Goal: Task Accomplishment & Management: Use online tool/utility

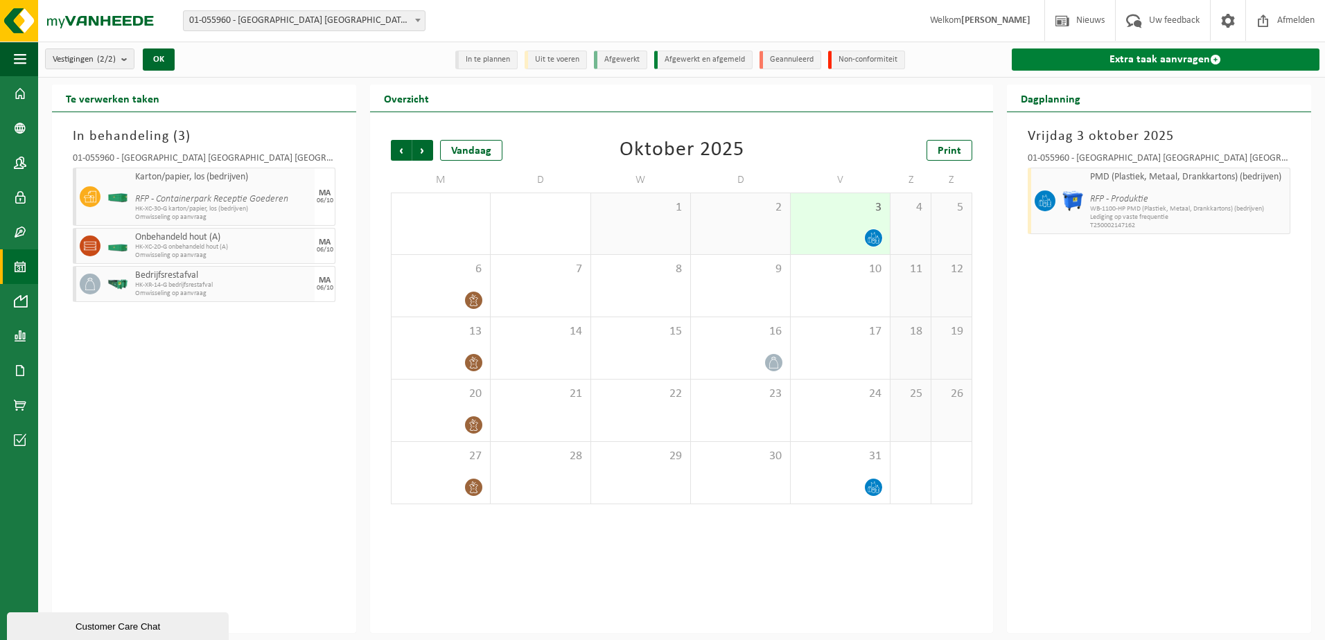
click at [1130, 59] on link "Extra taak aanvragen" at bounding box center [1166, 60] width 308 height 22
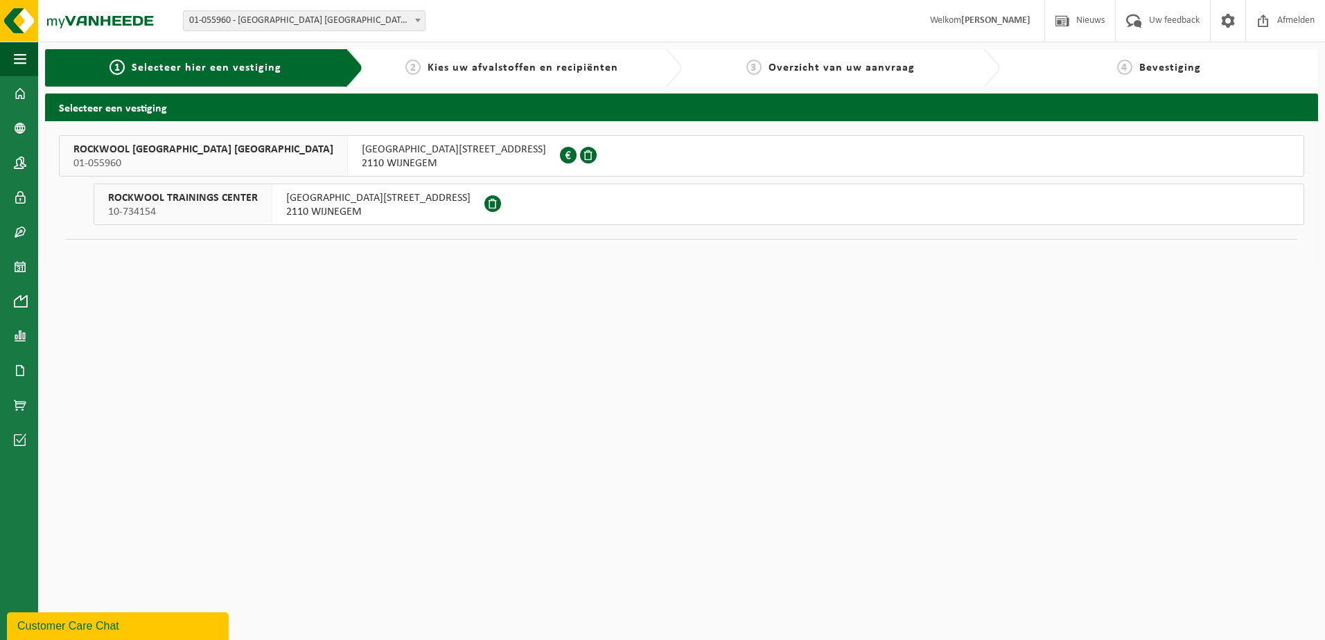
click at [348, 155] on div "[GEOGRAPHIC_DATA][STREET_ADDRESS]" at bounding box center [454, 156] width 212 height 40
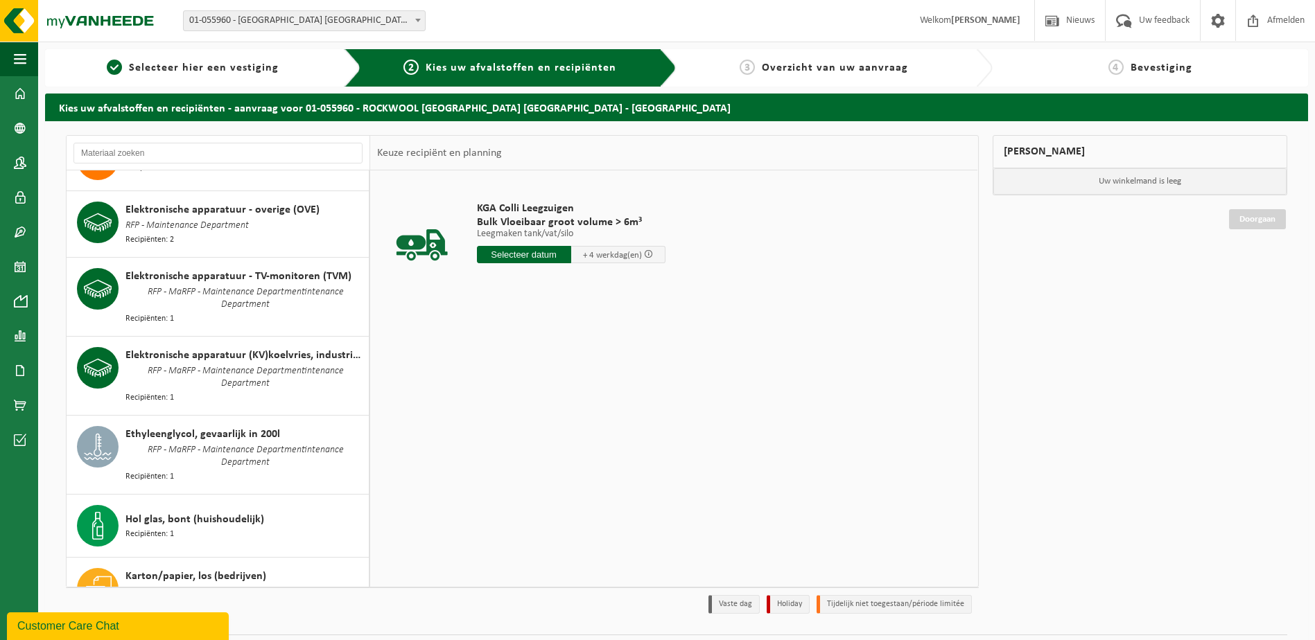
scroll to position [150, 0]
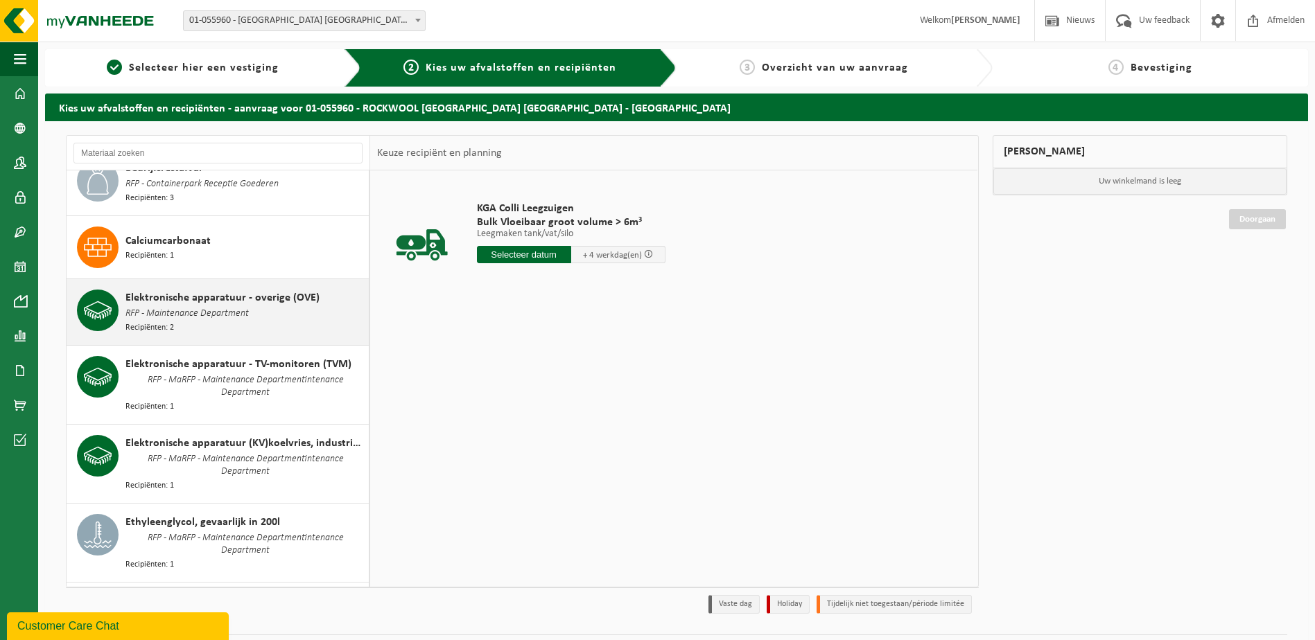
click at [297, 313] on div "Elektronische apparatuur - overige (OVE) RFP - Maintenance Department Recipiënt…" at bounding box center [245, 312] width 240 height 45
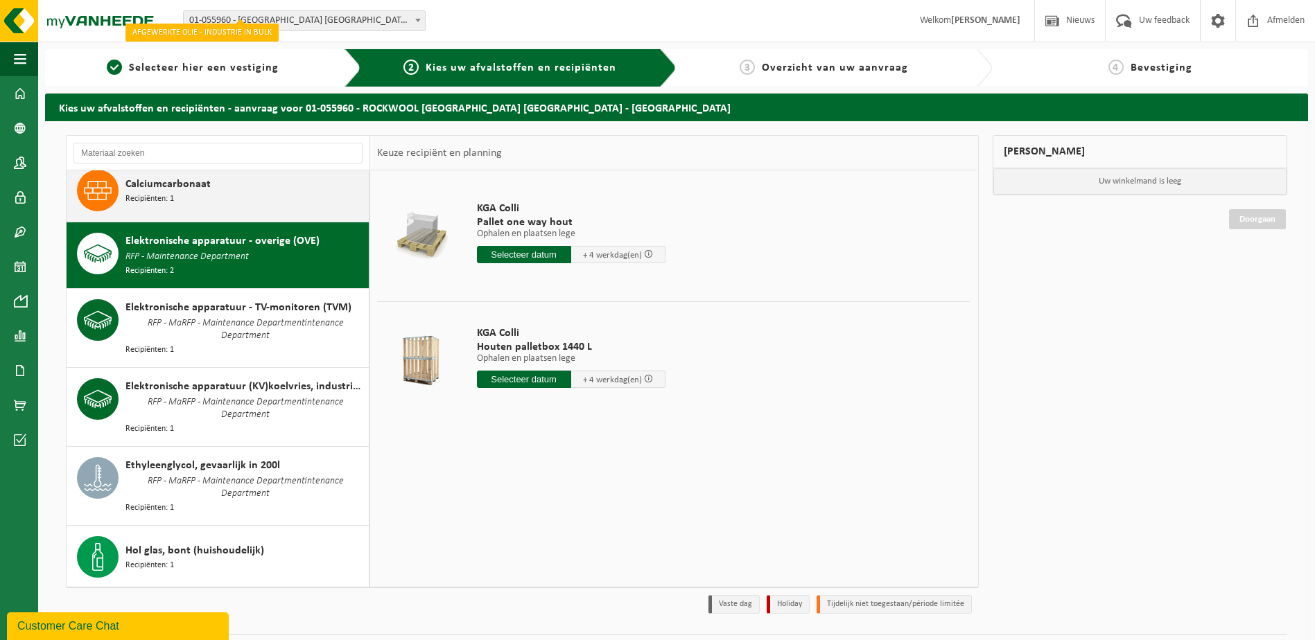
scroll to position [208, 0]
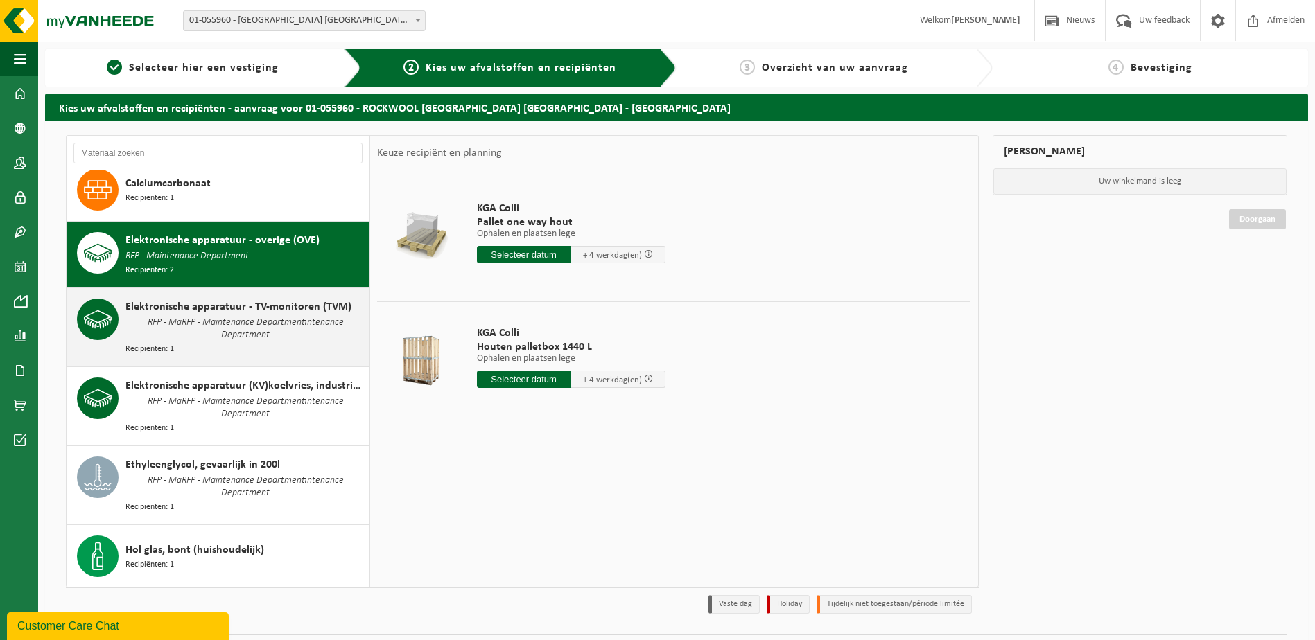
click at [306, 344] on div "Elektronische apparatuur - TV-monitoren (TVM) RFP - MaRFP - Maintenance Departm…" at bounding box center [245, 328] width 240 height 58
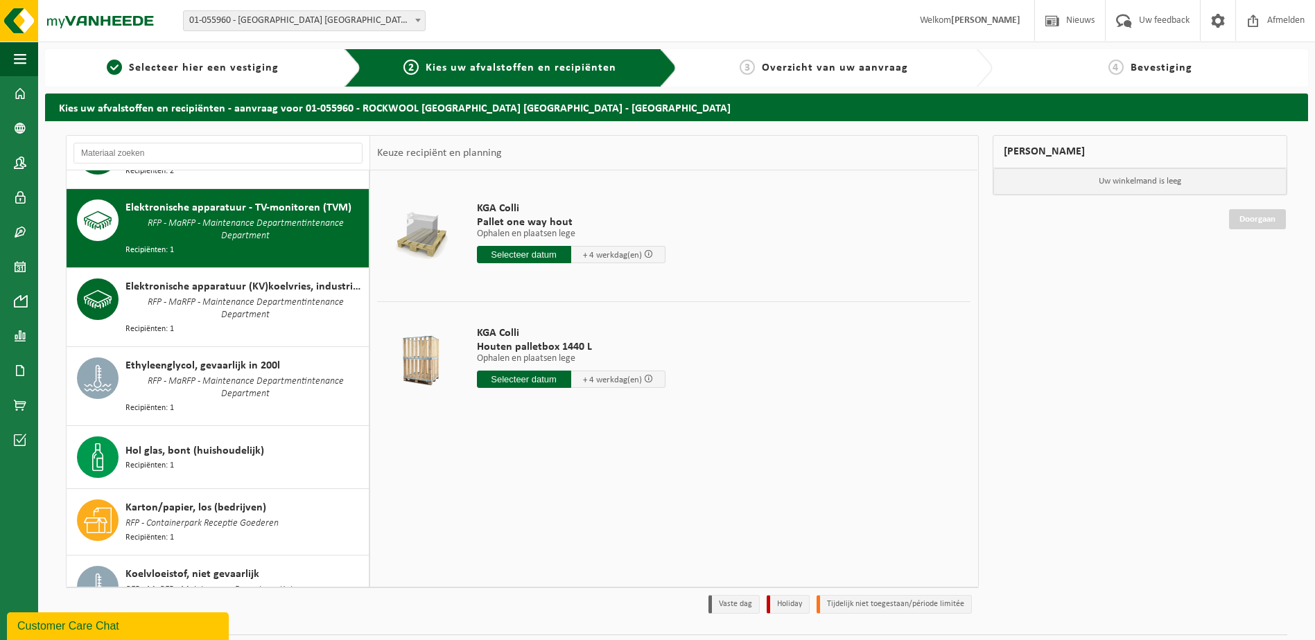
scroll to position [320, 0]
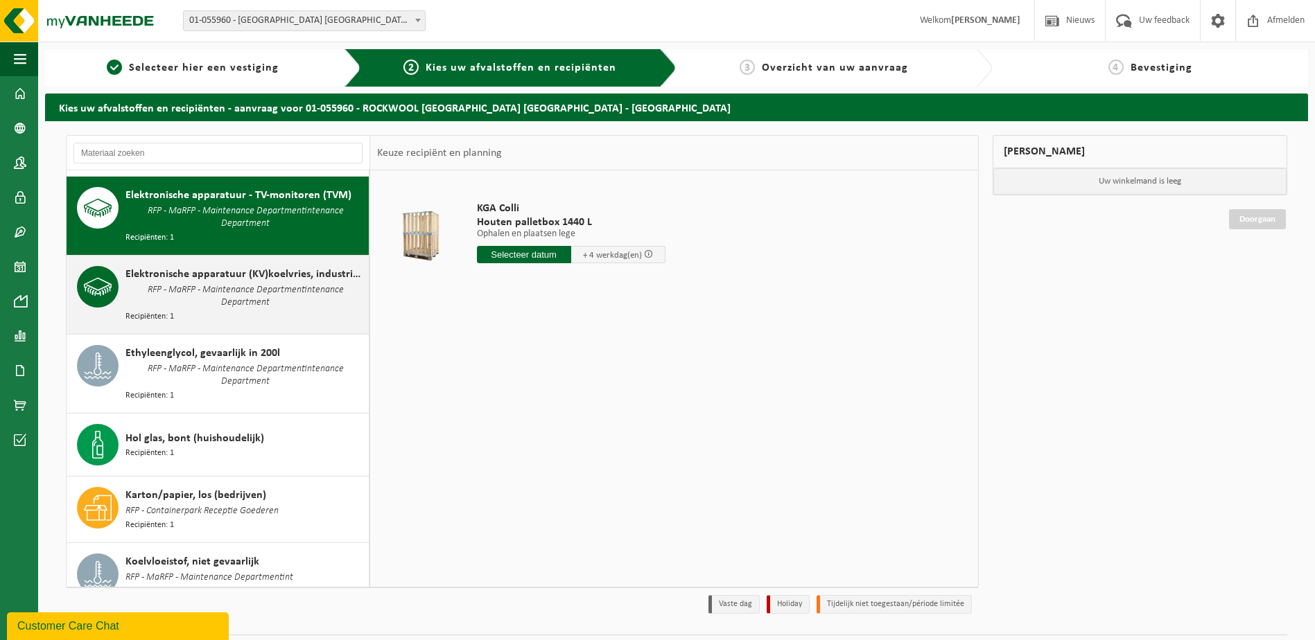
click at [308, 306] on div "Elektronische apparatuur (KV)koelvries, industrieel RFP - MaRFP - Maintenance D…" at bounding box center [245, 295] width 240 height 58
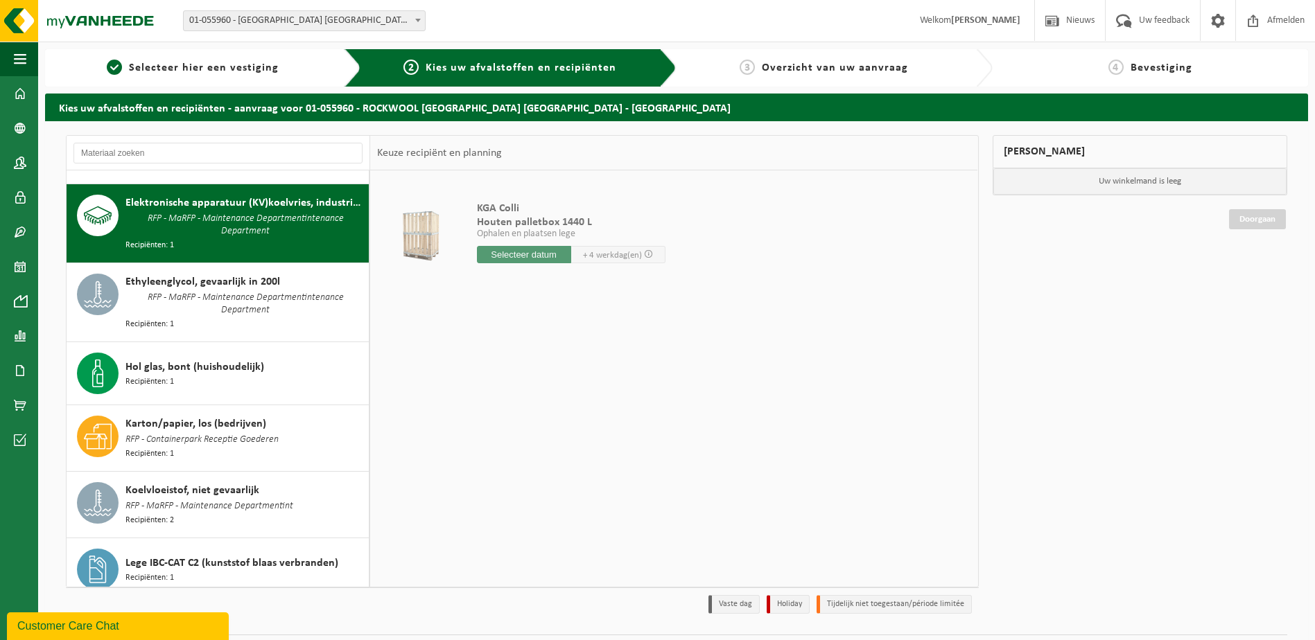
scroll to position [396, 0]
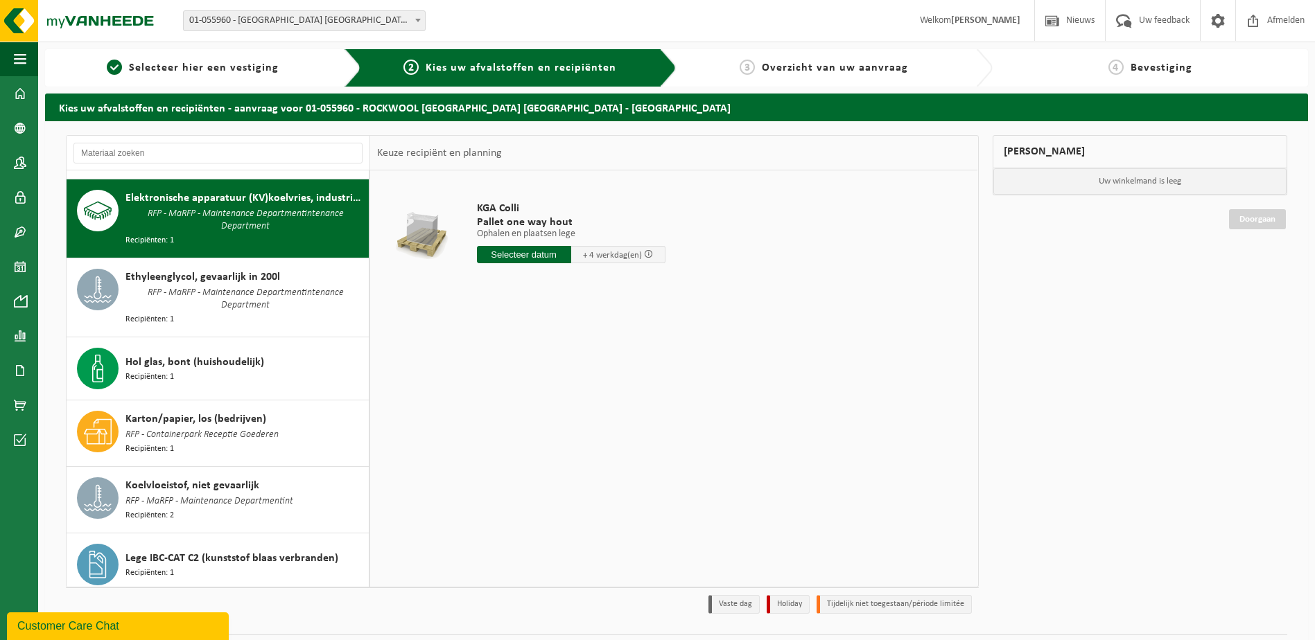
click at [308, 306] on div "Ethyleenglycol, gevaarlijk in 200l RFP - MaRFP - Maintenance Departmentintenanc…" at bounding box center [245, 298] width 240 height 58
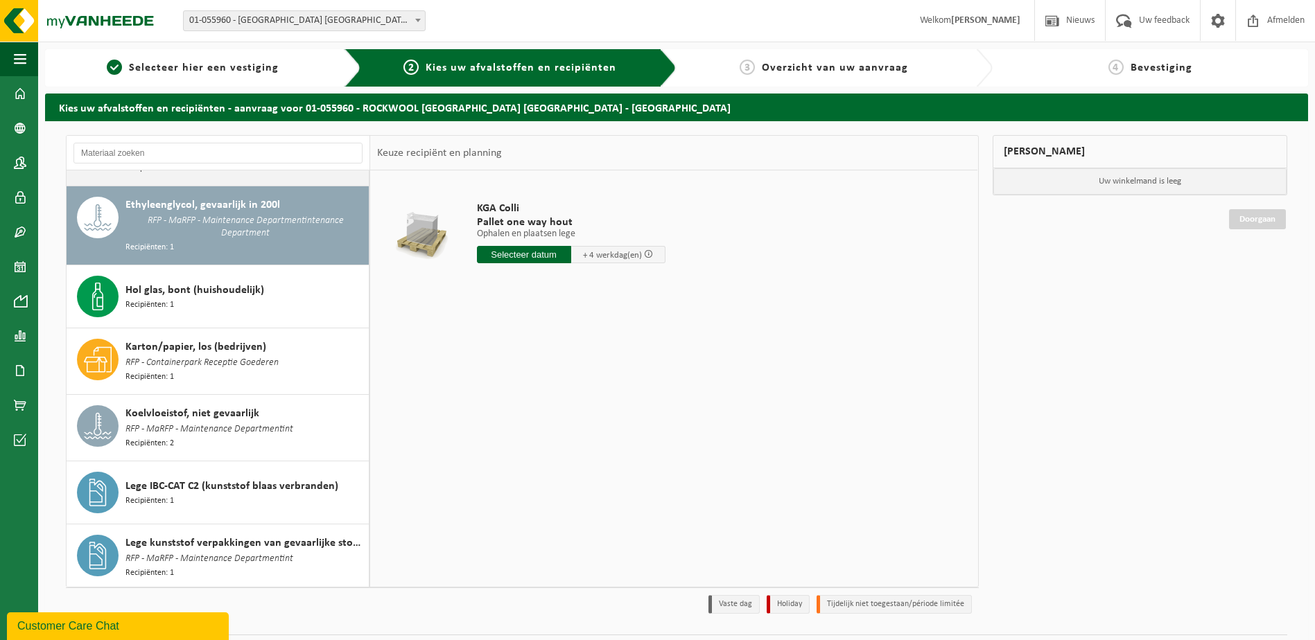
scroll to position [472, 0]
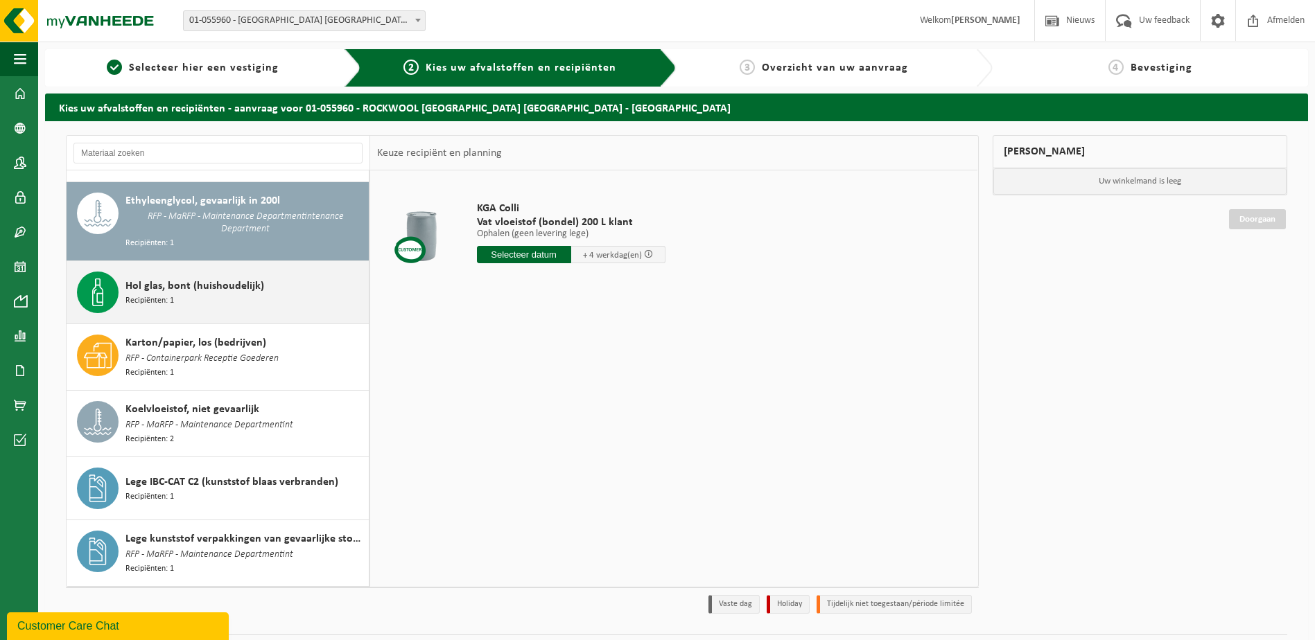
click at [310, 292] on div "Hol glas, bont (huishoudelijk) Recipiënten: 1" at bounding box center [245, 293] width 240 height 42
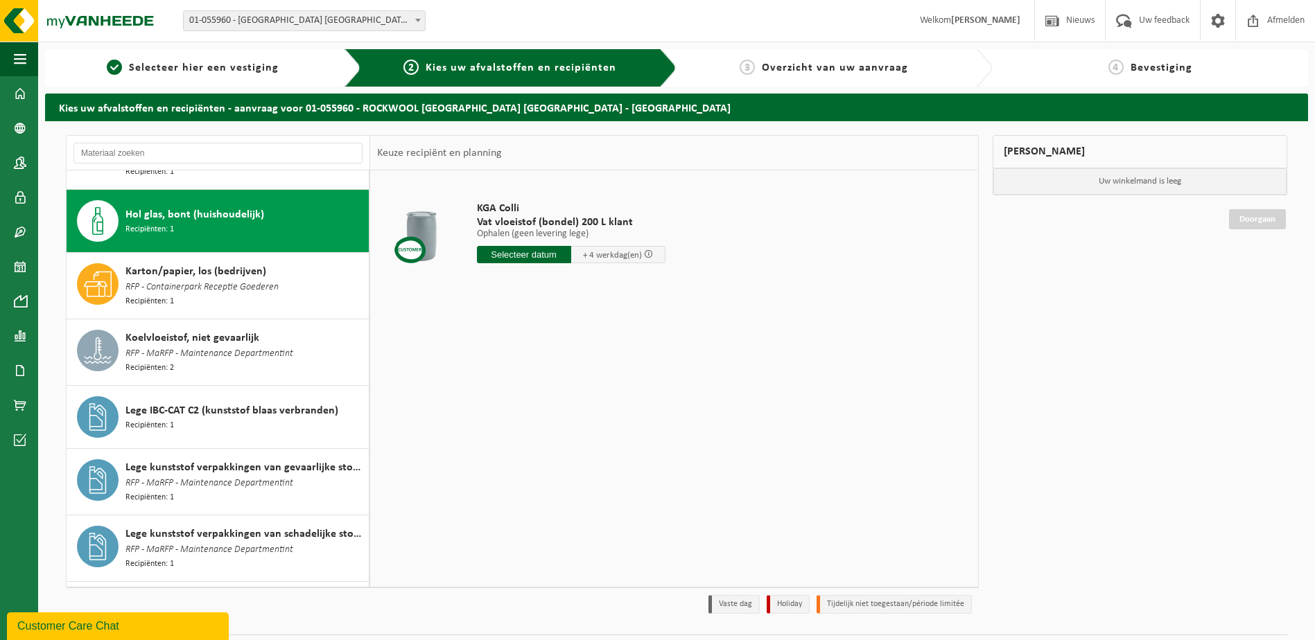
scroll to position [548, 0]
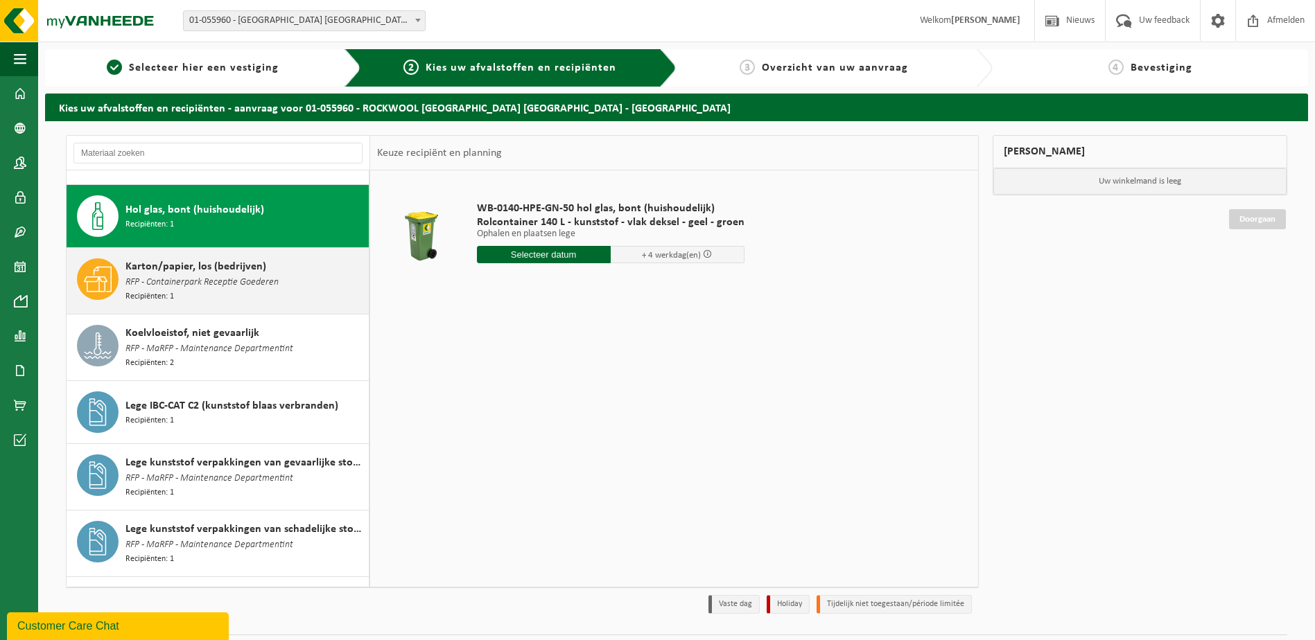
click at [314, 288] on div "Karton/papier, los (bedrijven) RFP - Containerpark Receptie Goederen Recipiënte…" at bounding box center [218, 281] width 303 height 66
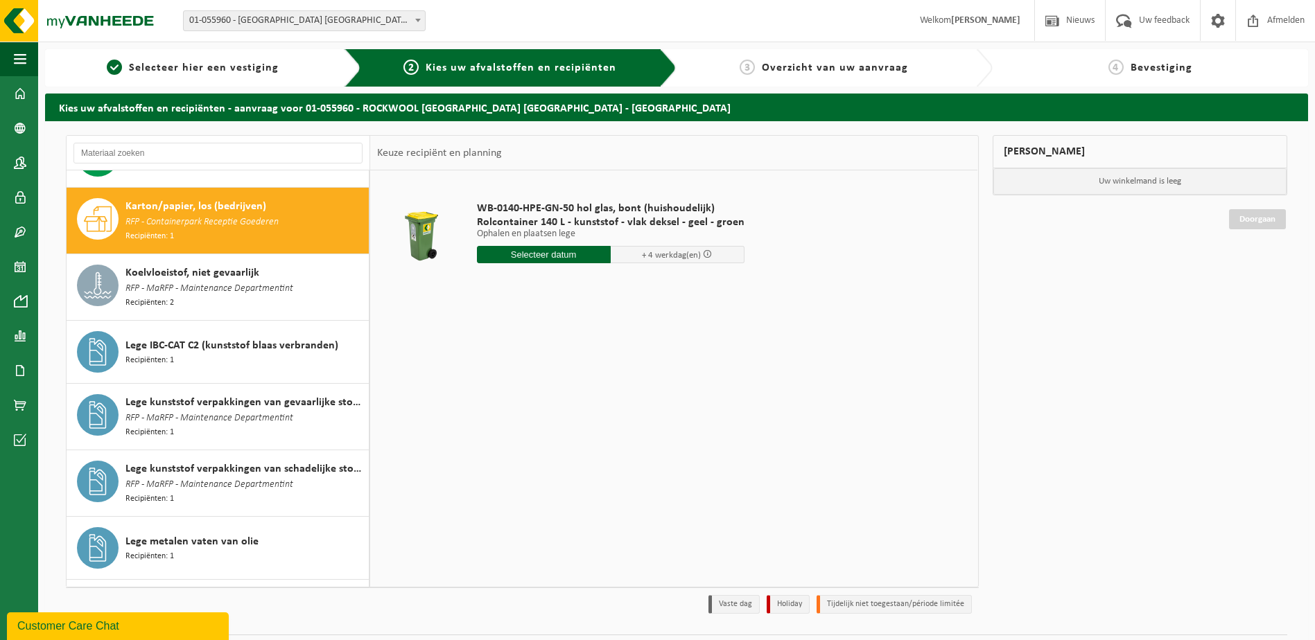
scroll to position [611, 0]
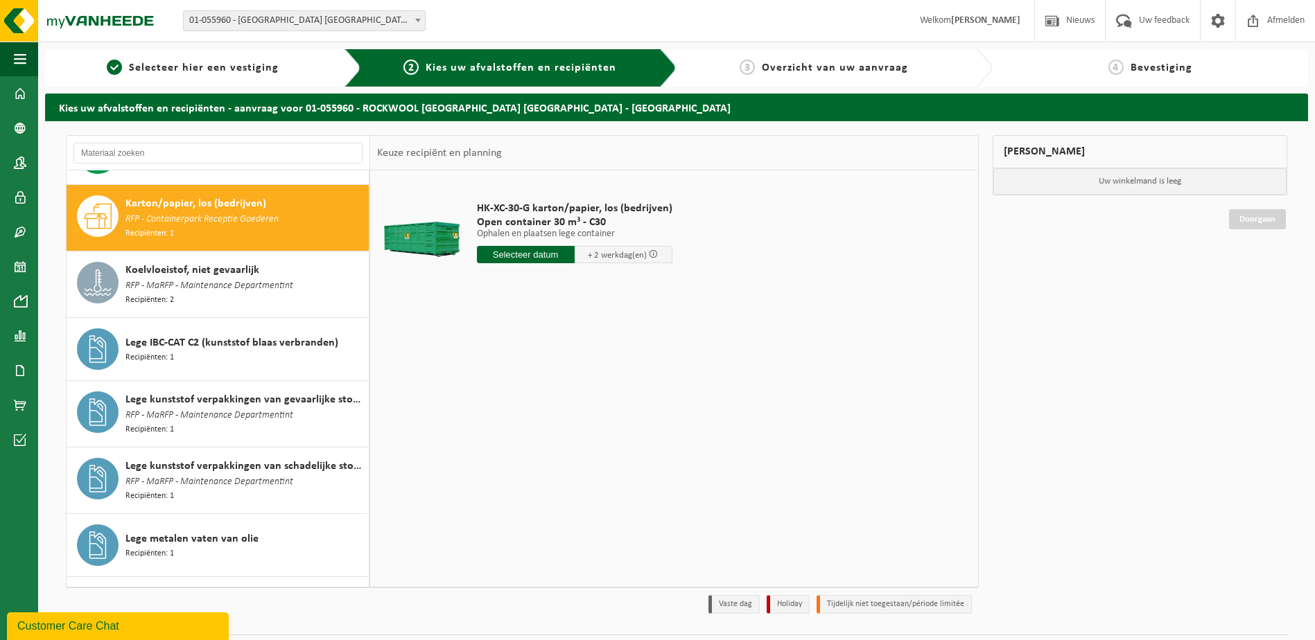
click at [314, 288] on div "Koelvloeistof, niet gevaarlijk RFP - MaRFP - Maintenance Departmentint Recipiën…" at bounding box center [245, 284] width 240 height 45
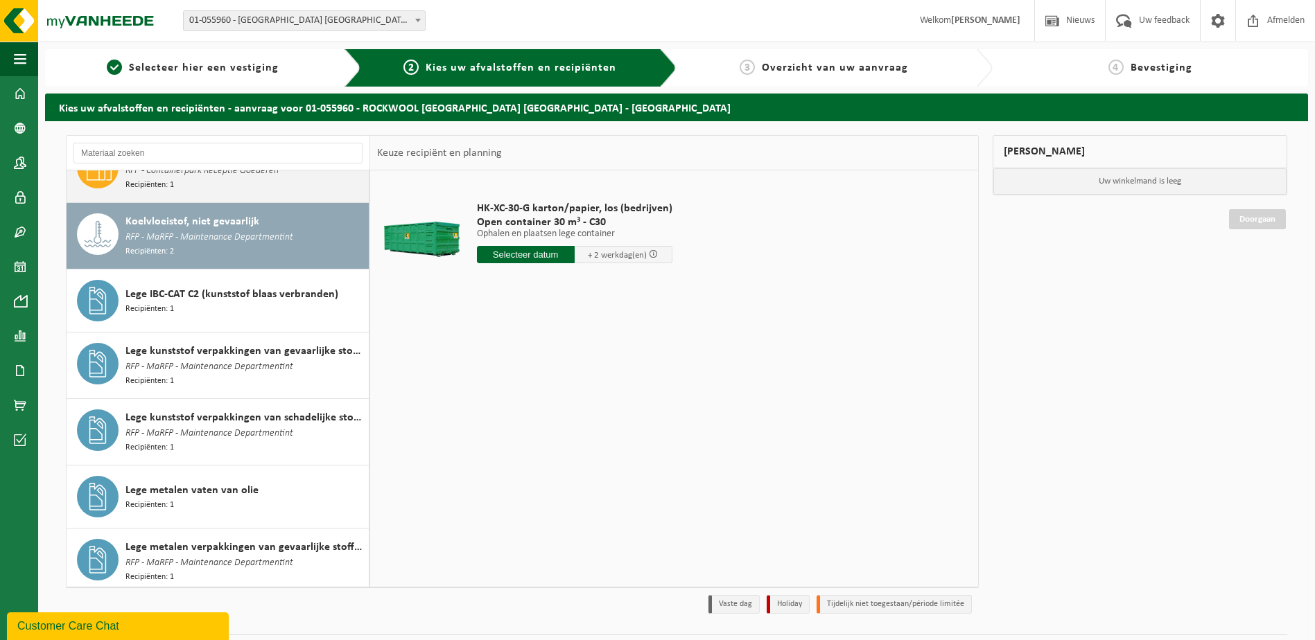
scroll to position [676, 0]
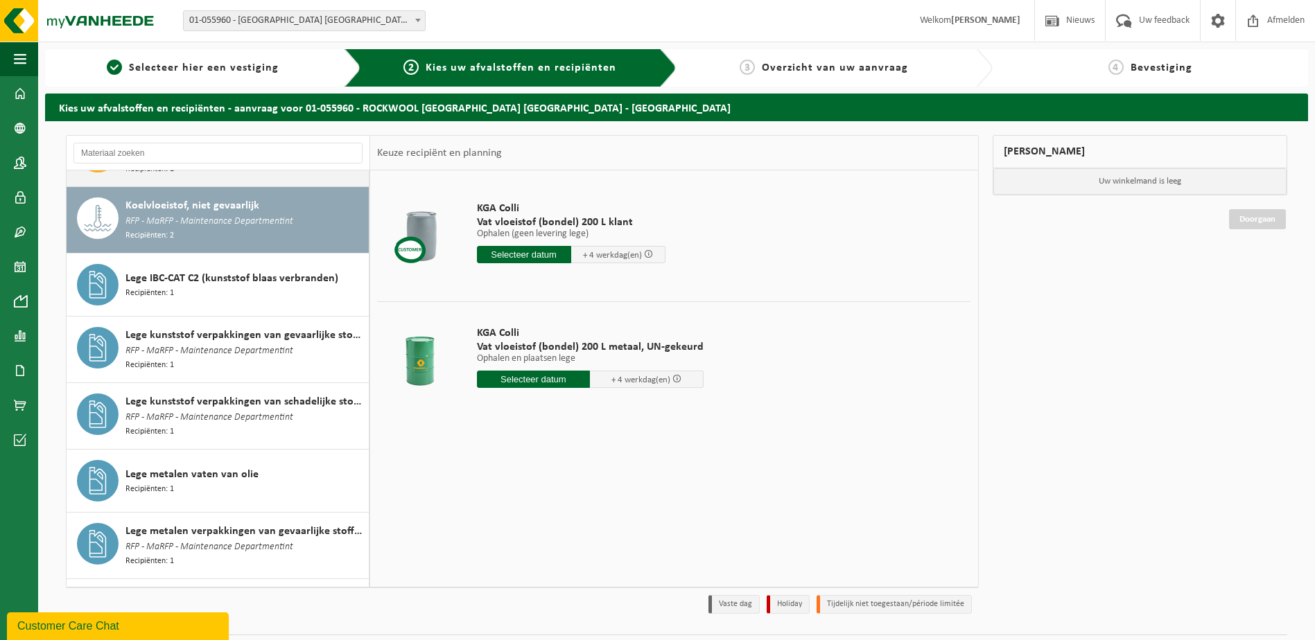
click at [314, 288] on div "Lege IBC-CAT C2 (kunststof blaas verbranden) Recipiënten: 1" at bounding box center [218, 285] width 303 height 62
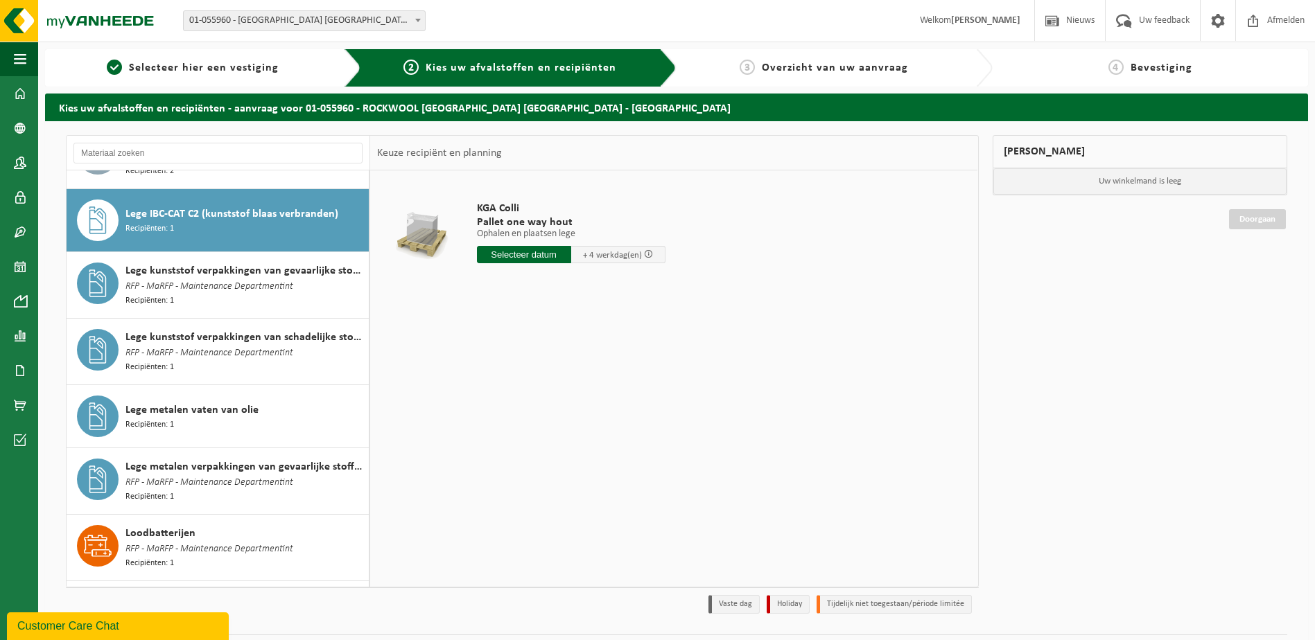
click at [314, 288] on div "Lege kunststof verpakkingen van gevaarlijke stoffen RFP - MaRFP - Maintenance D…" at bounding box center [218, 285] width 303 height 66
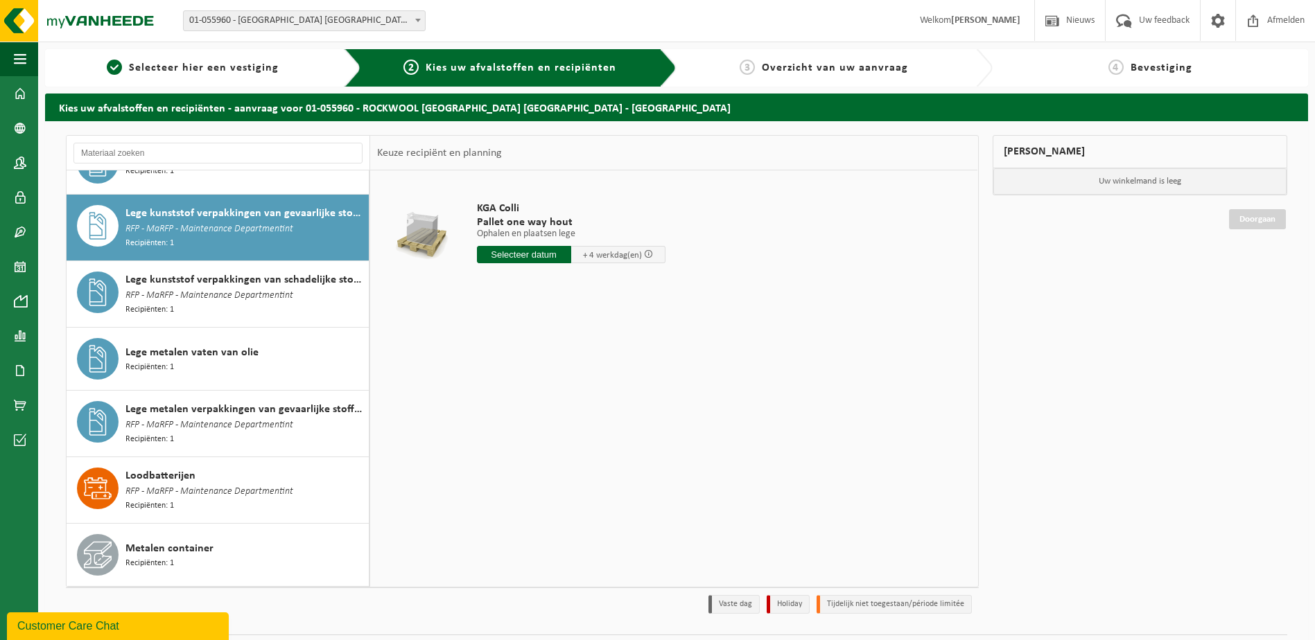
scroll to position [803, 0]
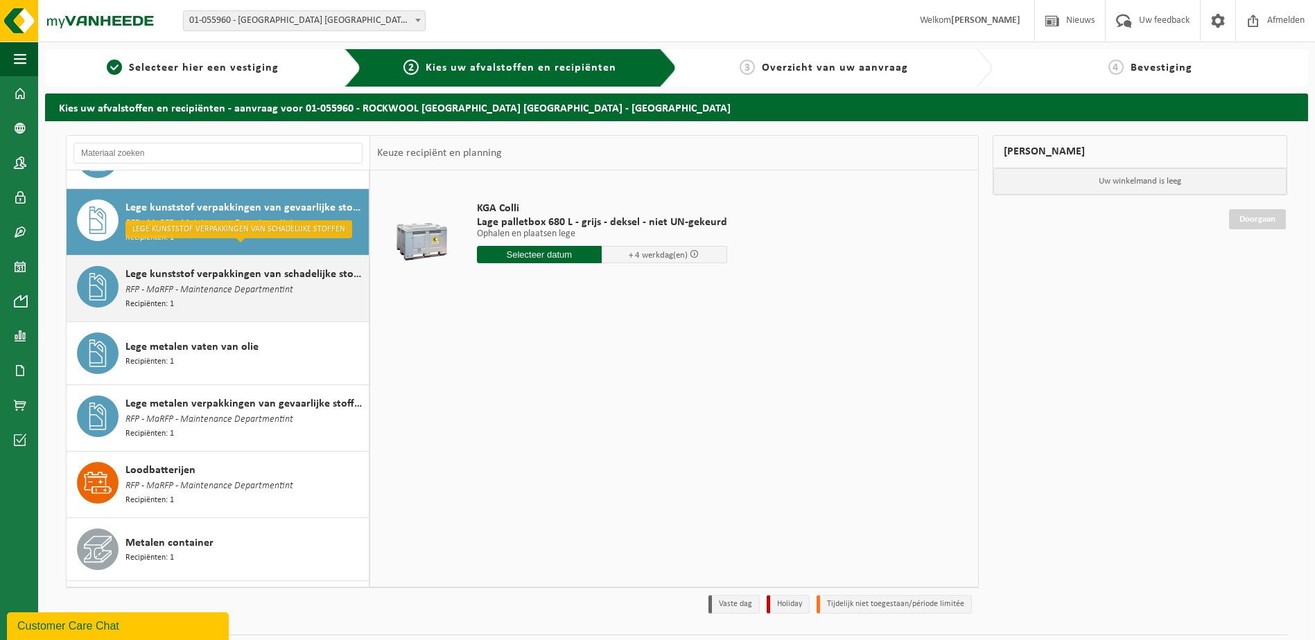
click at [316, 283] on div "Lege kunststof verpakkingen van schadelijke stoffen RFP - MaRFP - Maintenance D…" at bounding box center [245, 288] width 240 height 45
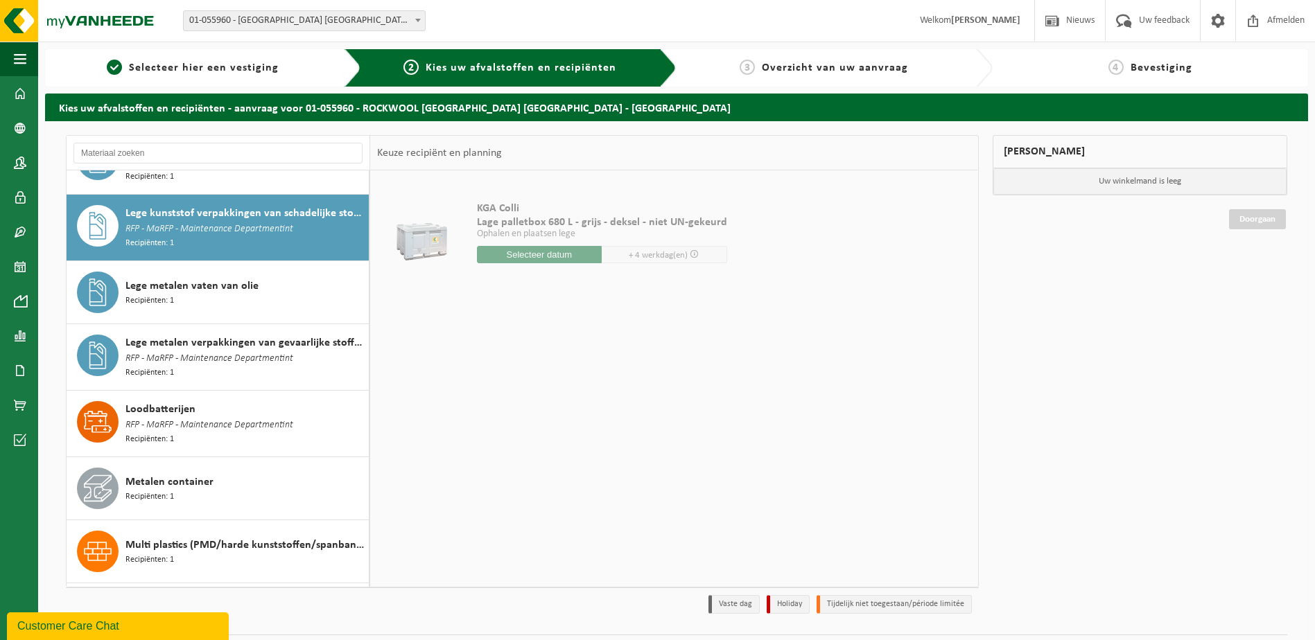
scroll to position [868, 0]
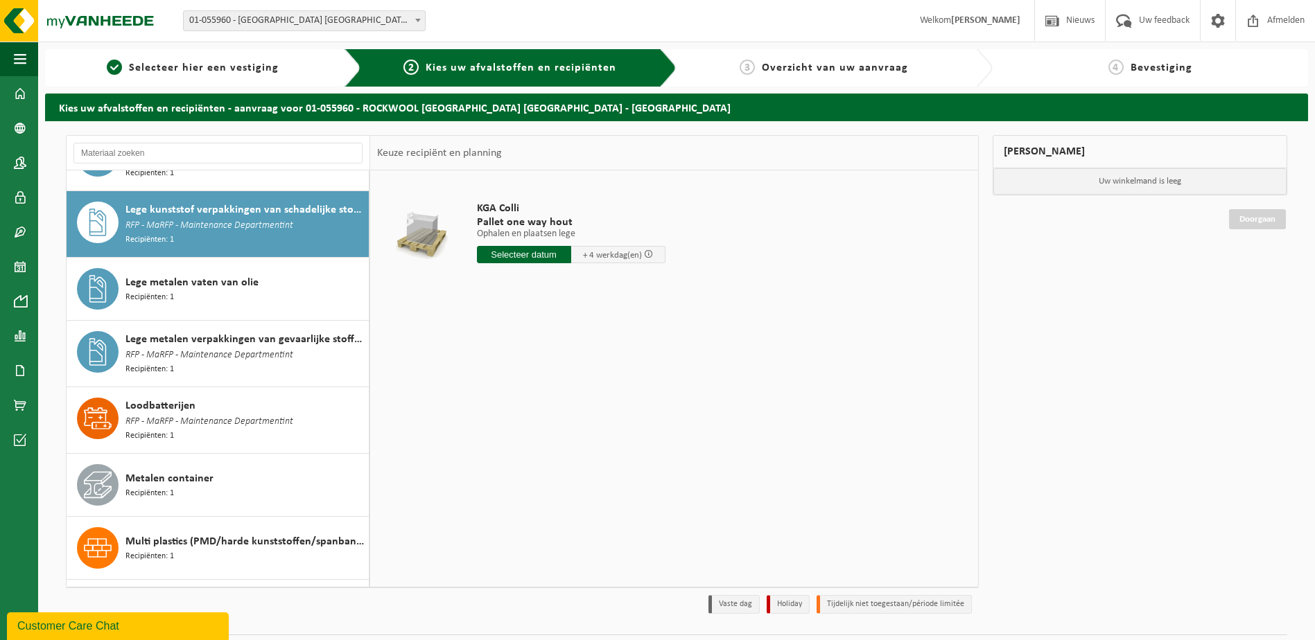
click at [316, 283] on div "Lege metalen vaten van olie Recipiënten: 1" at bounding box center [245, 289] width 240 height 42
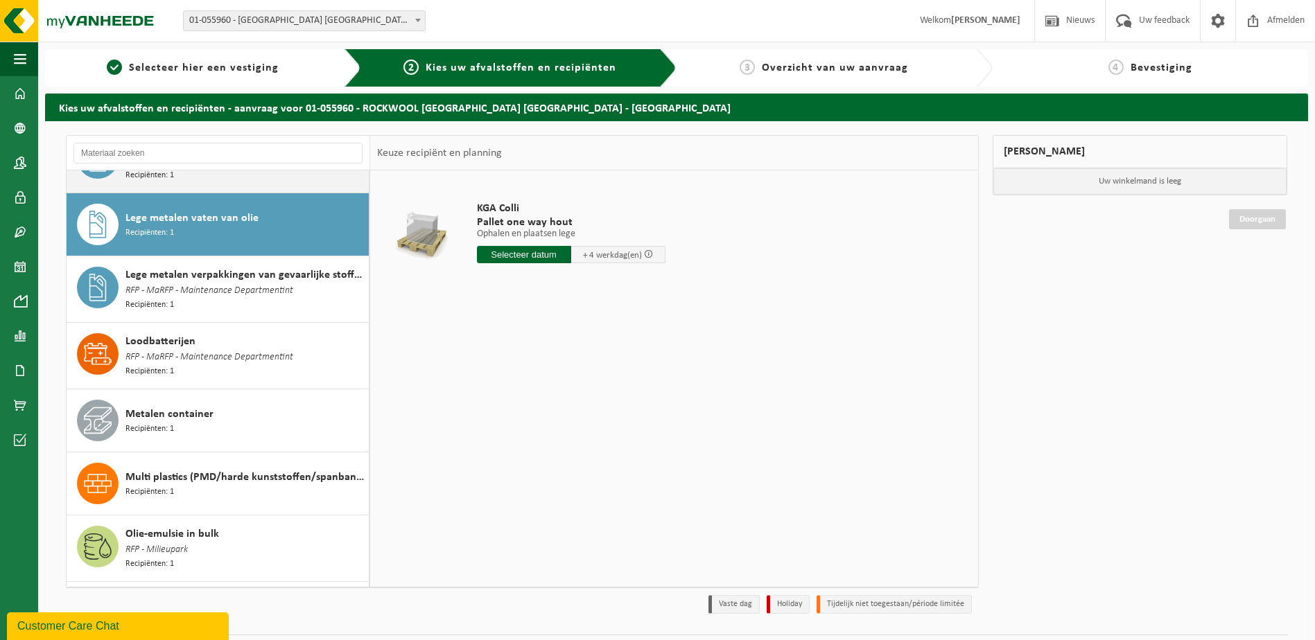
click at [316, 283] on div "Lege metalen verpakkingen van gevaarlijke stoffen RFP - MaRFP - Maintenance Dep…" at bounding box center [245, 289] width 240 height 45
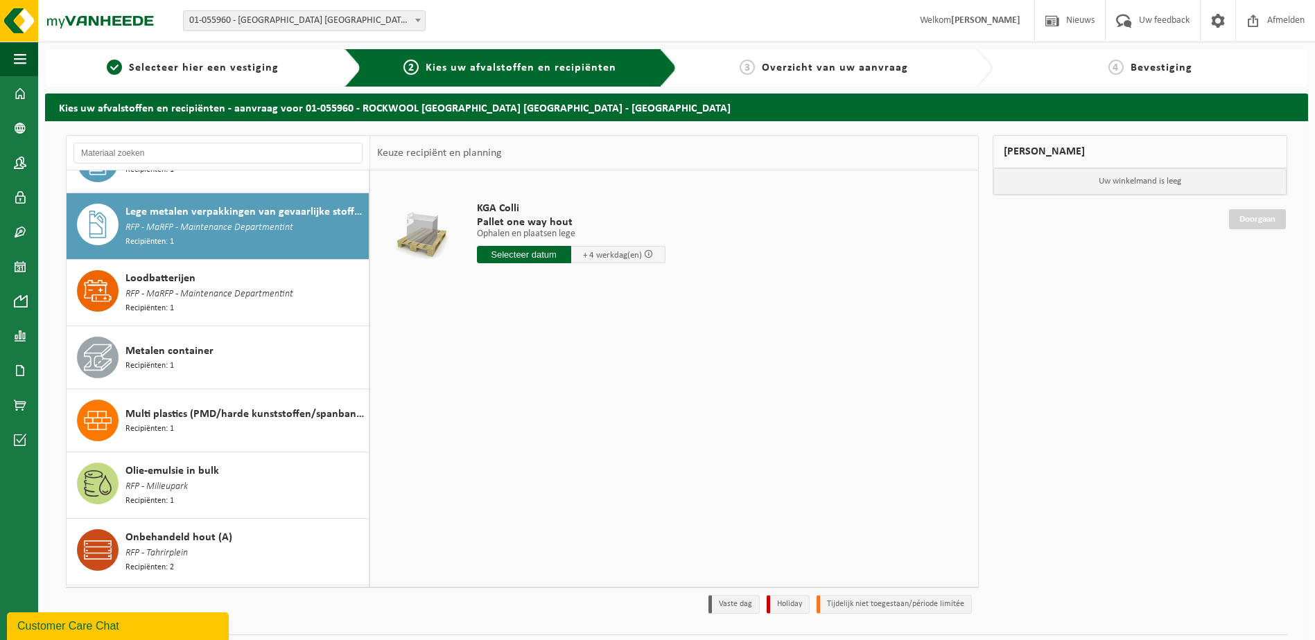
click at [316, 283] on div "Loodbatterijen RFP - MaRFP - Maintenance Departmentint Recipiënten: 1" at bounding box center [245, 292] width 240 height 45
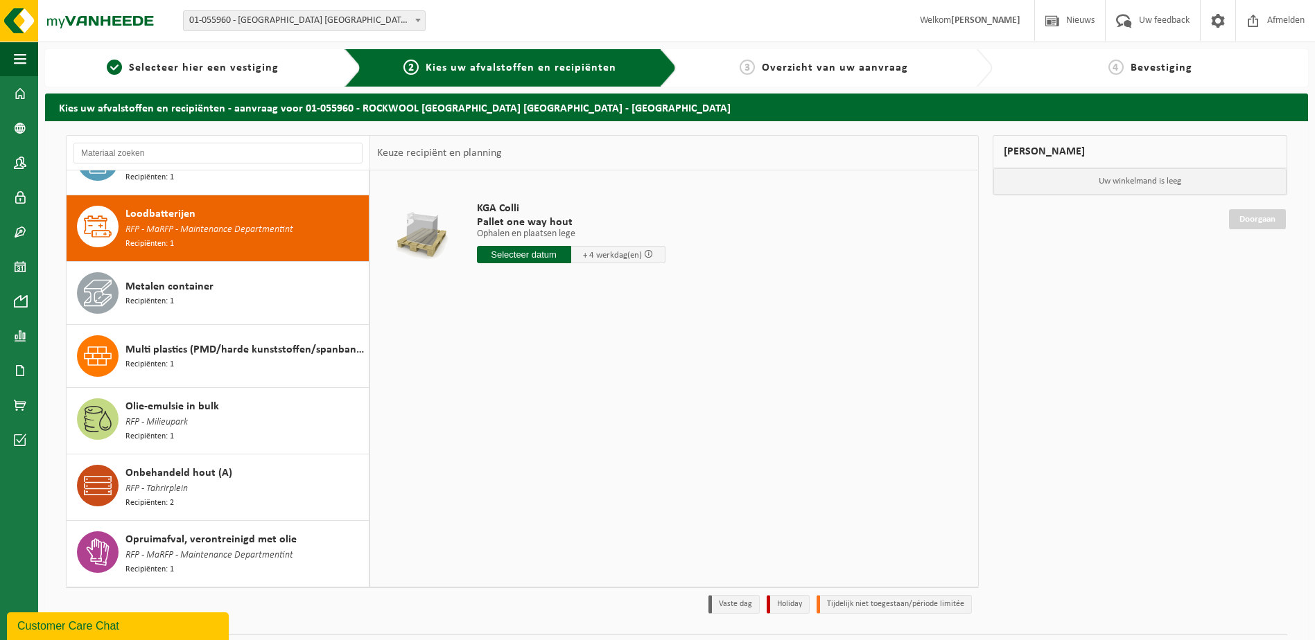
click at [316, 283] on div "Metalen container Recipiënten: 1" at bounding box center [245, 293] width 240 height 42
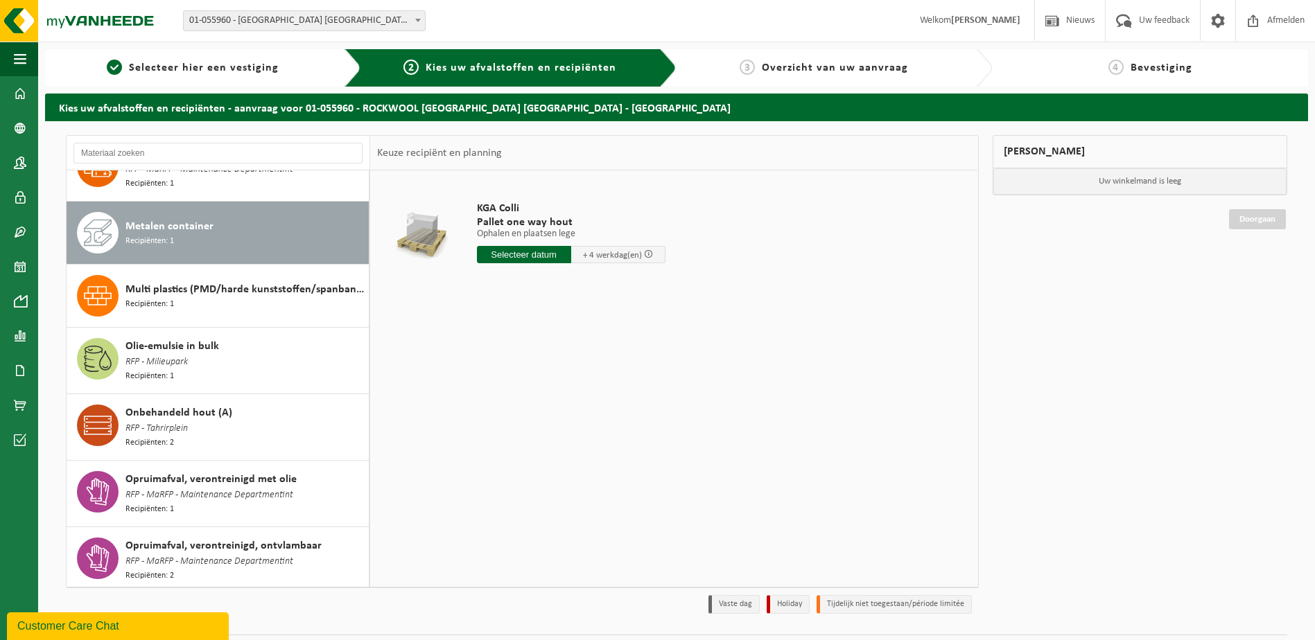
scroll to position [1124, 0]
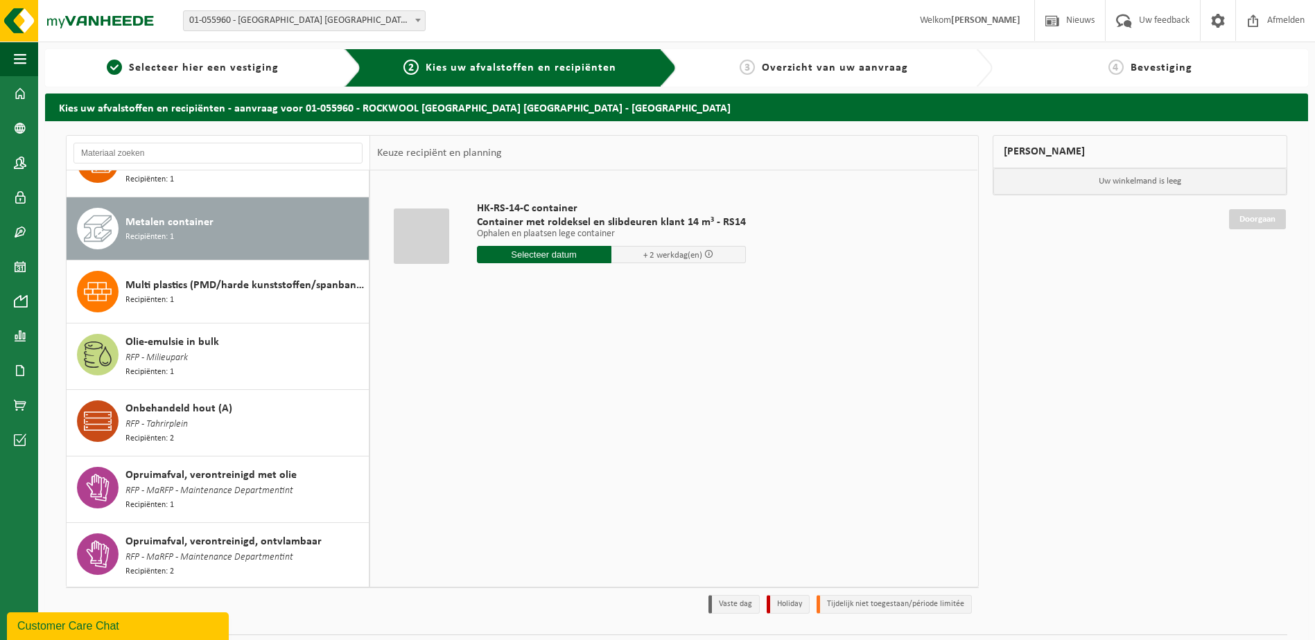
click at [316, 283] on div "Multi plastics (PMD/harde kunststoffen/spanbanden/EPS/folie naturel/folie gemen…" at bounding box center [245, 292] width 240 height 42
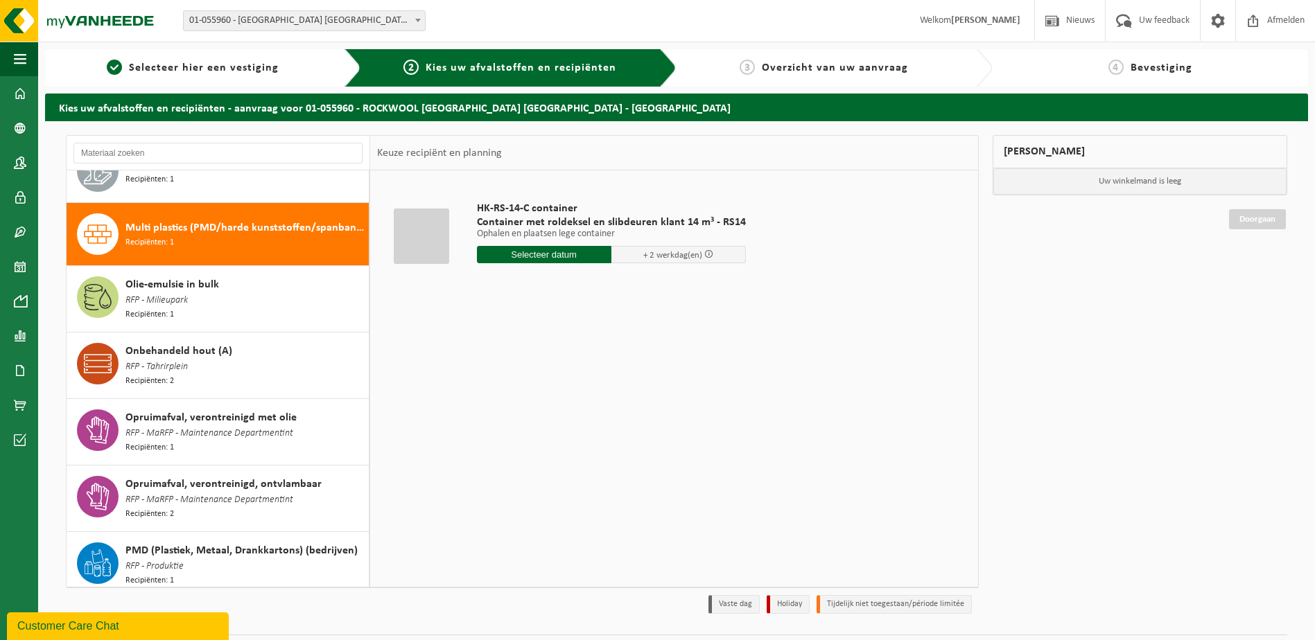
scroll to position [1187, 0]
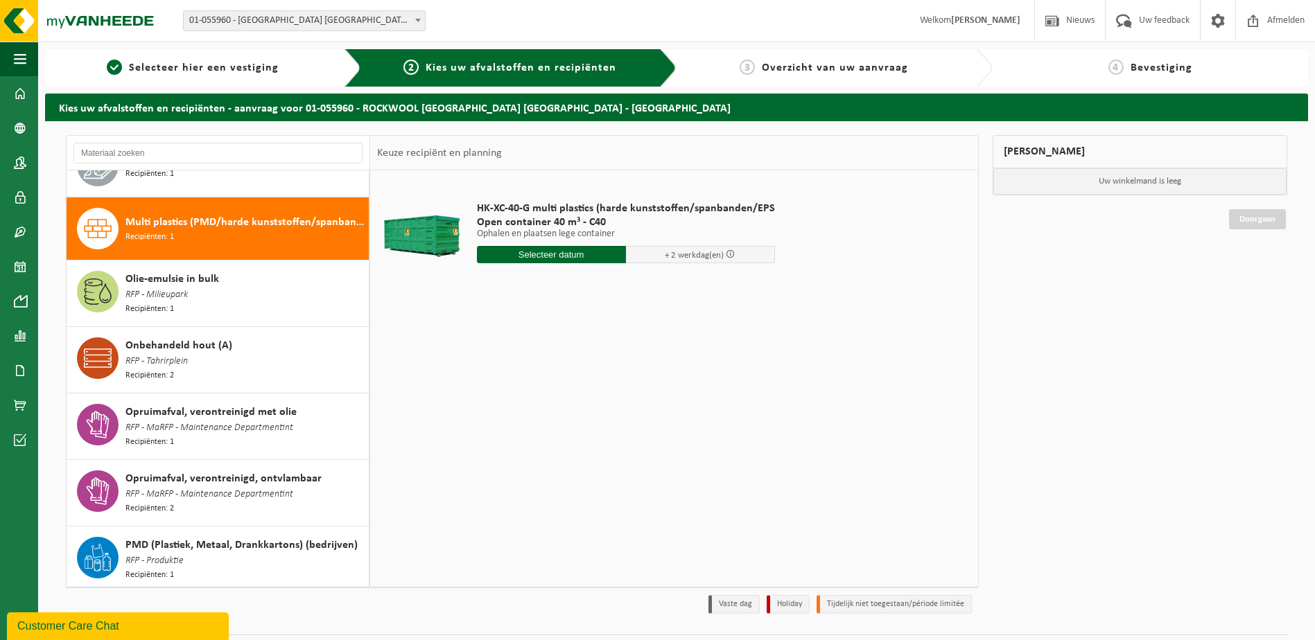
click at [316, 283] on div "Olie-emulsie in bulk RFP - Milieupark Recipiënten: 1" at bounding box center [245, 293] width 240 height 45
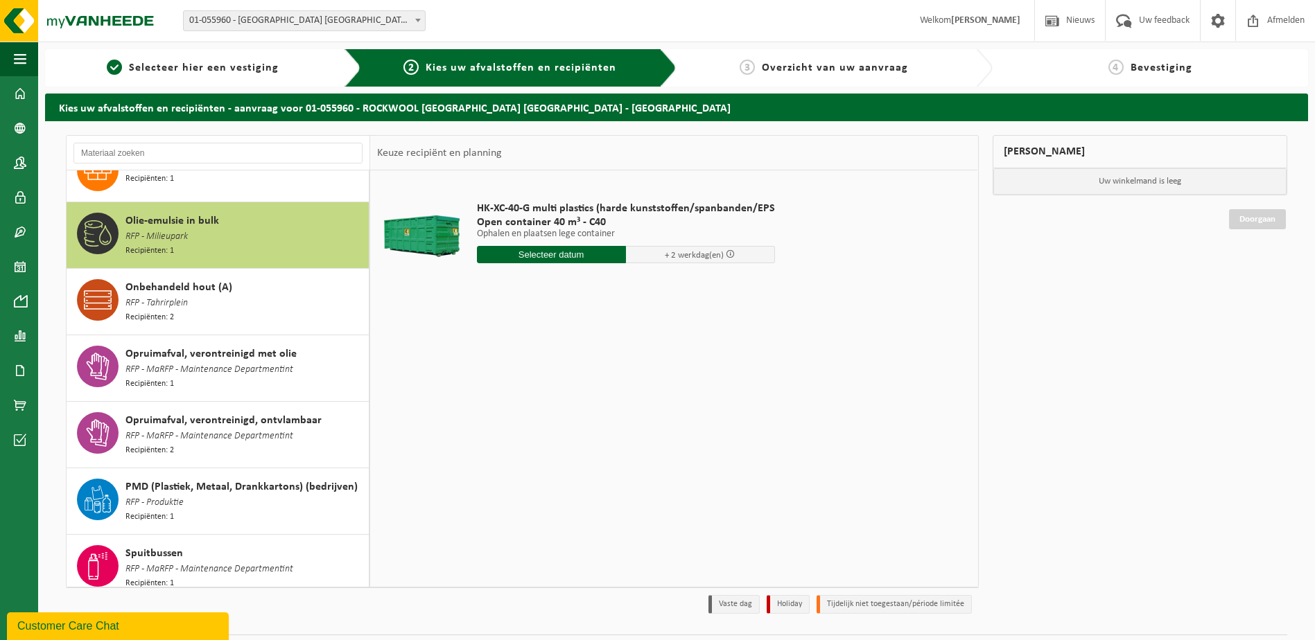
scroll to position [1250, 0]
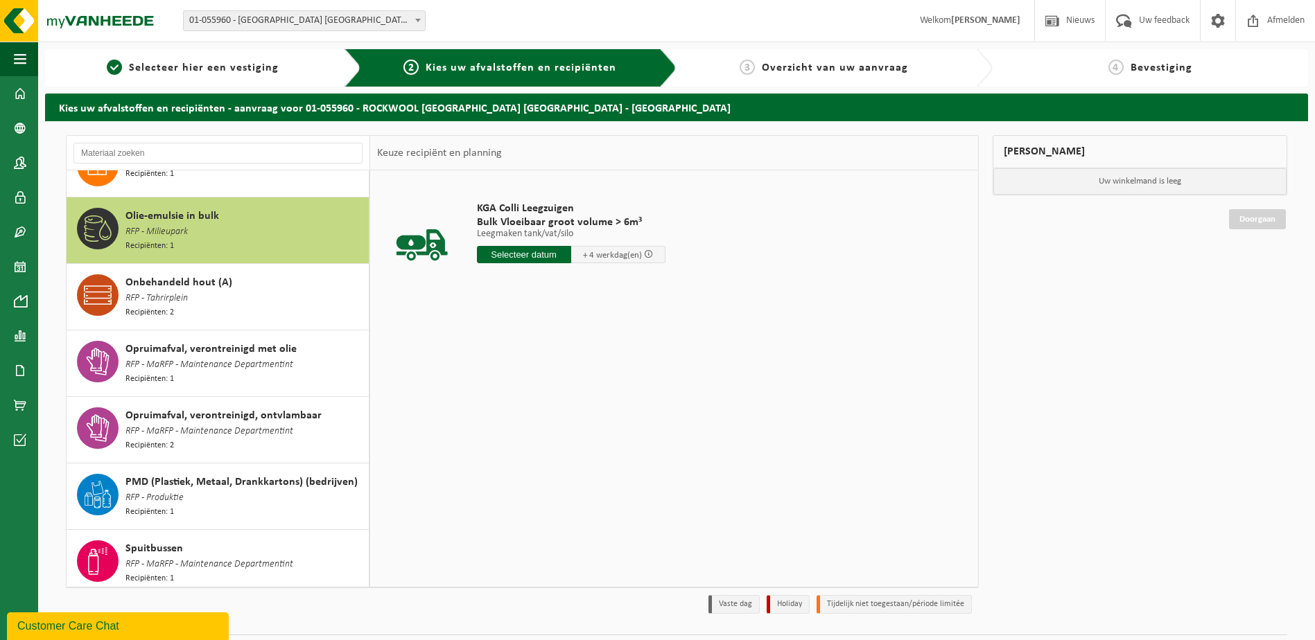
click at [316, 283] on div "Onbehandeld hout (A) RFP - Tahrirplein Recipiënten: 2" at bounding box center [245, 296] width 240 height 45
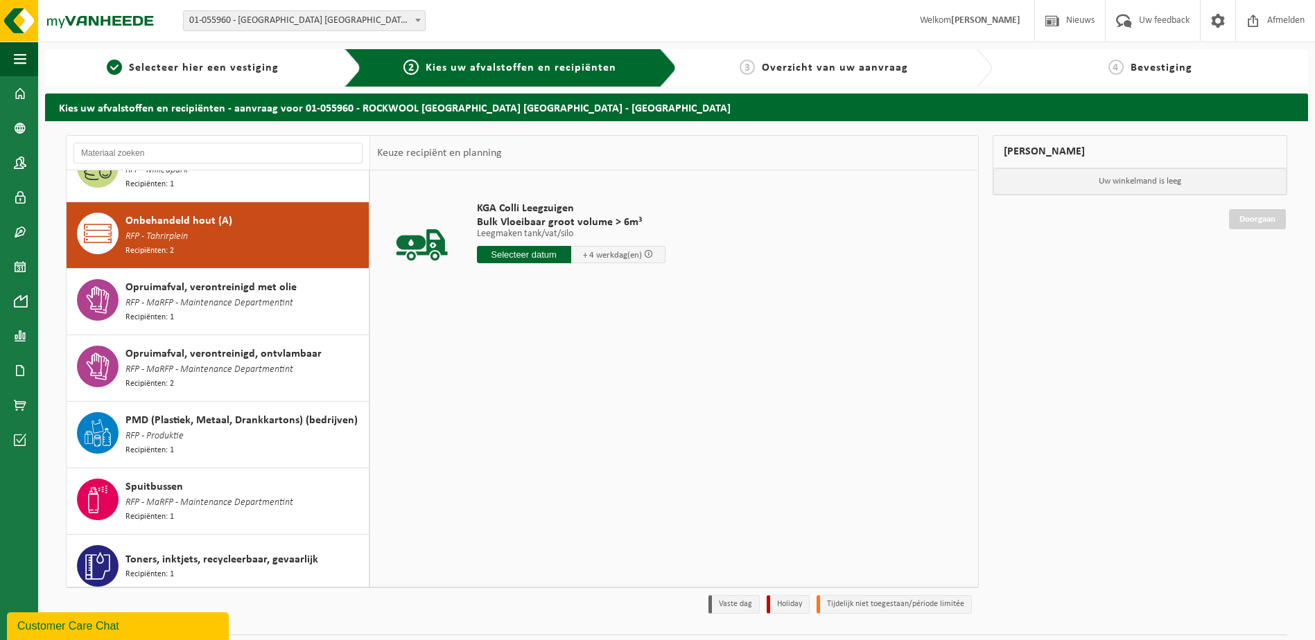
scroll to position [1315, 0]
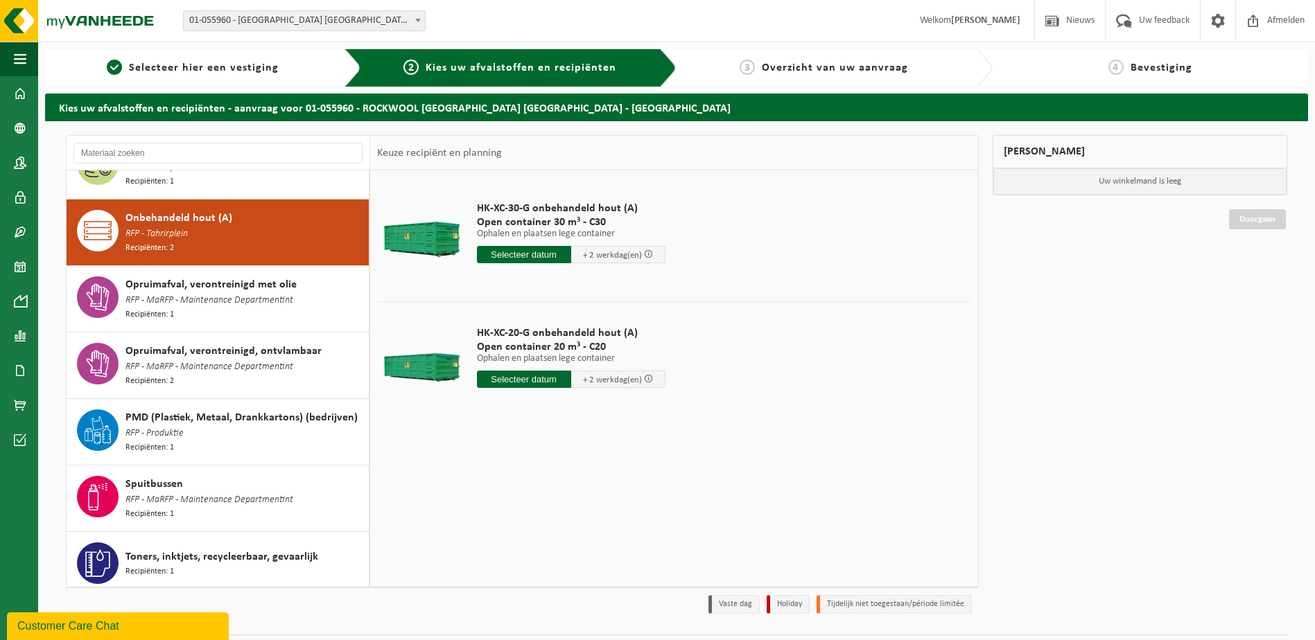
click at [316, 283] on div "Opruimafval, verontreinigd met olie RFP - MaRFP - Maintenance Departmentint Rec…" at bounding box center [245, 299] width 240 height 45
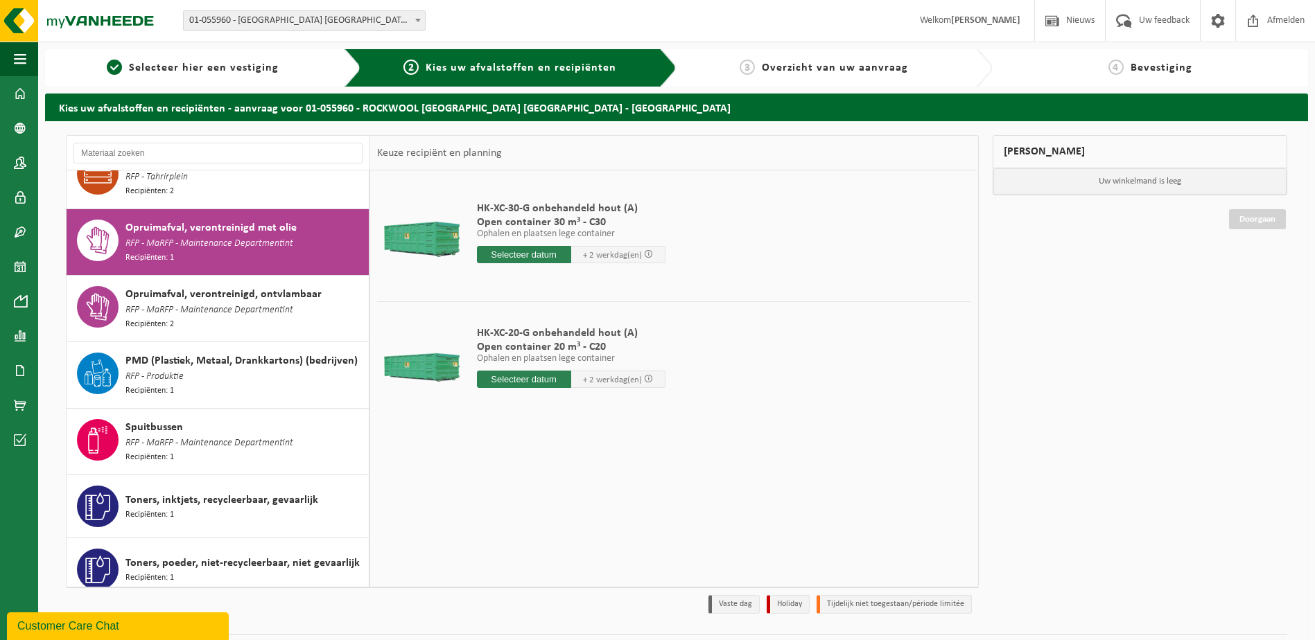
scroll to position [1379, 0]
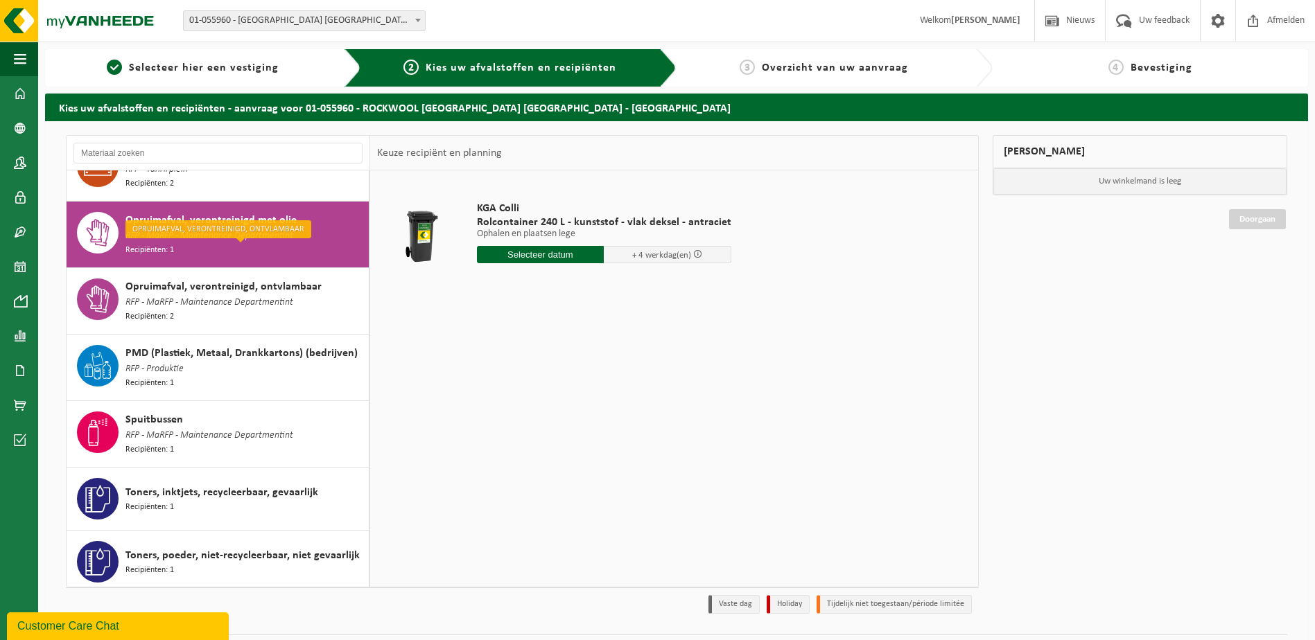
click at [316, 283] on div "Opruimafval, verontreinigd, ontvlambaar RFP - MaRFP - Maintenance Departmentint…" at bounding box center [245, 301] width 240 height 45
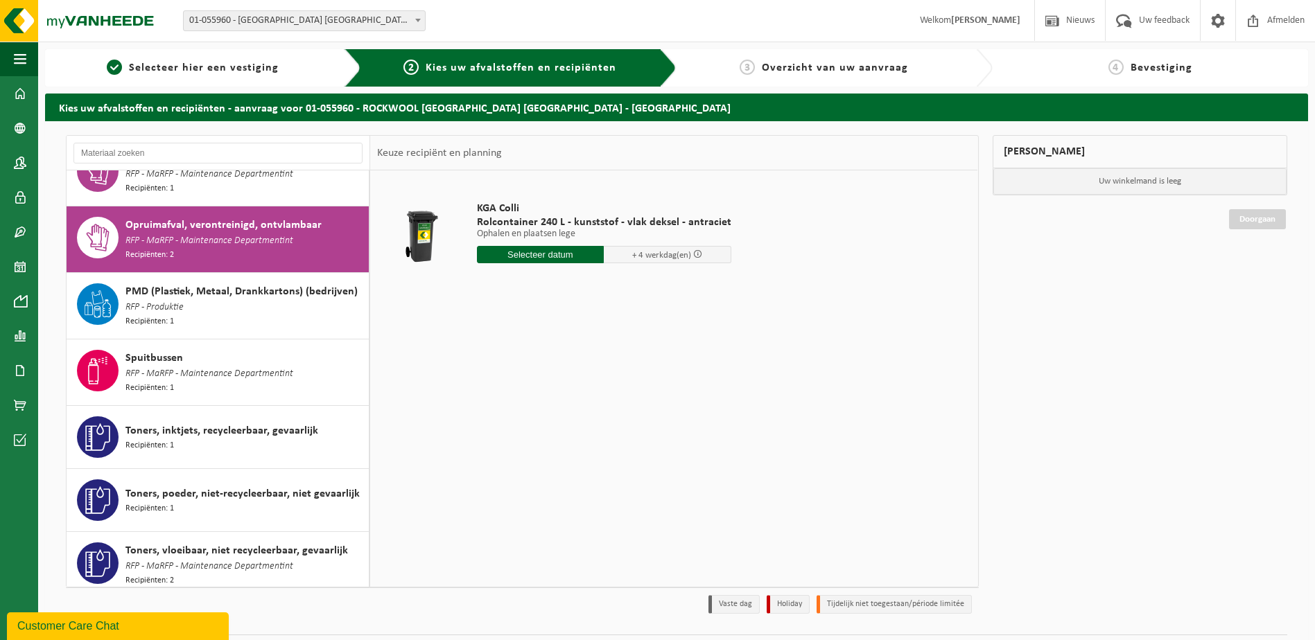
scroll to position [1444, 0]
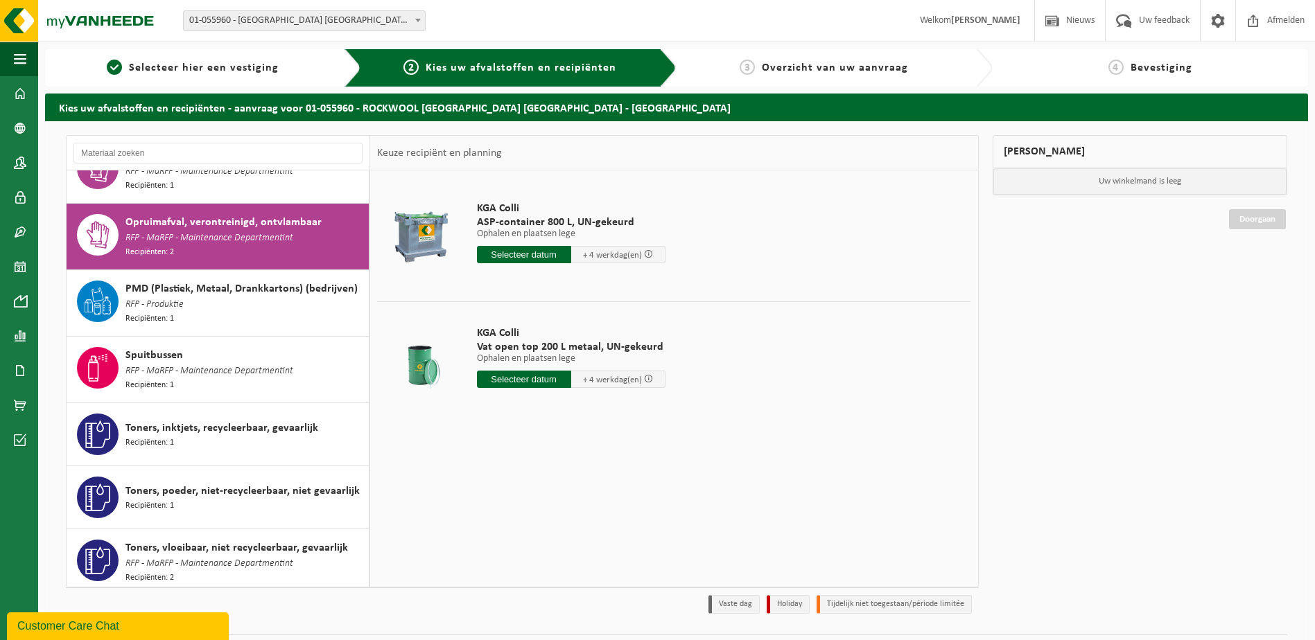
click at [316, 283] on div "PMD (Plastiek, Metaal, Drankkartons) (bedrijven) RFP - Produktie Recipiënten: 1" at bounding box center [245, 303] width 240 height 45
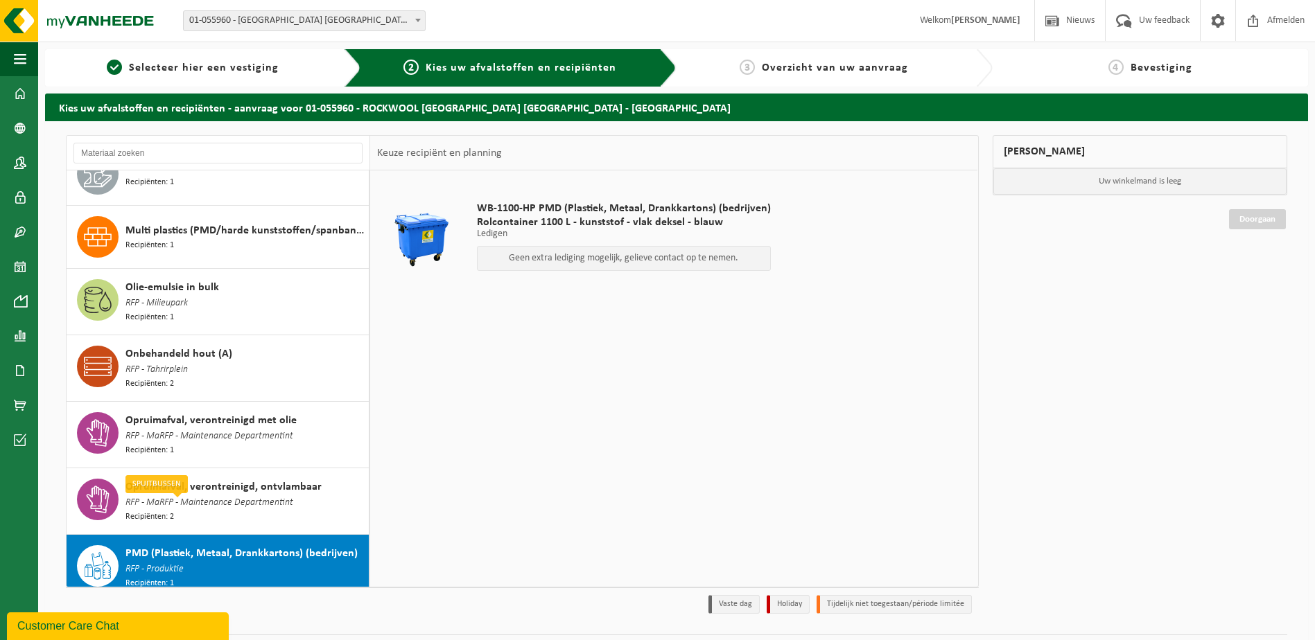
scroll to position [1162, 0]
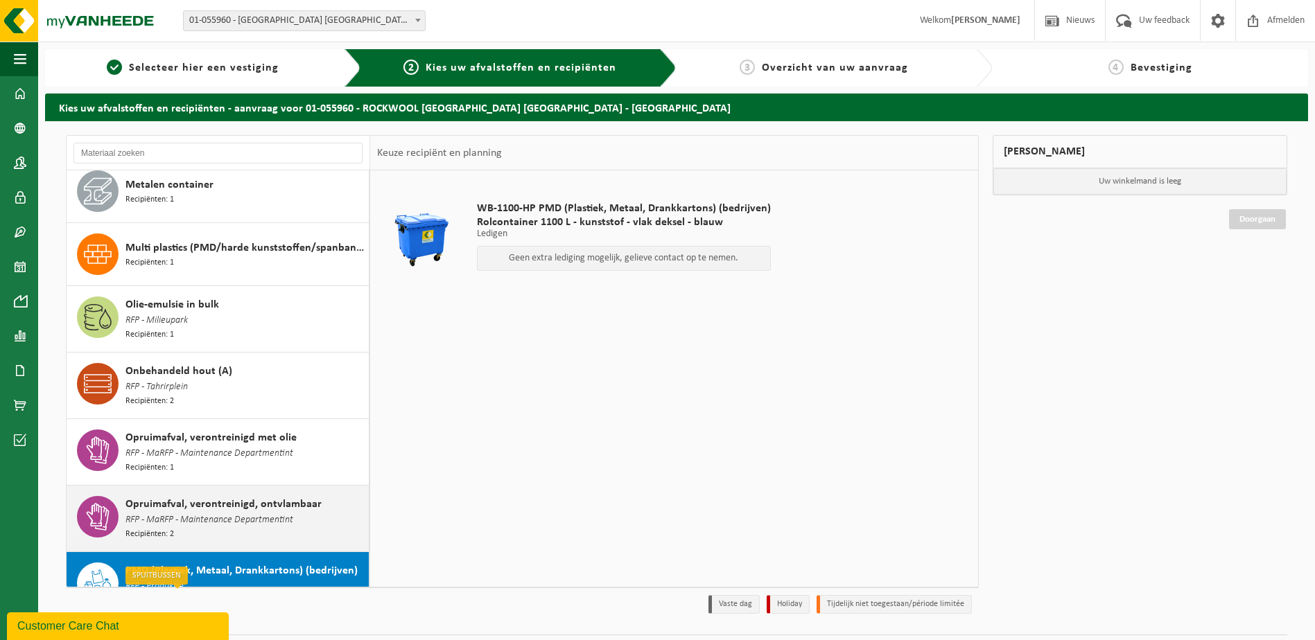
click at [295, 496] on div "Opruimafval, verontreinigd, ontvlambaar RFP - MaRFP - Maintenance Departmentint…" at bounding box center [245, 518] width 240 height 45
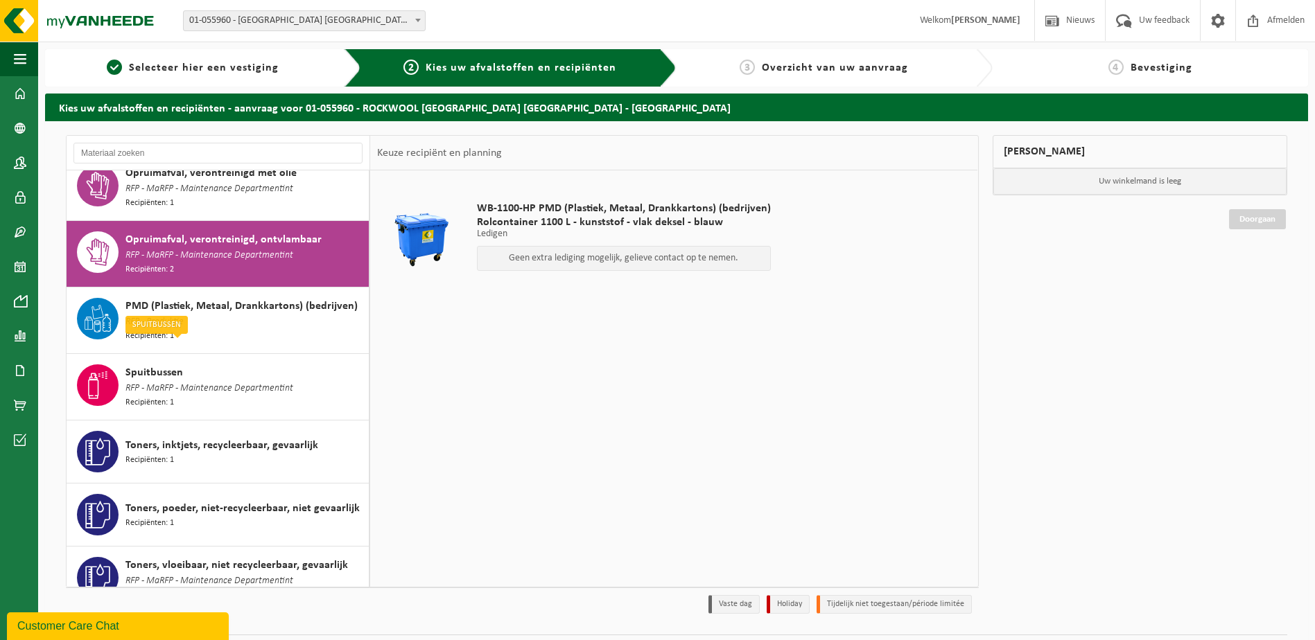
scroll to position [1444, 0]
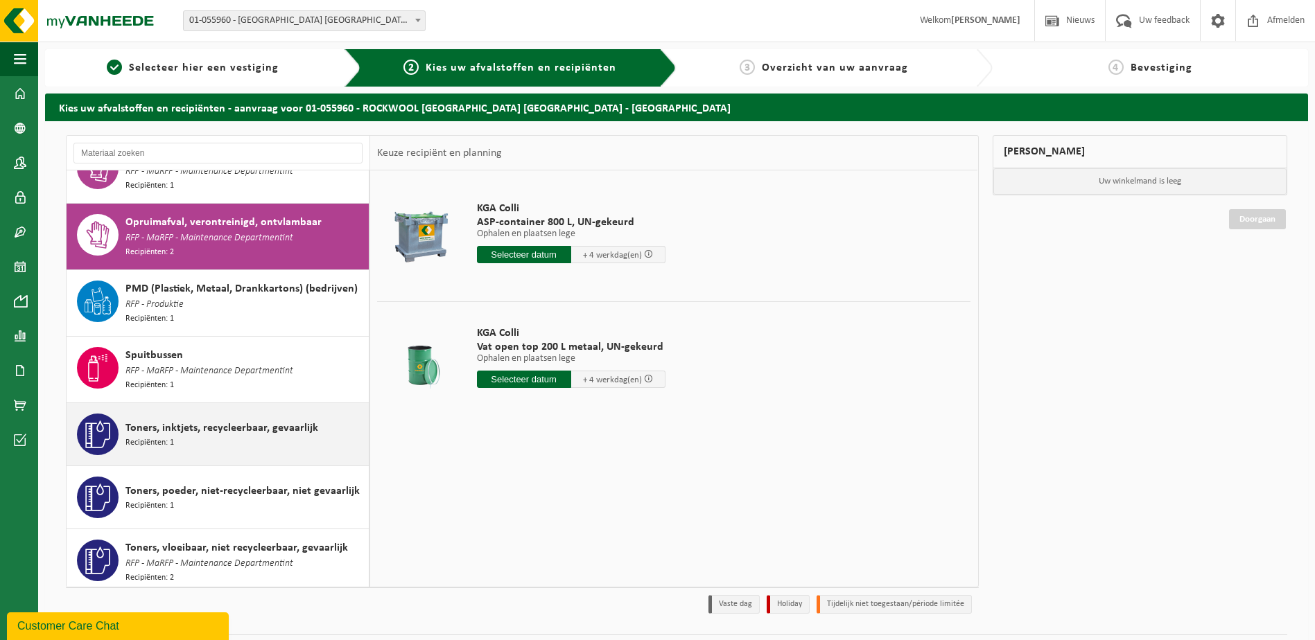
click at [317, 415] on div "Toners, inktjets, recycleerbaar, gevaarlijk Recipiënten: 1" at bounding box center [245, 435] width 240 height 42
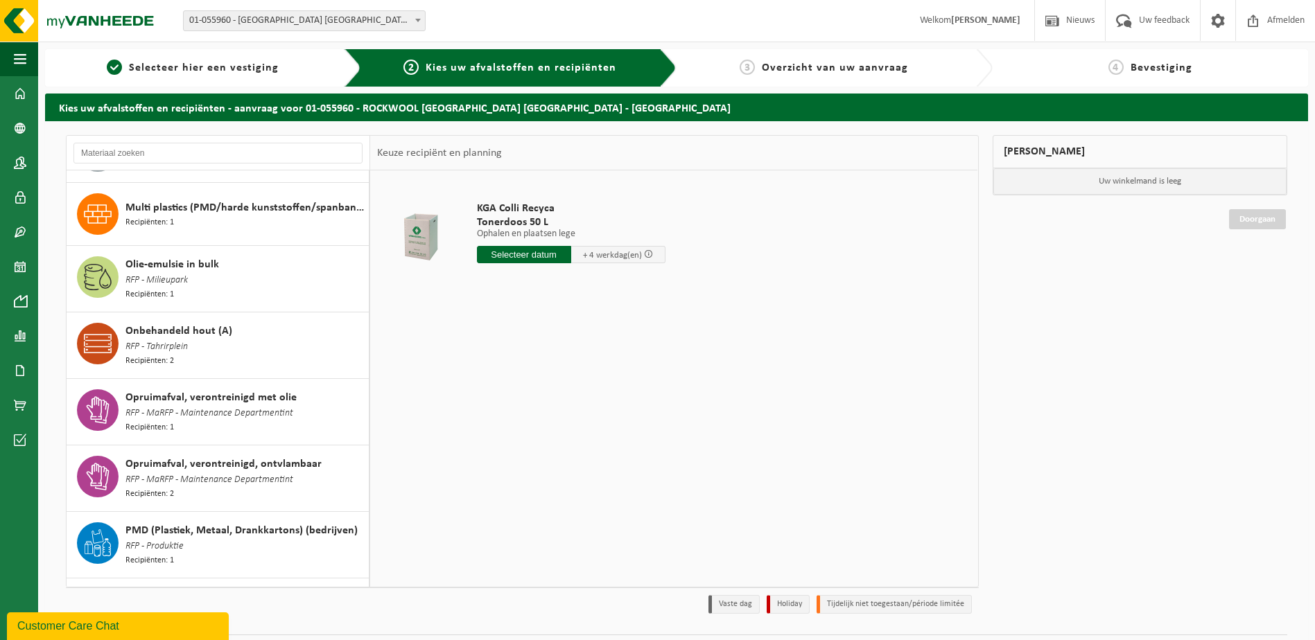
scroll to position [1190, 0]
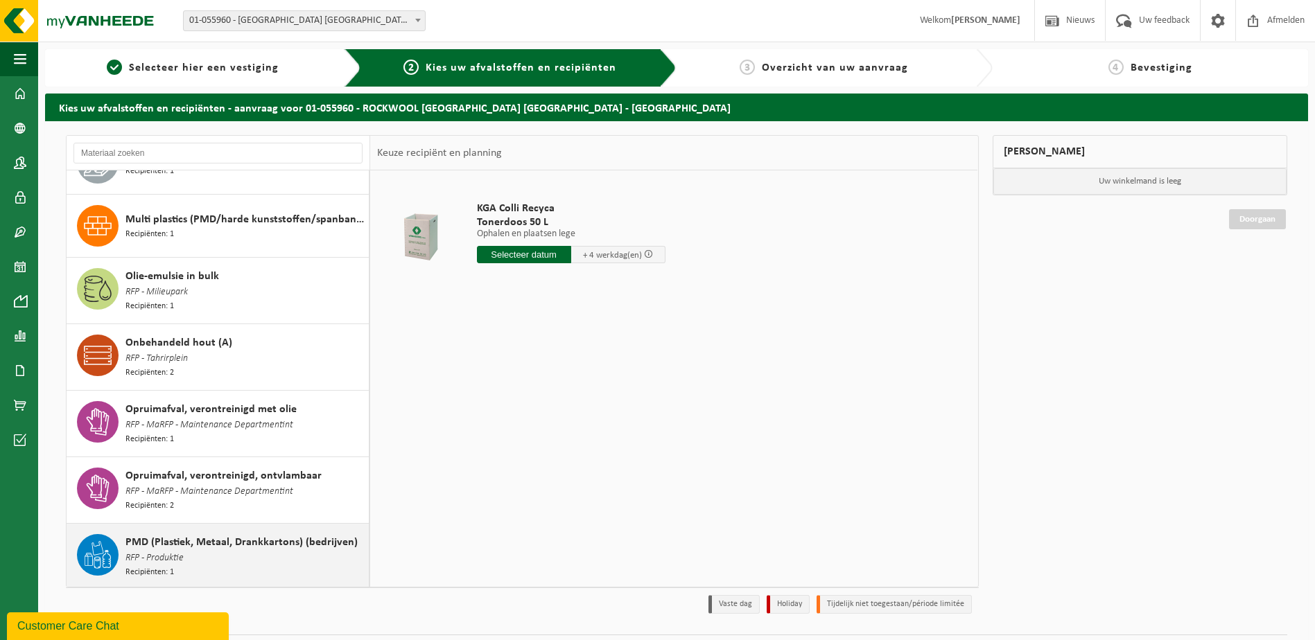
click at [315, 535] on div "PMD (Plastiek, Metaal, Drankkartons) (bedrijven) RFP - Produktie Recipiënten: 1" at bounding box center [245, 556] width 240 height 45
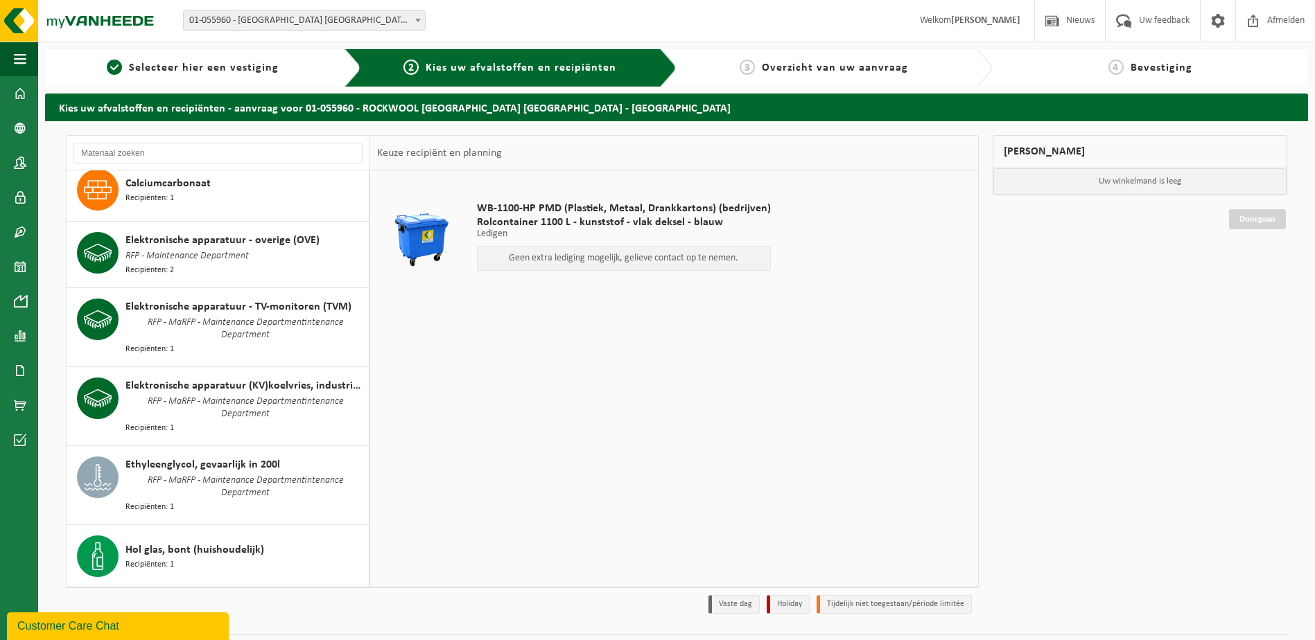
scroll to position [139, 0]
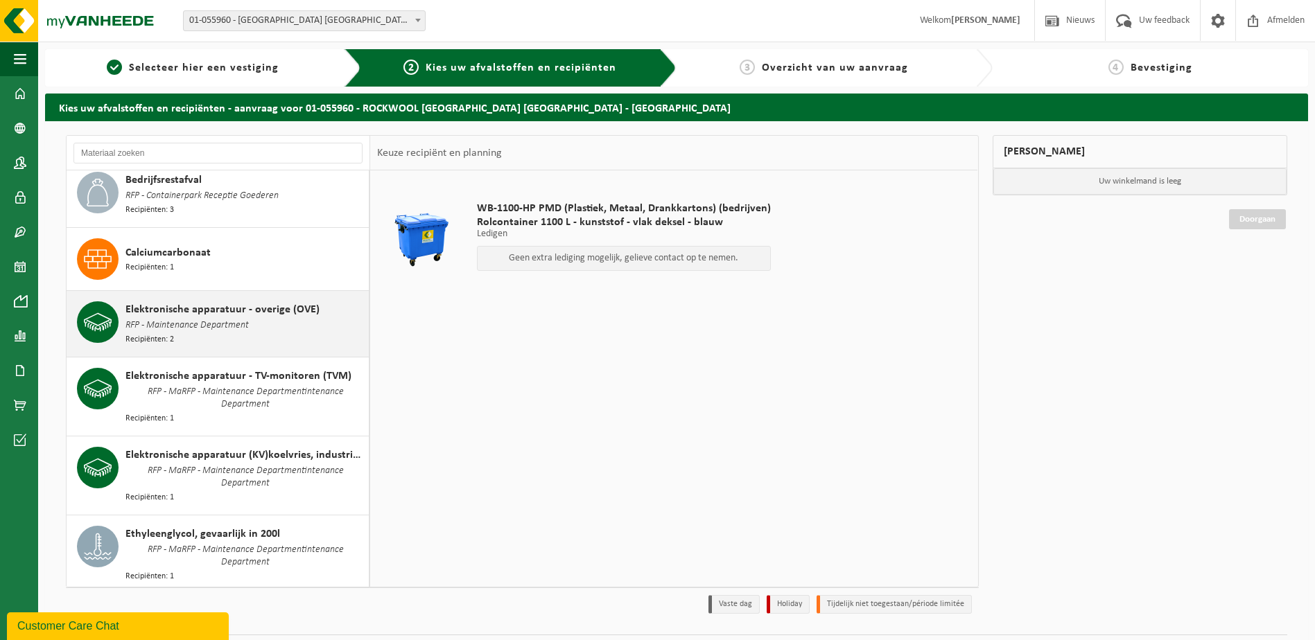
click at [305, 325] on div "Elektronische apparatuur - overige (OVE) RFP - Maintenance Department Recipiënt…" at bounding box center [245, 324] width 240 height 45
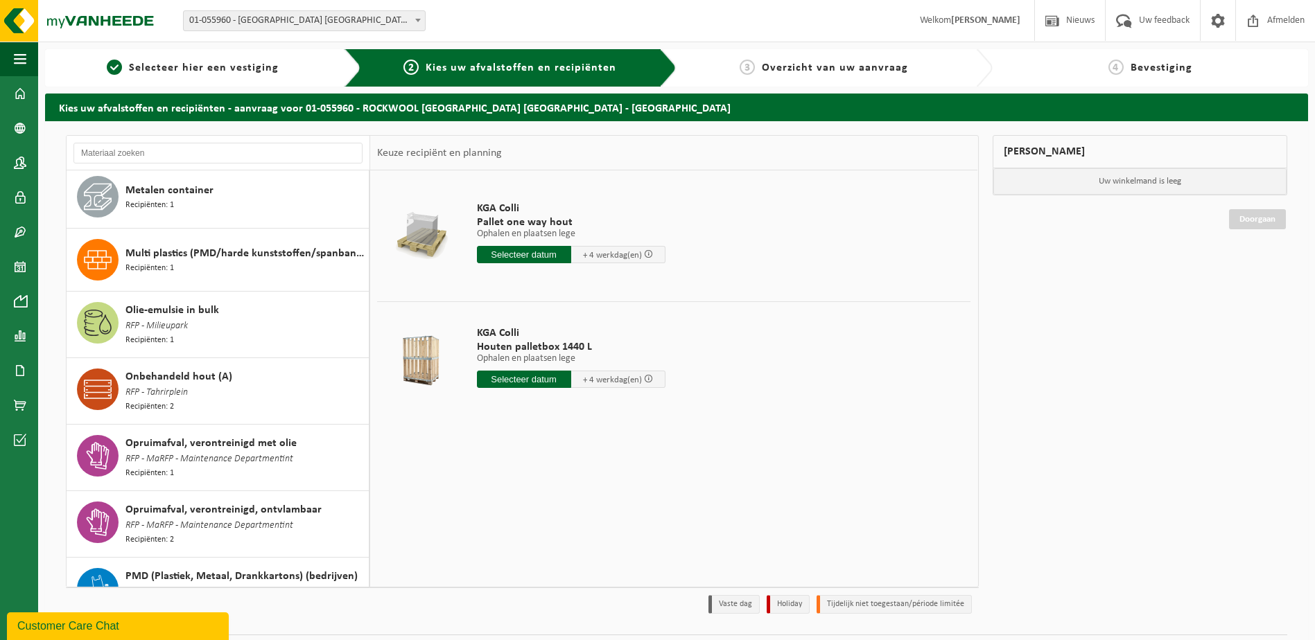
scroll to position [1537, 0]
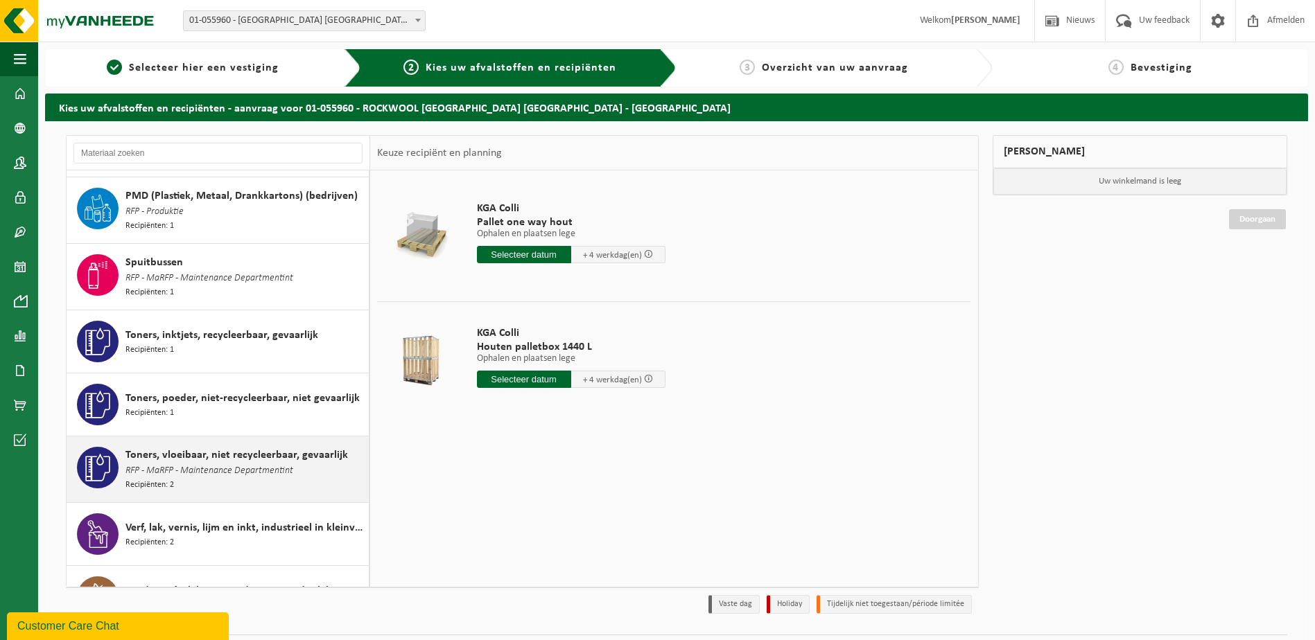
click at [324, 447] on div "Toners, vloeibaar, niet recycleerbaar, gevaarlijk RFP - MaRFP - Maintenance Dep…" at bounding box center [245, 469] width 240 height 45
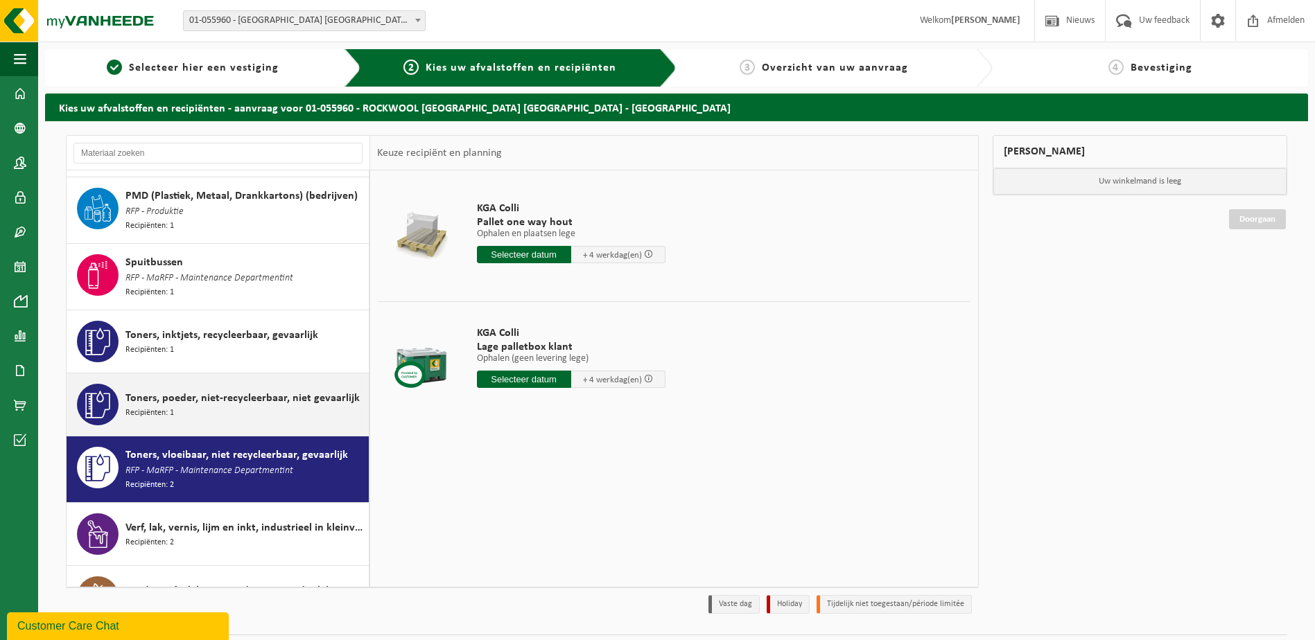
click at [329, 384] on div "Toners, poeder, niet-recycleerbaar, niet gevaarlijk Recipiënten: 1" at bounding box center [245, 405] width 240 height 42
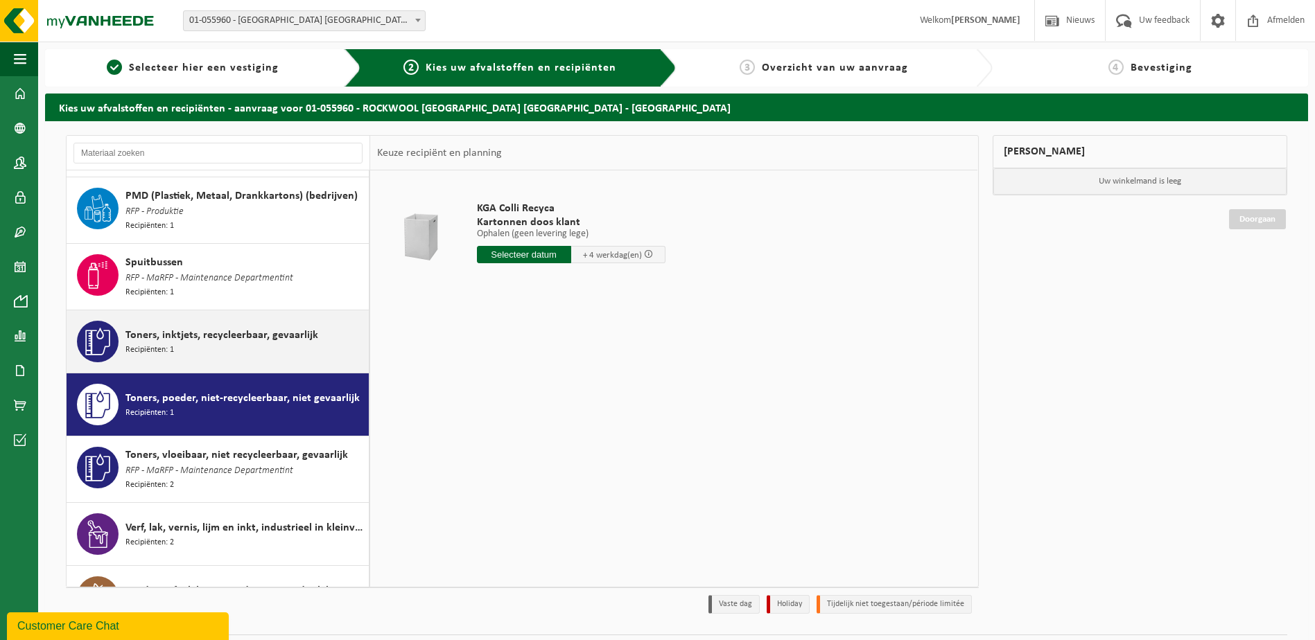
click at [331, 326] on div "Toners, inktjets, recycleerbaar, gevaarlijk Recipiënten: 1" at bounding box center [218, 342] width 303 height 62
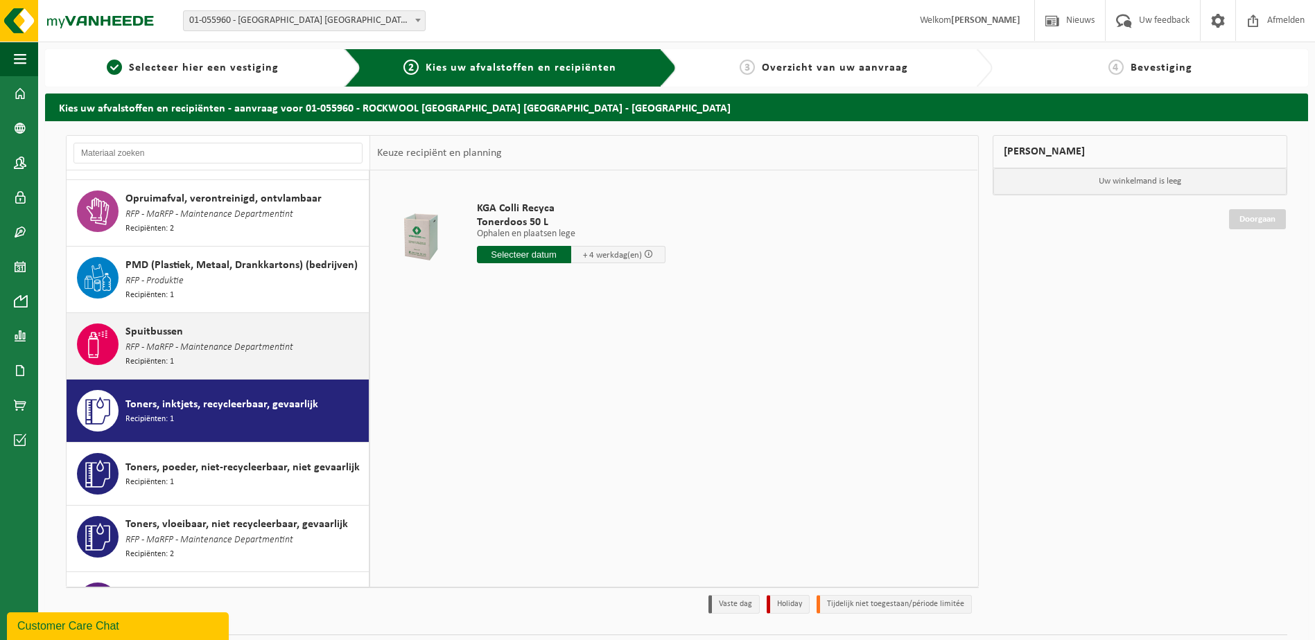
click at [331, 326] on div "Spuitbussen RFP - MaRFP - Maintenance Departmentint Recipiënten: 1" at bounding box center [245, 346] width 240 height 45
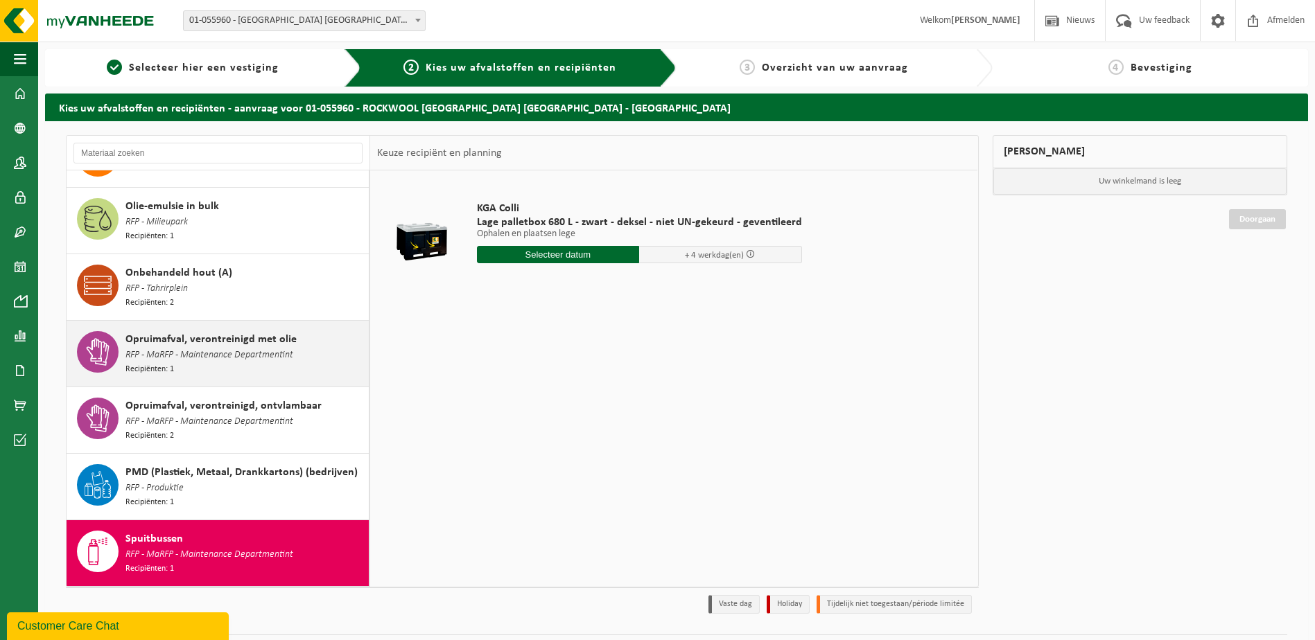
scroll to position [1259, 0]
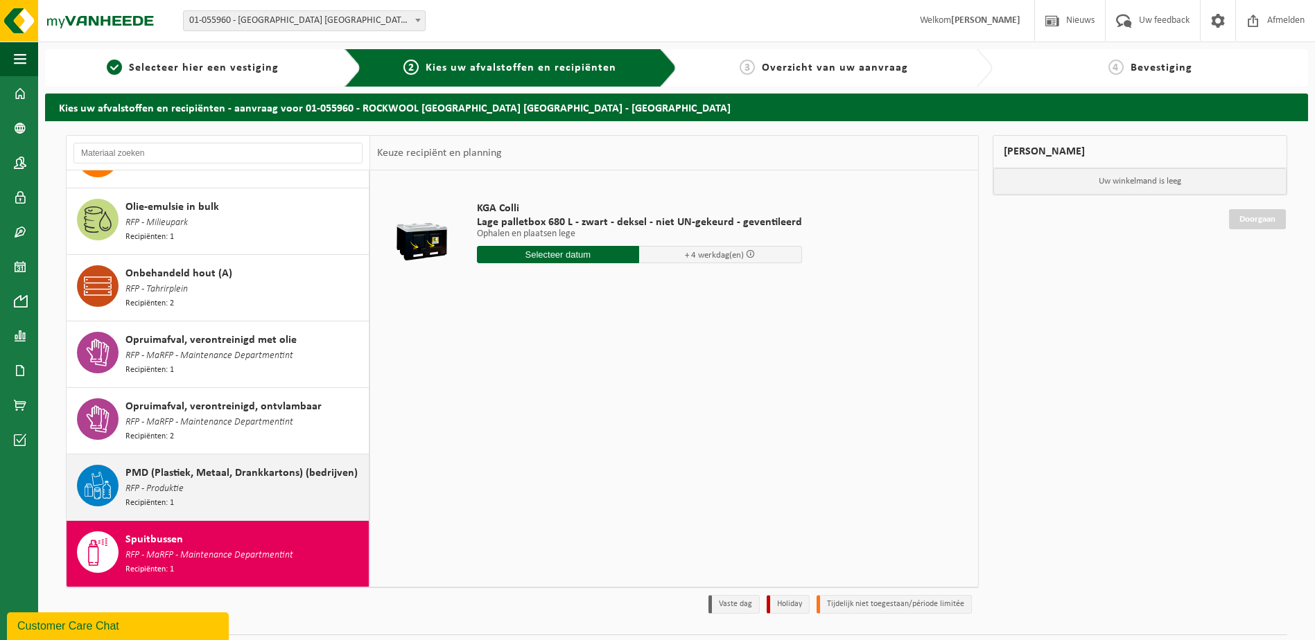
click at [308, 465] on div "PMD (Plastiek, Metaal, Drankkartons) (bedrijven) RFP - Produktie Recipiënten: 1" at bounding box center [245, 487] width 240 height 45
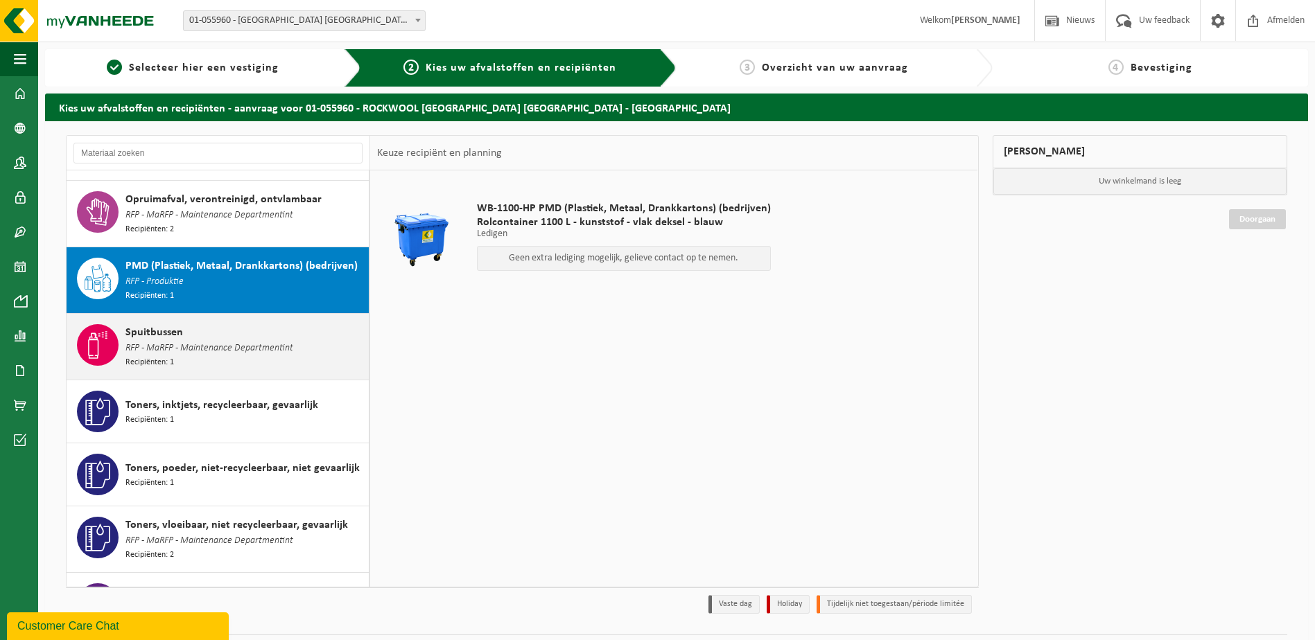
scroll to position [1231, 0]
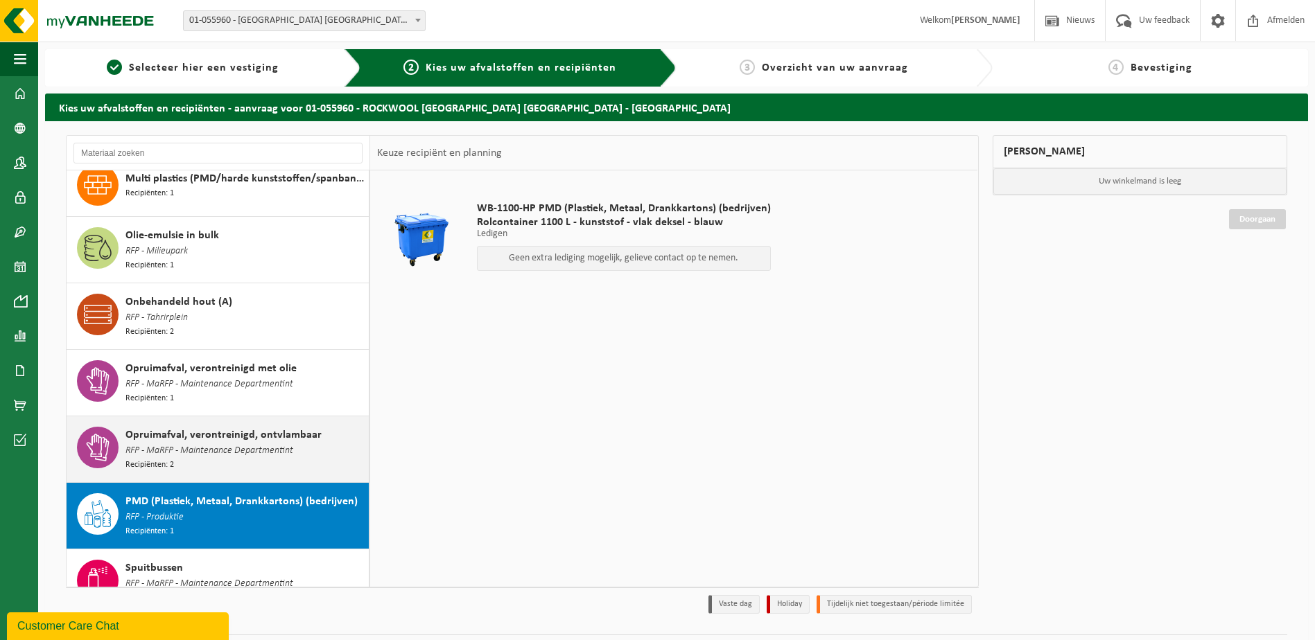
click at [302, 432] on div "Opruimafval, verontreinigd, ontvlambaar RFP - MaRFP - Maintenance Departmentint…" at bounding box center [245, 449] width 240 height 45
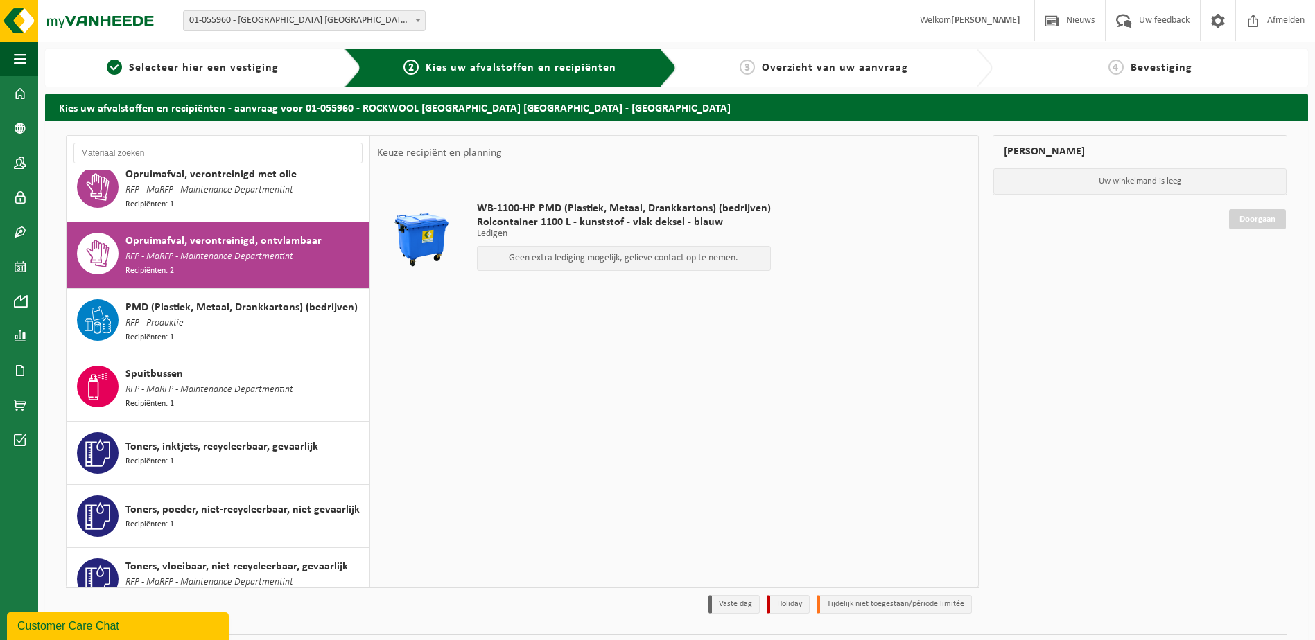
scroll to position [1444, 0]
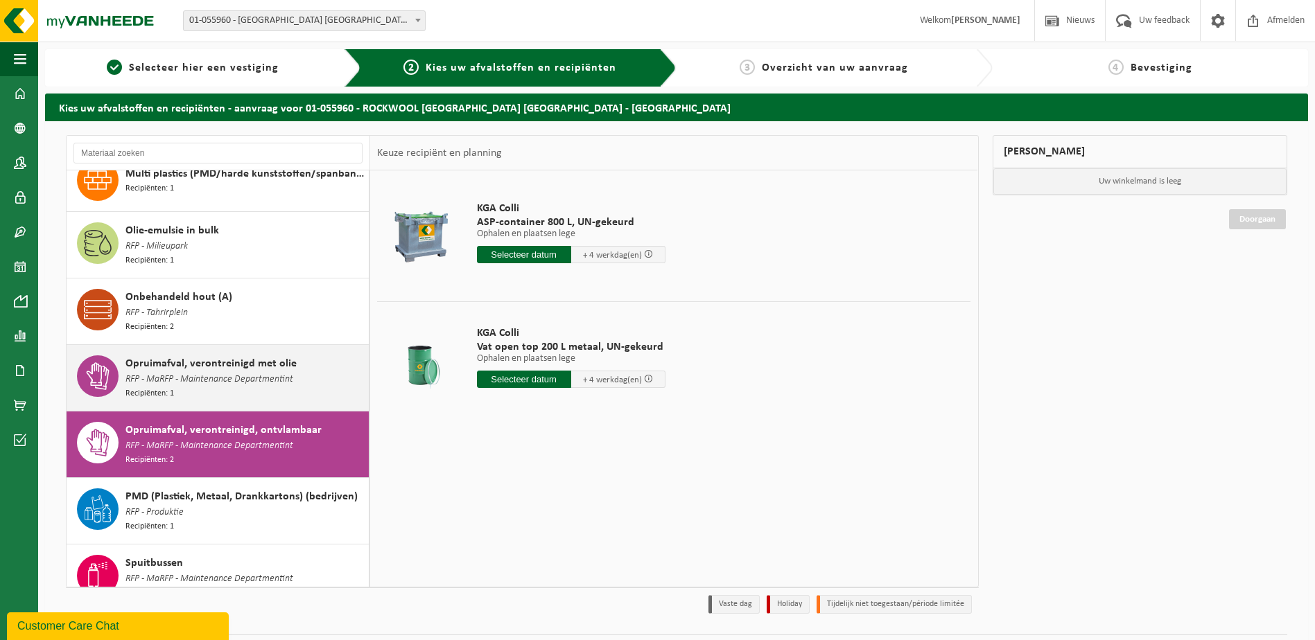
click at [326, 356] on div "Opruimafval, verontreinigd met olie RFP - MaRFP - Maintenance Departmentint Rec…" at bounding box center [245, 378] width 240 height 45
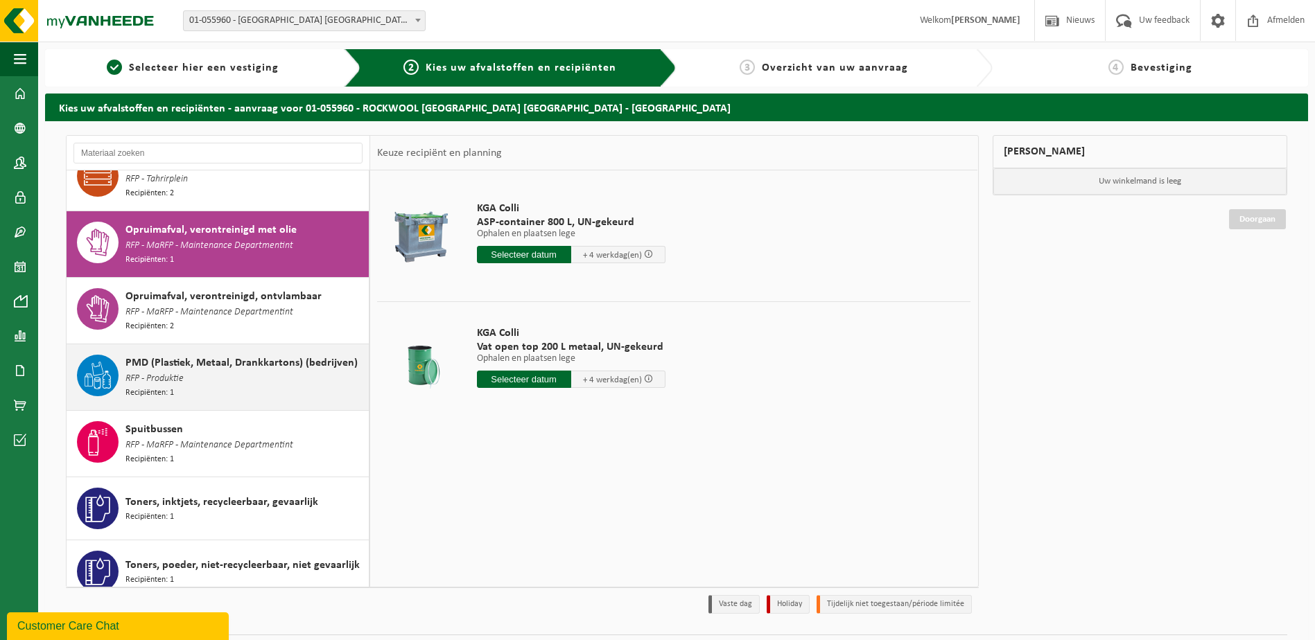
scroll to position [1379, 0]
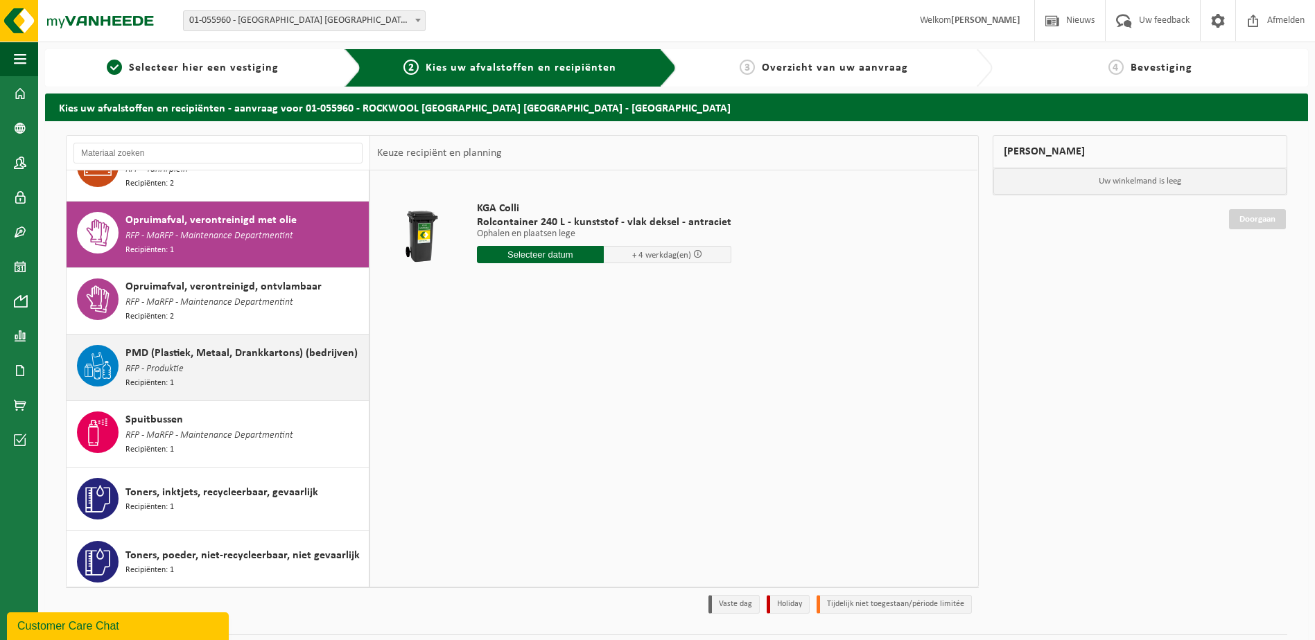
click at [301, 358] on div "PMD (Plastiek, Metaal, Drankkartons) (bedrijven) RFP - Produktie Recipiënten: 1" at bounding box center [218, 368] width 303 height 66
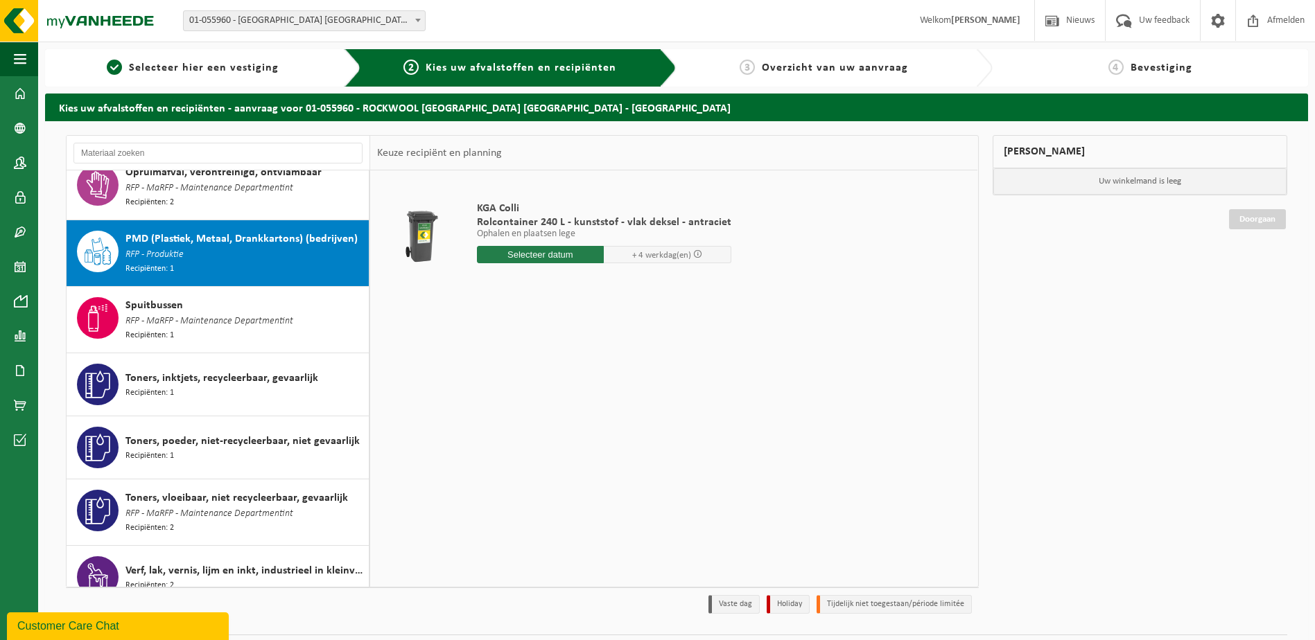
scroll to position [1508, 0]
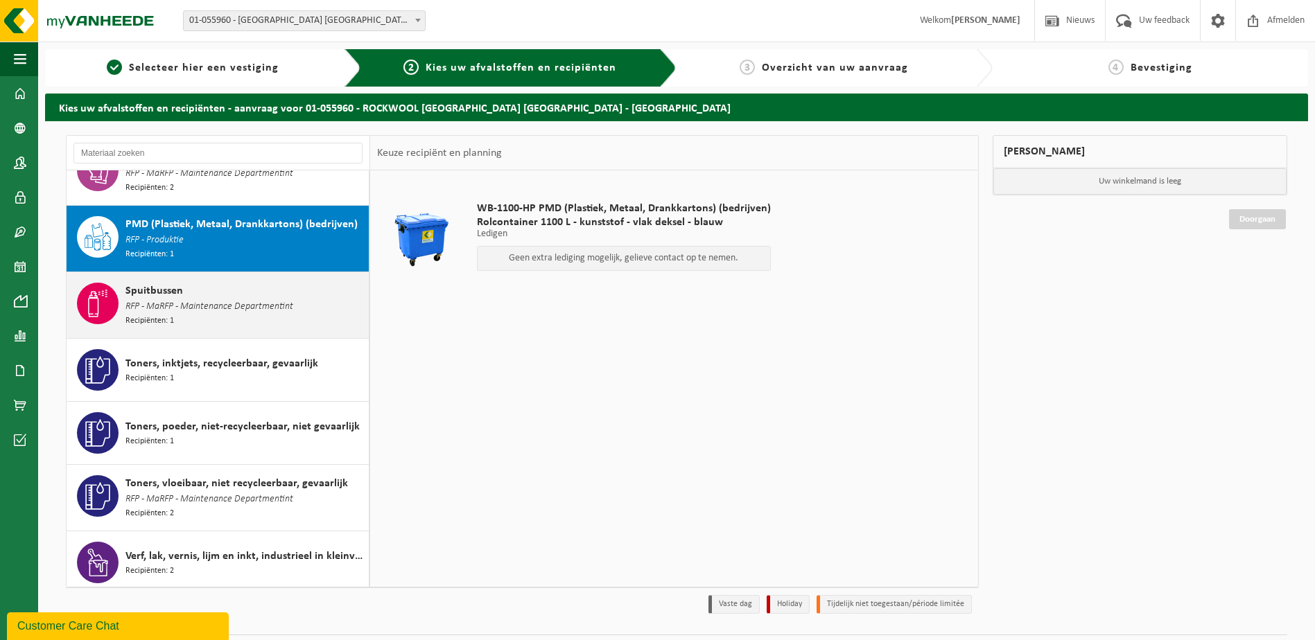
click at [308, 288] on div "Spuitbussen RFP - MaRFP - Maintenance Departmentint Recipiënten: 1" at bounding box center [245, 305] width 240 height 45
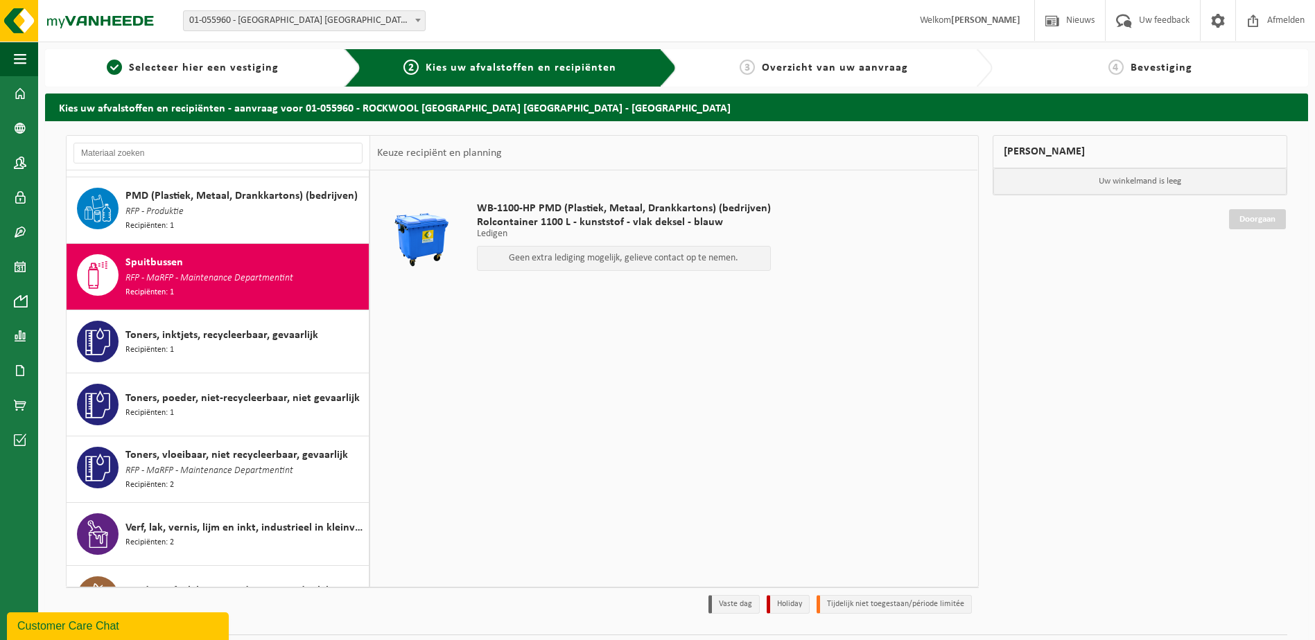
scroll to position [1537, 0]
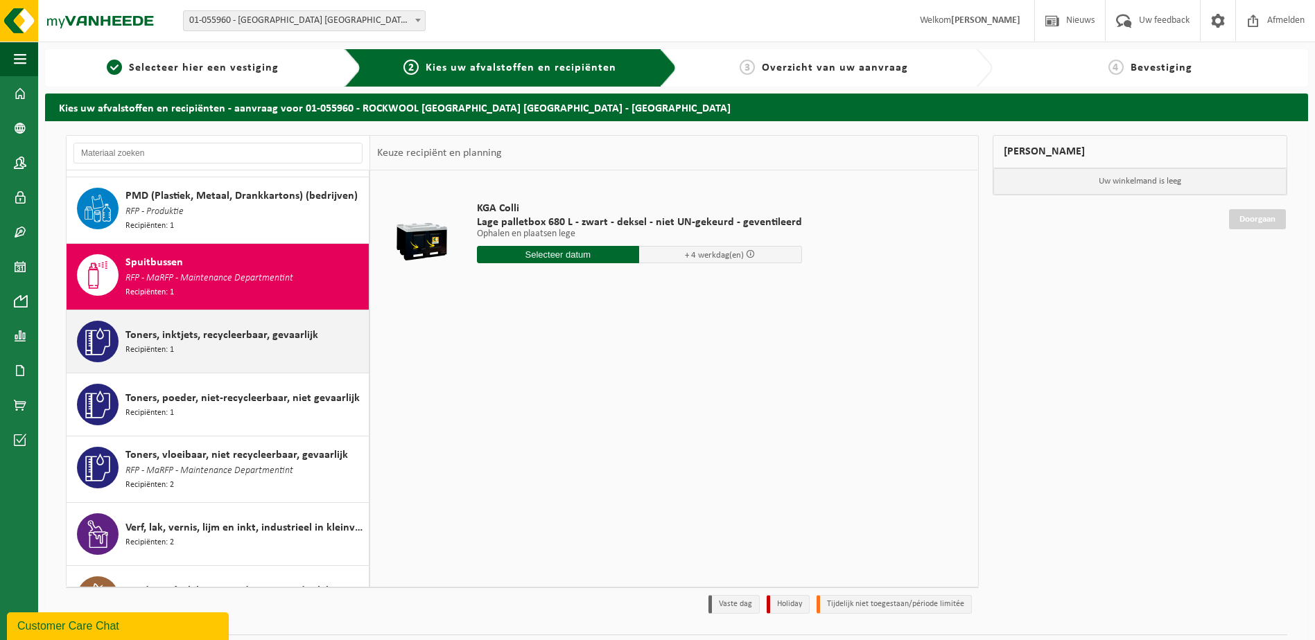
click at [315, 321] on div "Toners, inktjets, recycleerbaar, gevaarlijk Recipiënten: 1" at bounding box center [245, 342] width 240 height 42
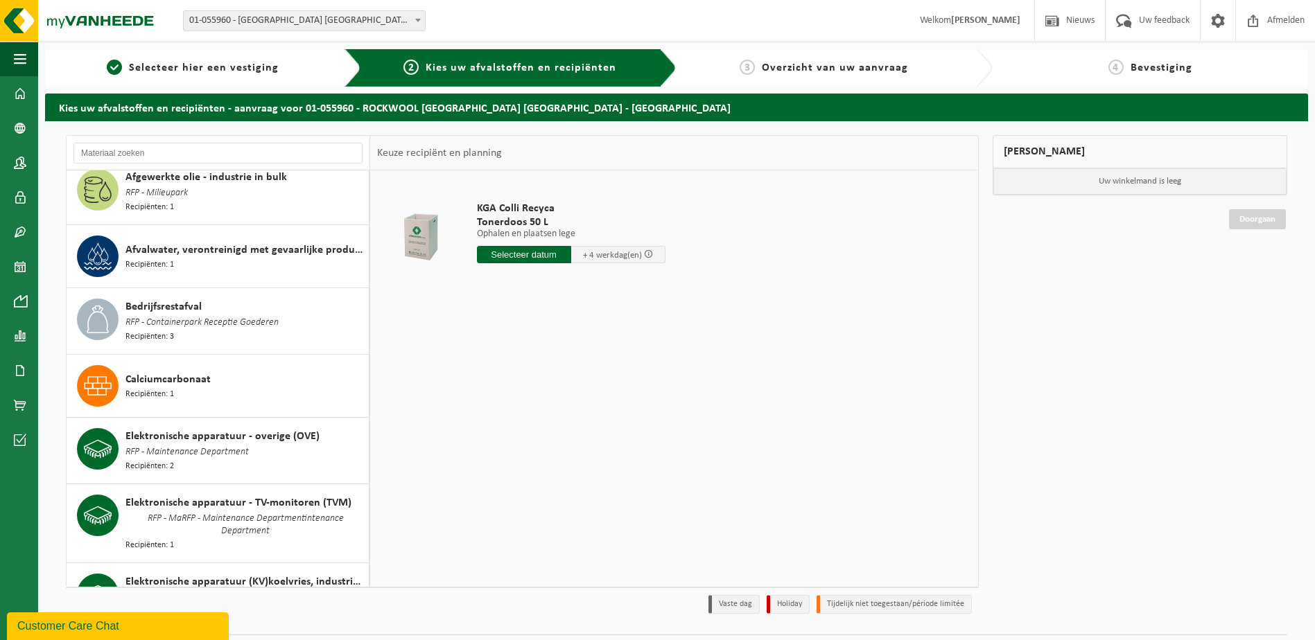
scroll to position [0, 0]
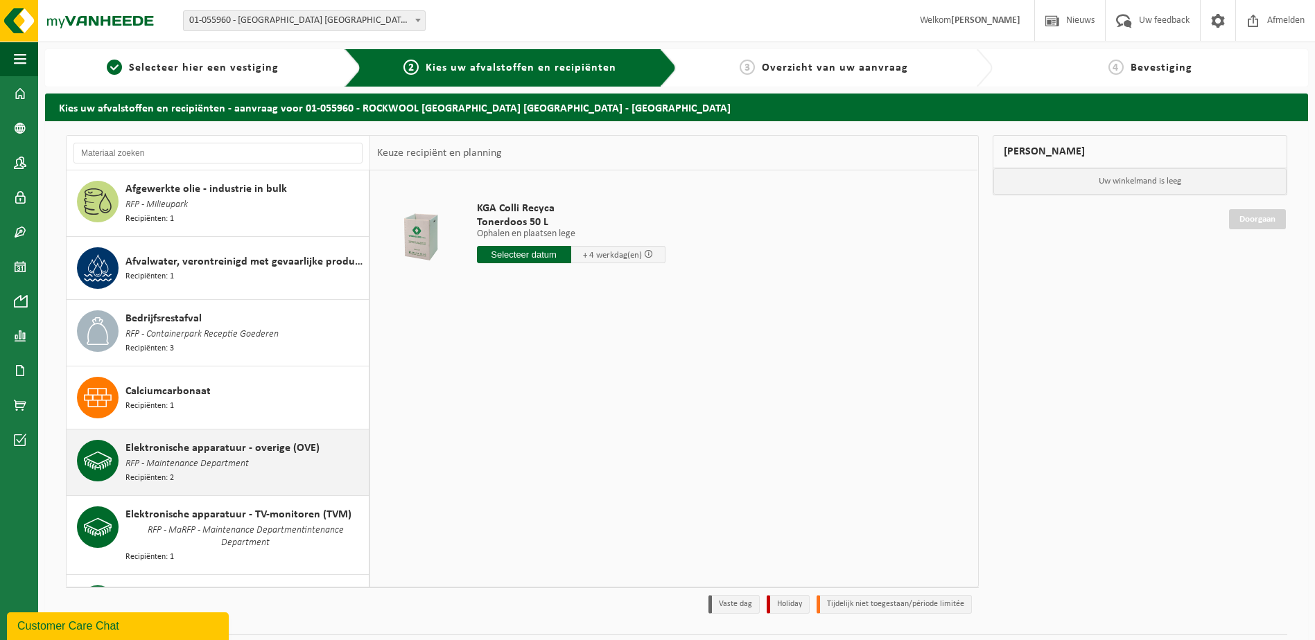
click at [308, 448] on span "Elektronische apparatuur - overige (OVE)" at bounding box center [222, 448] width 194 height 17
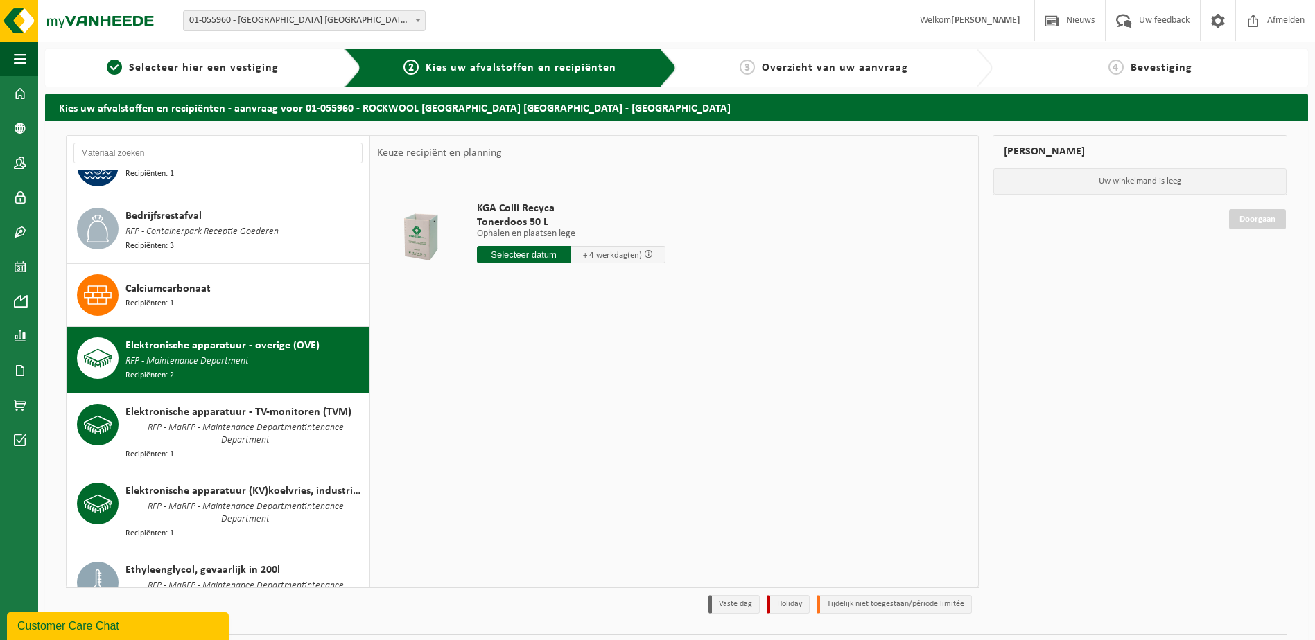
scroll to position [255, 0]
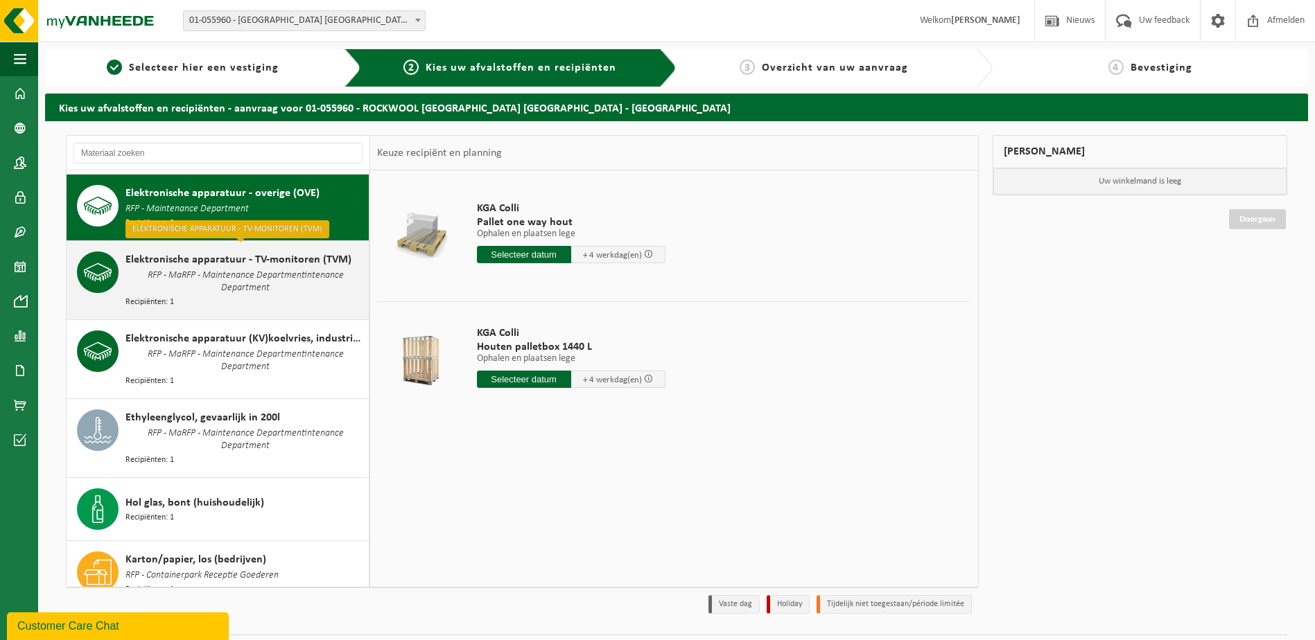
click at [256, 292] on div "Elektronische apparatuur - TV-monitoren (TVM) RFP - MaRFP - Maintenance Departm…" at bounding box center [245, 281] width 240 height 58
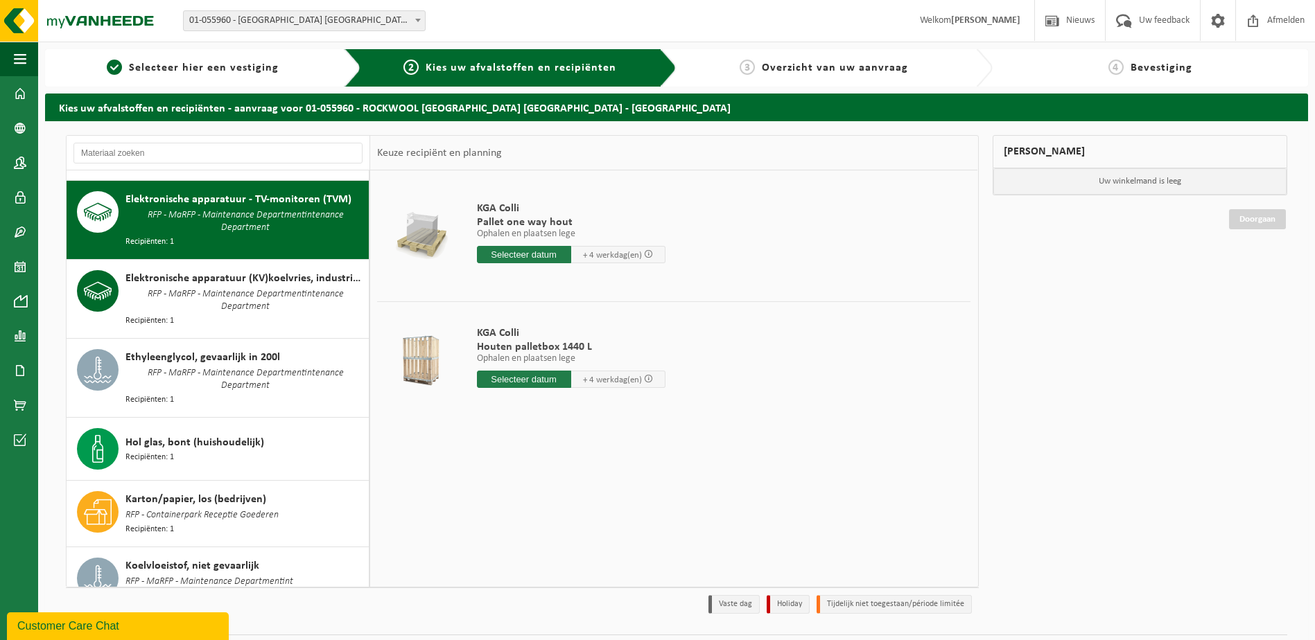
scroll to position [320, 0]
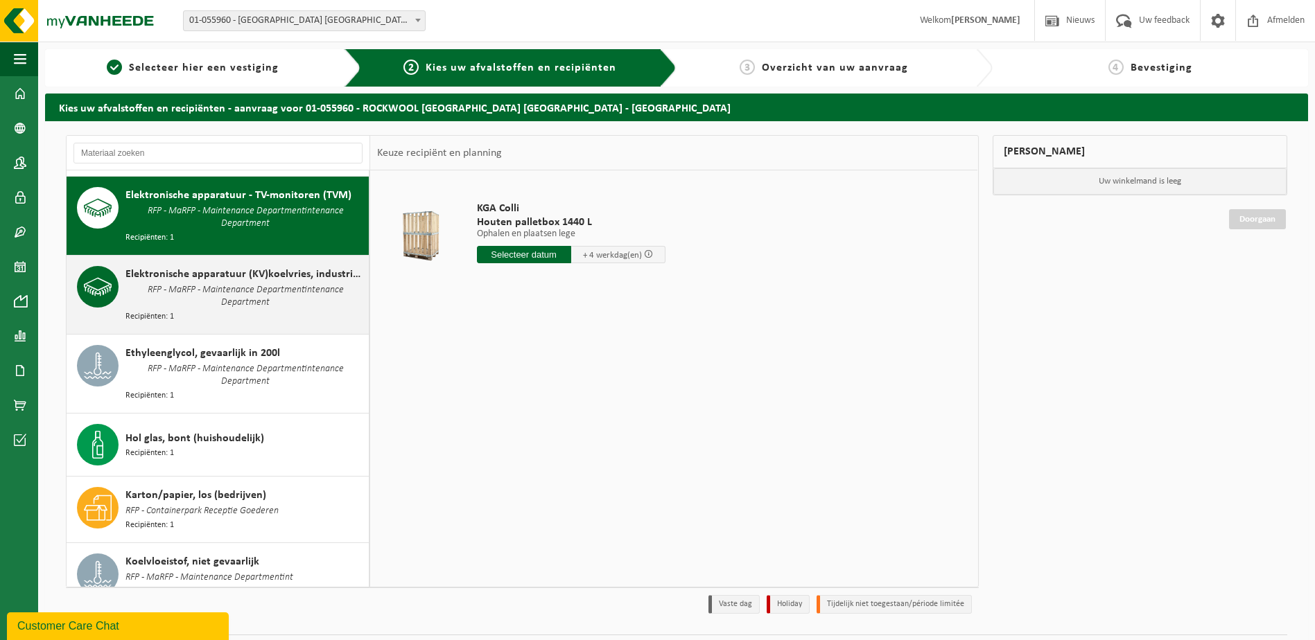
click at [315, 301] on div "Elektronische apparatuur (KV)koelvries, industrieel RFP - MaRFP - Maintenance D…" at bounding box center [245, 295] width 240 height 58
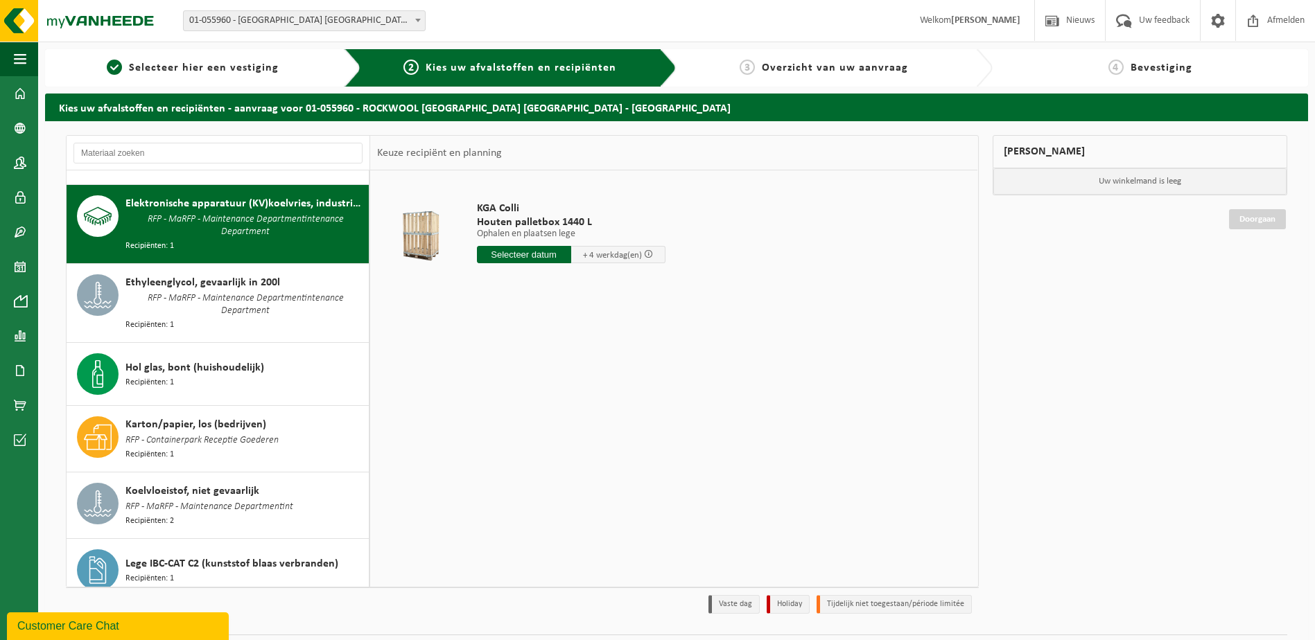
scroll to position [396, 0]
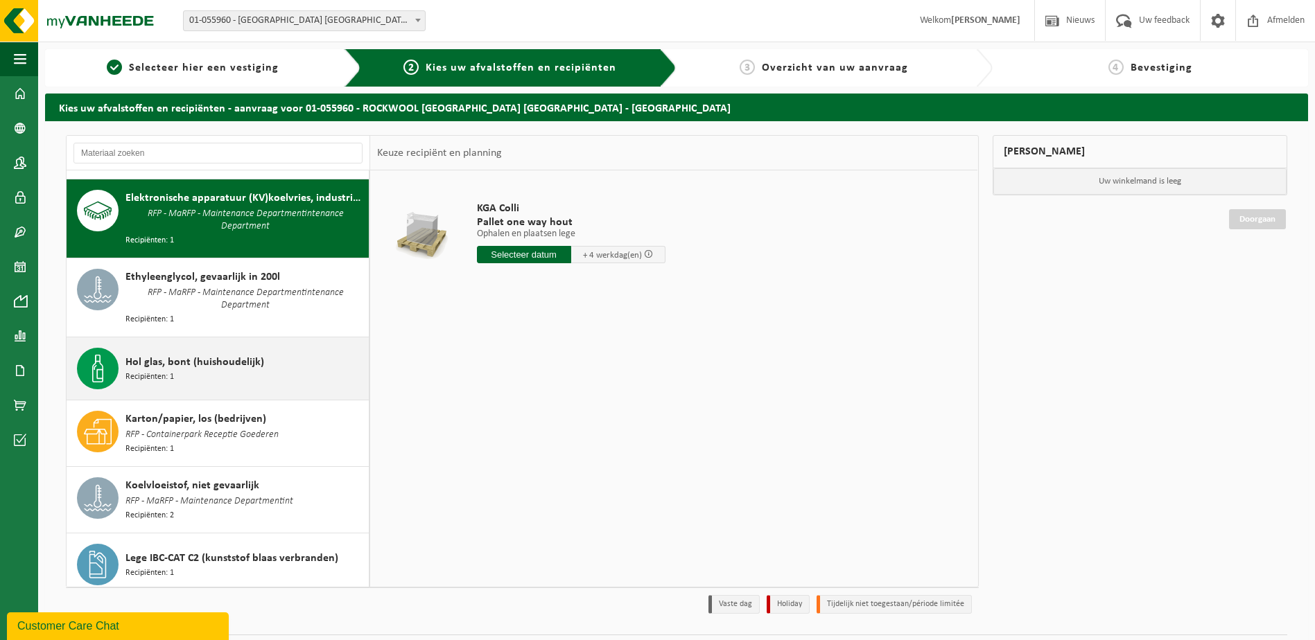
click at [288, 356] on div "Hol glas, bont (huishoudelijk) Recipiënten: 1" at bounding box center [245, 369] width 240 height 42
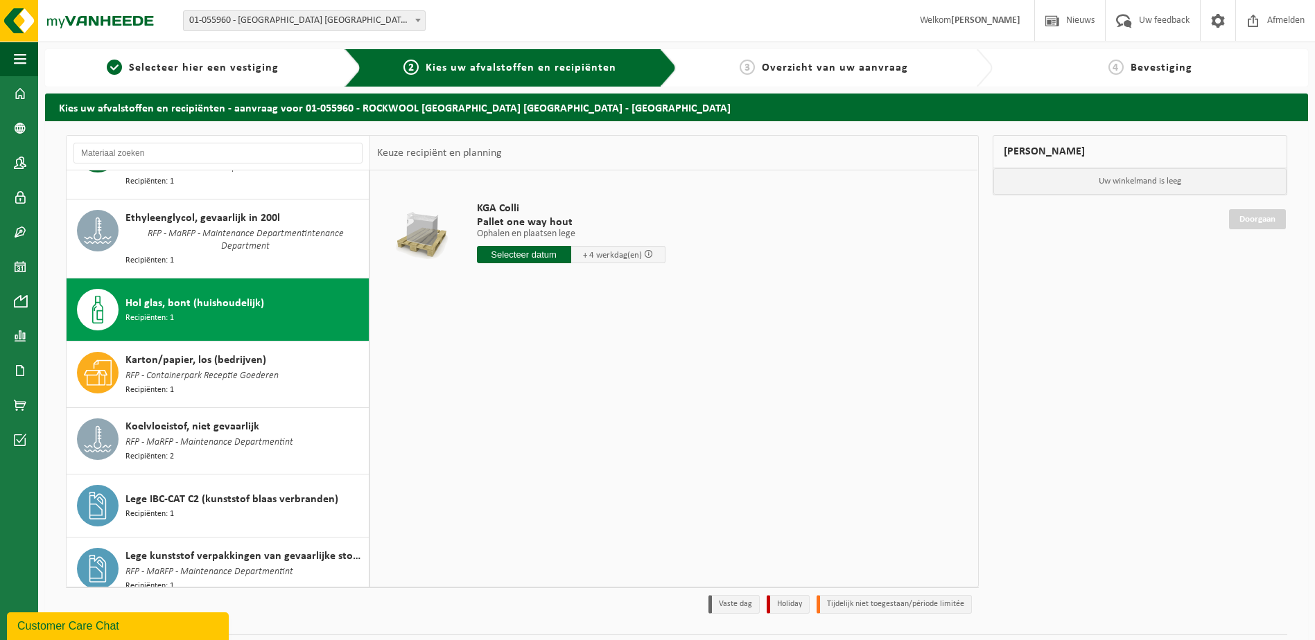
scroll to position [548, 0]
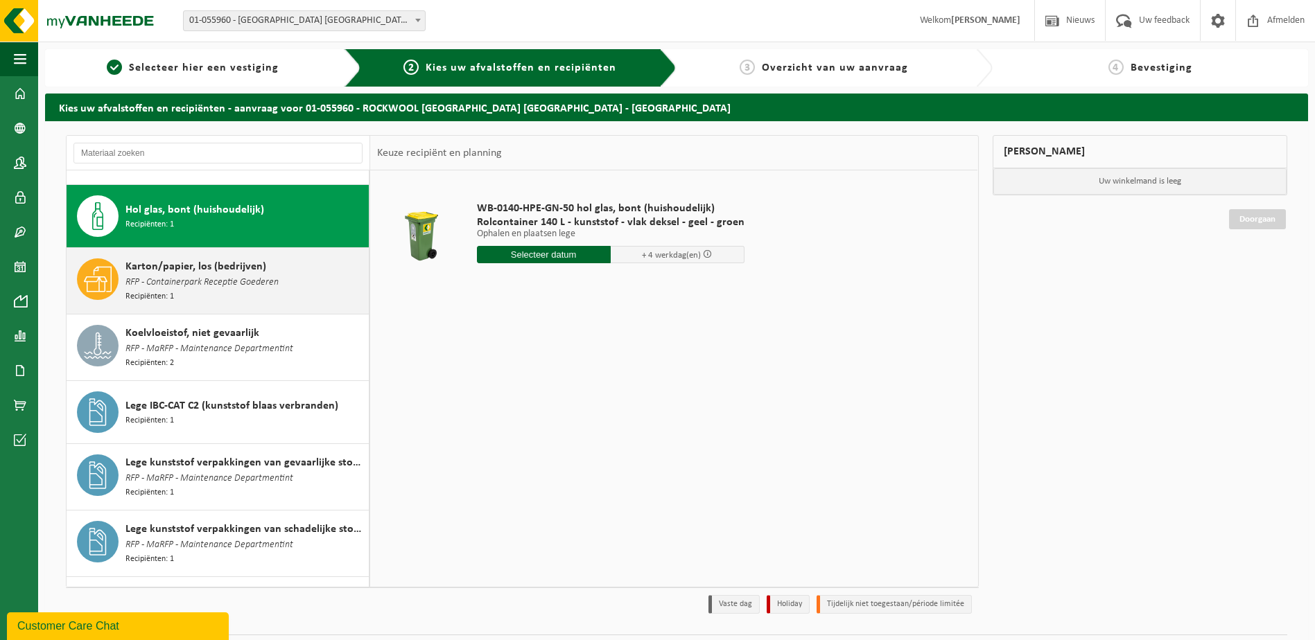
click at [308, 281] on div "Karton/papier, los (bedrijven) RFP - Containerpark Receptie Goederen Recipiënte…" at bounding box center [245, 281] width 240 height 45
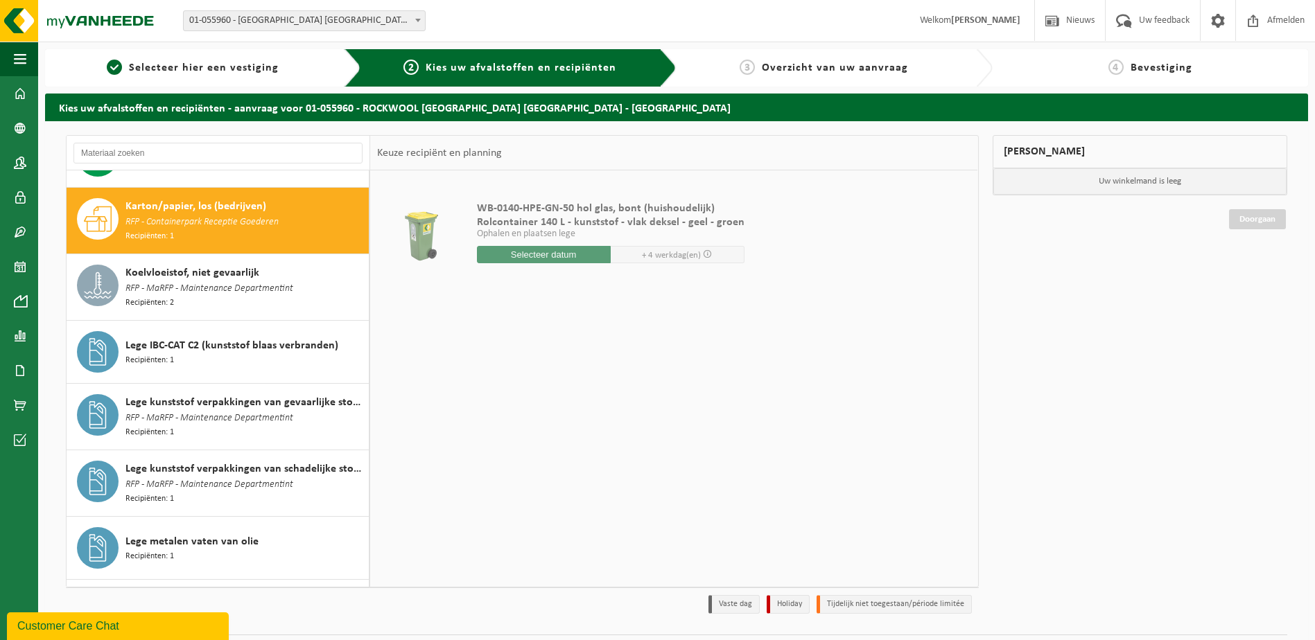
scroll to position [611, 0]
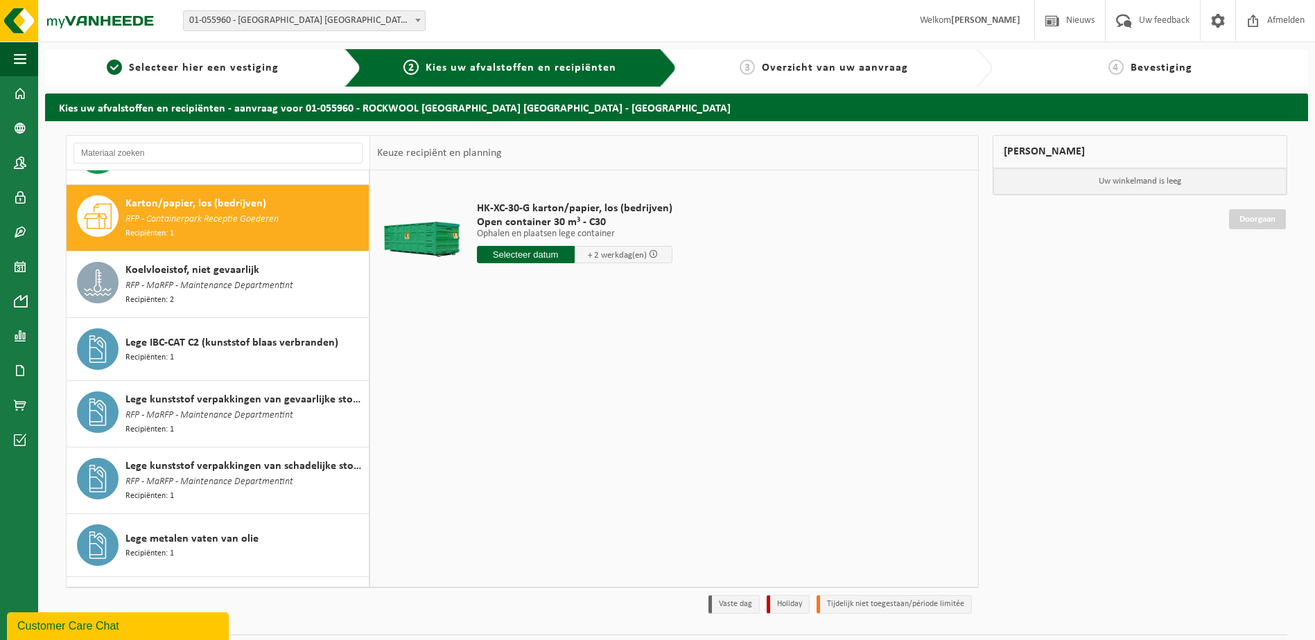
click at [308, 281] on div "Koelvloeistof, niet gevaarlijk RFP - MaRFP - Maintenance Departmentint Recipiën…" at bounding box center [245, 284] width 240 height 45
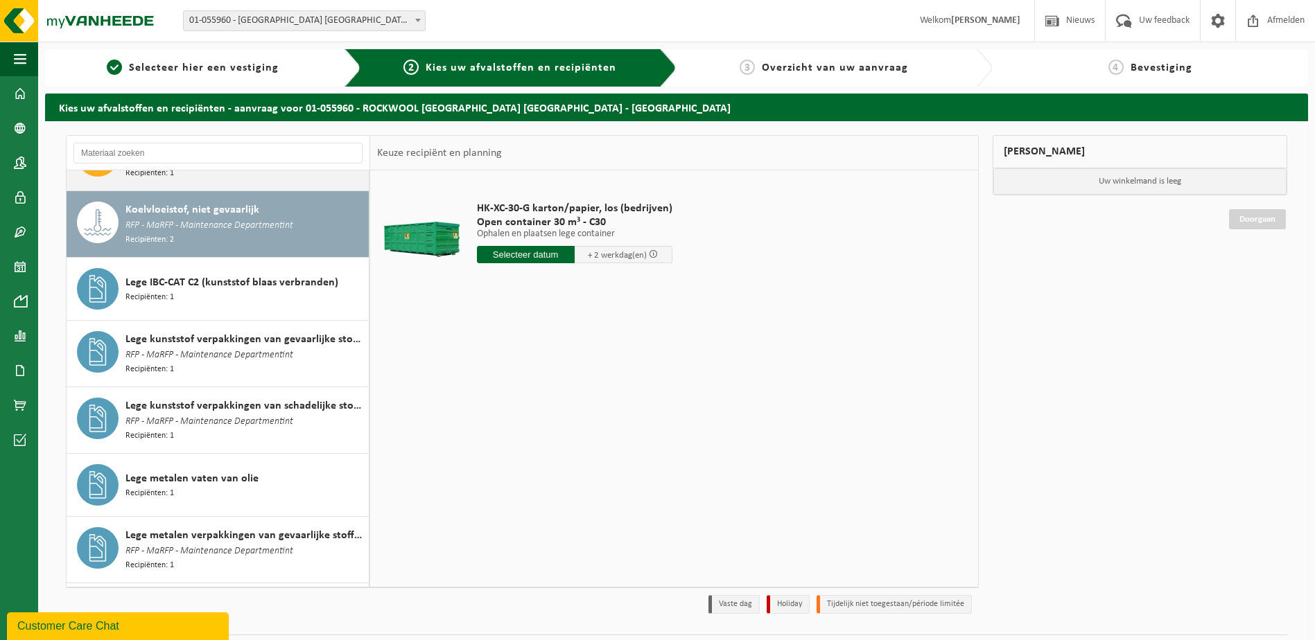
scroll to position [676, 0]
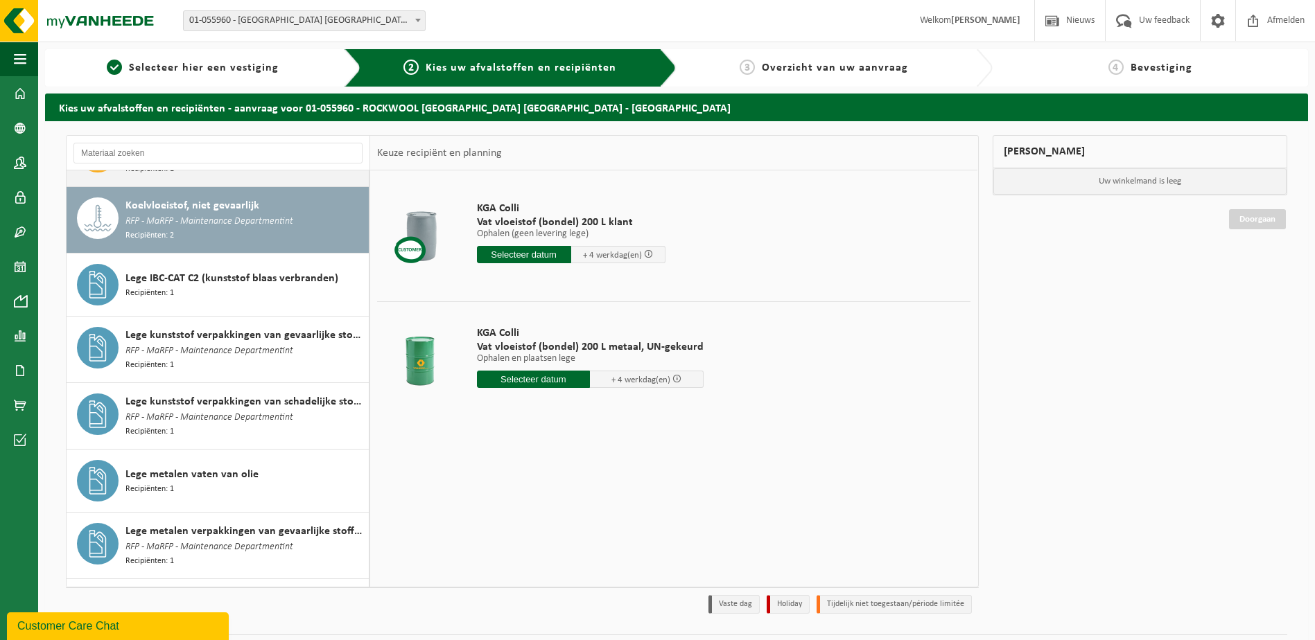
click at [308, 281] on div "Lege IBC-CAT C2 (kunststof blaas verbranden) Recipiënten: 1" at bounding box center [245, 285] width 240 height 42
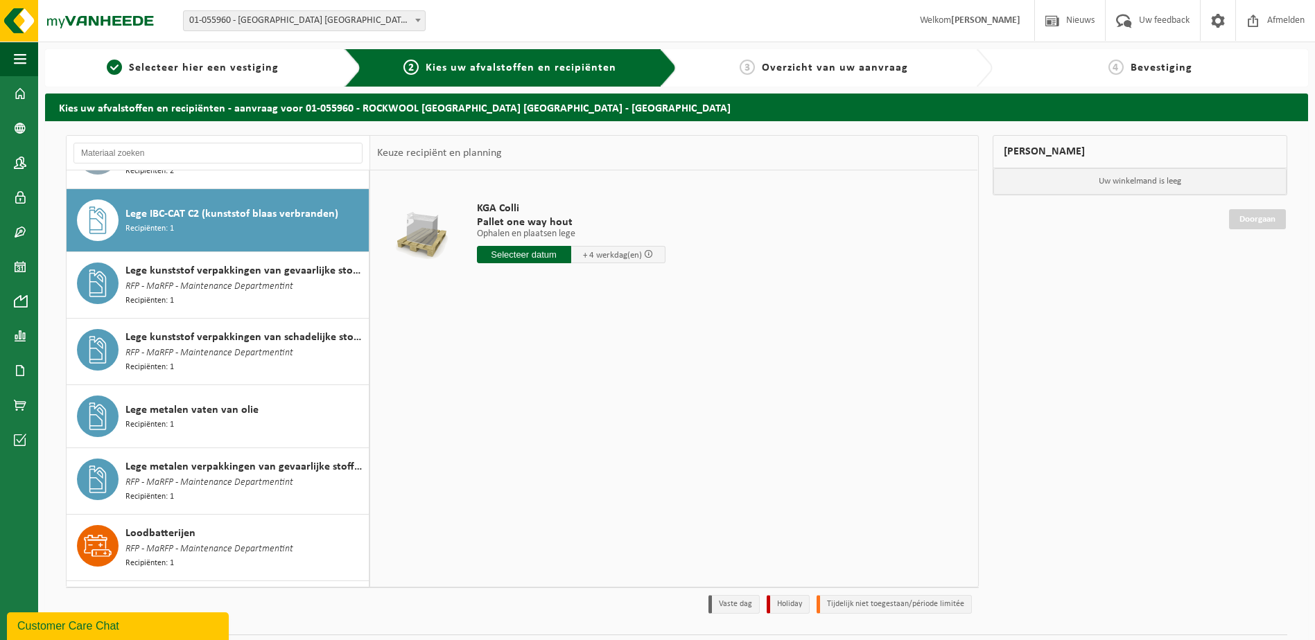
click at [308, 281] on div "Lege kunststof verpakkingen van gevaarlijke stoffen RFP - MaRFP - Maintenance D…" at bounding box center [245, 285] width 240 height 45
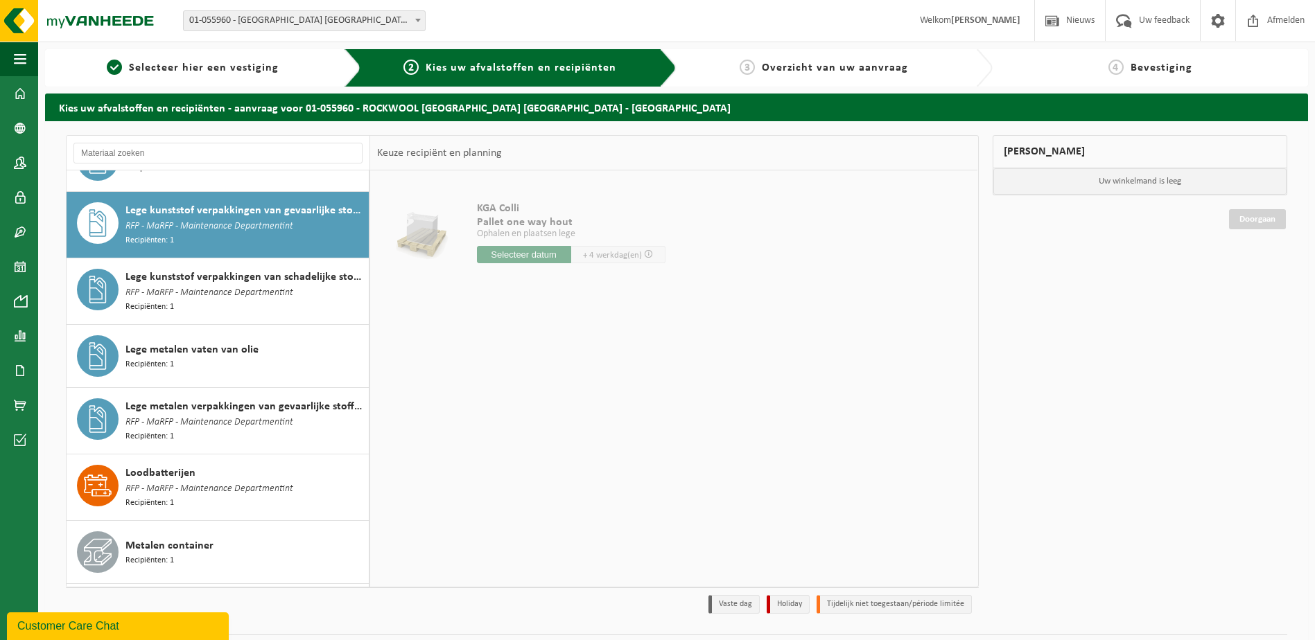
scroll to position [803, 0]
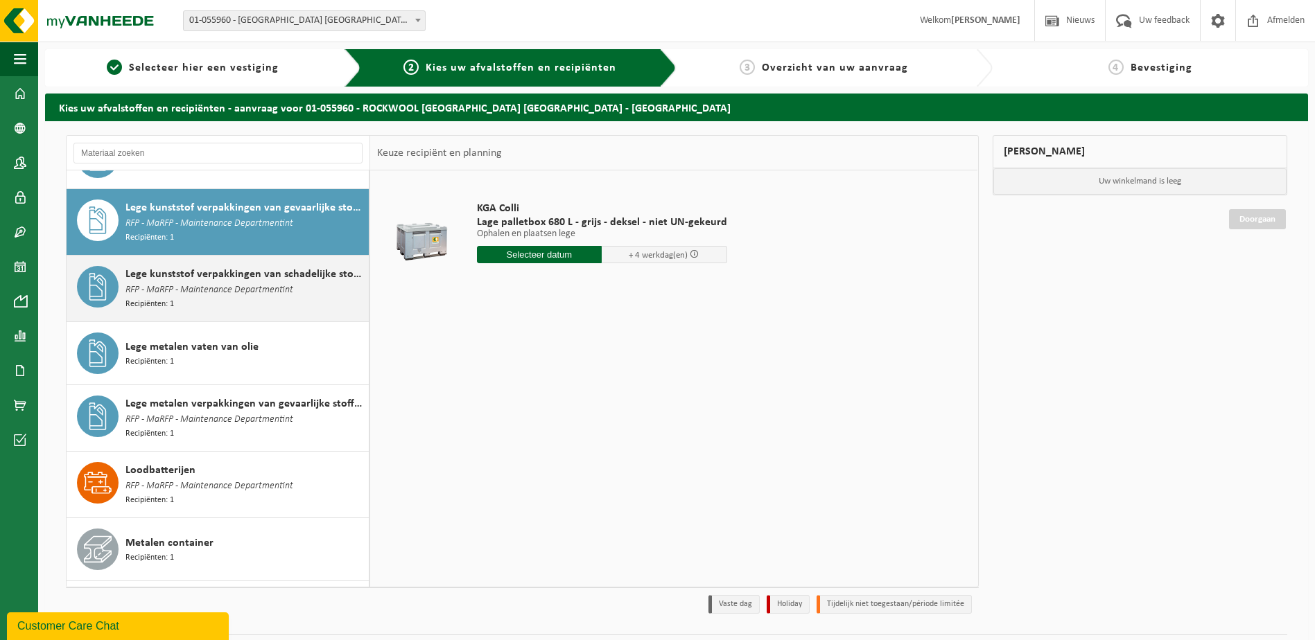
click at [318, 287] on div "Lege kunststof verpakkingen van schadelijke stoffen RFP - MaRFP - Maintenance D…" at bounding box center [245, 288] width 240 height 45
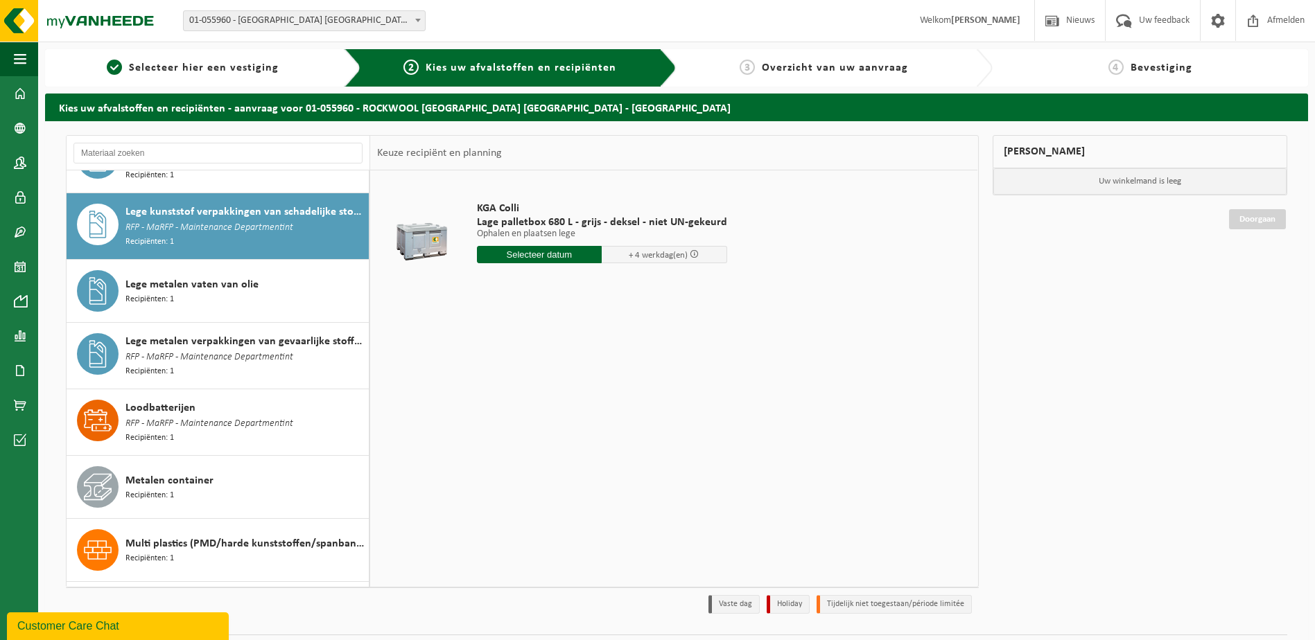
scroll to position [868, 0]
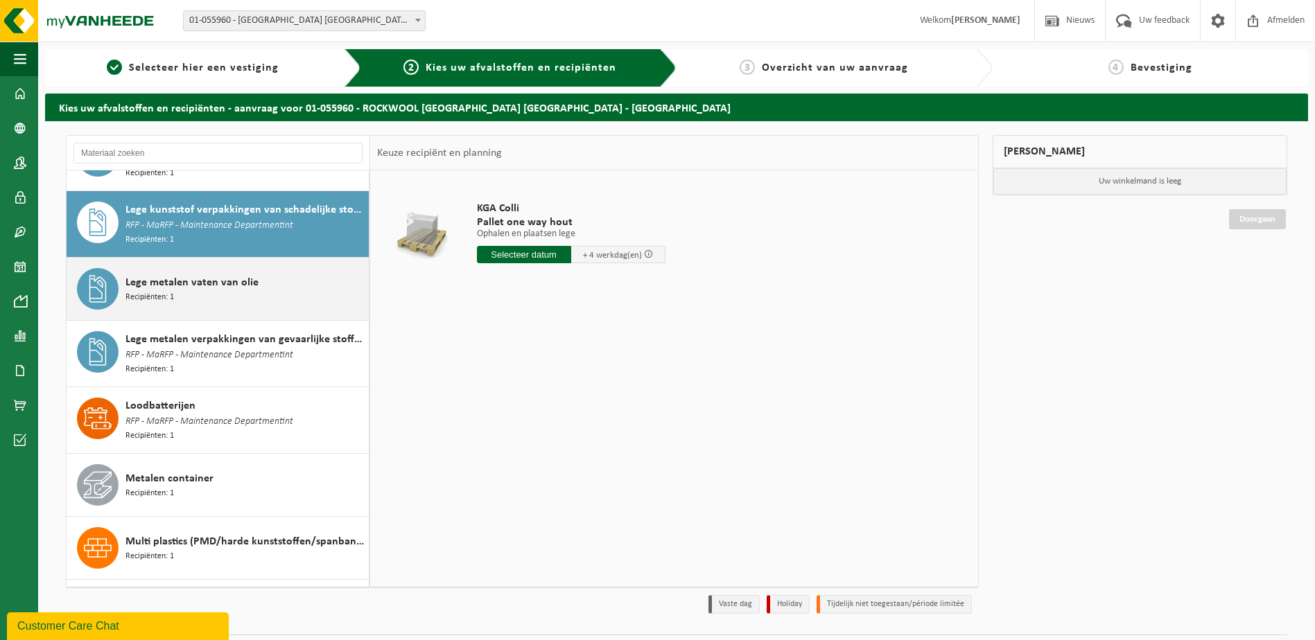
click at [319, 290] on div "Lege metalen vaten van olie Recipiënten: 1" at bounding box center [218, 289] width 303 height 62
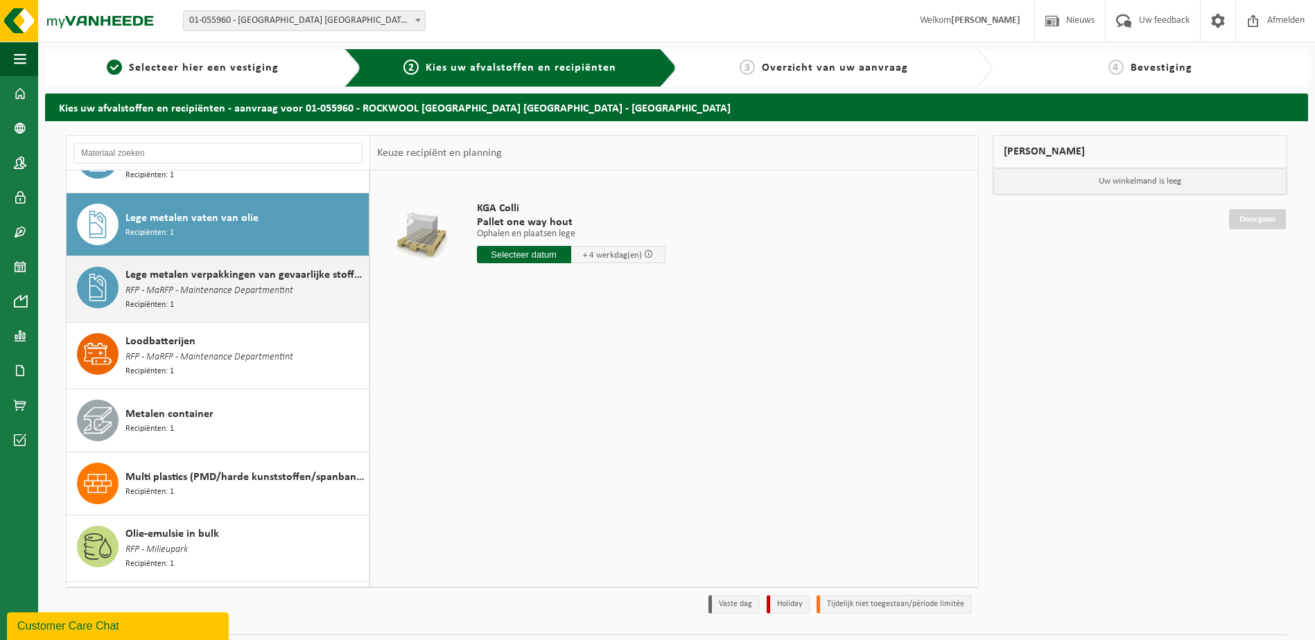
click at [321, 290] on div "Lege metalen verpakkingen van gevaarlijke stoffen RFP - MaRFP - Maintenance Dep…" at bounding box center [218, 289] width 303 height 66
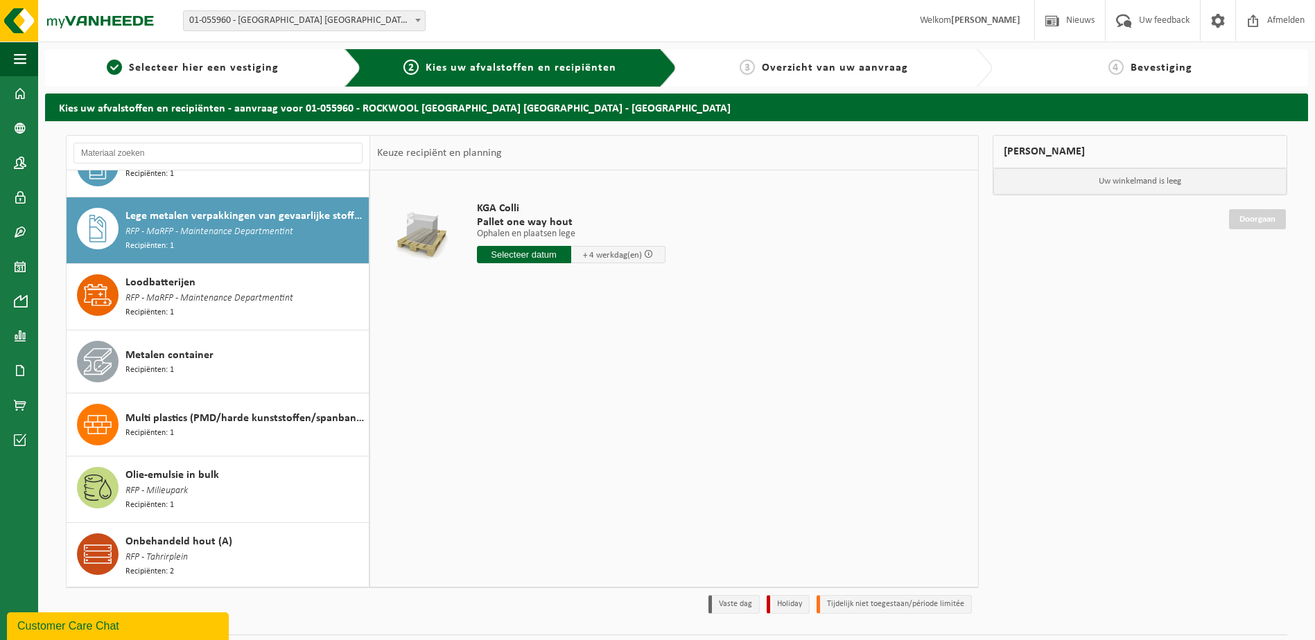
scroll to position [995, 0]
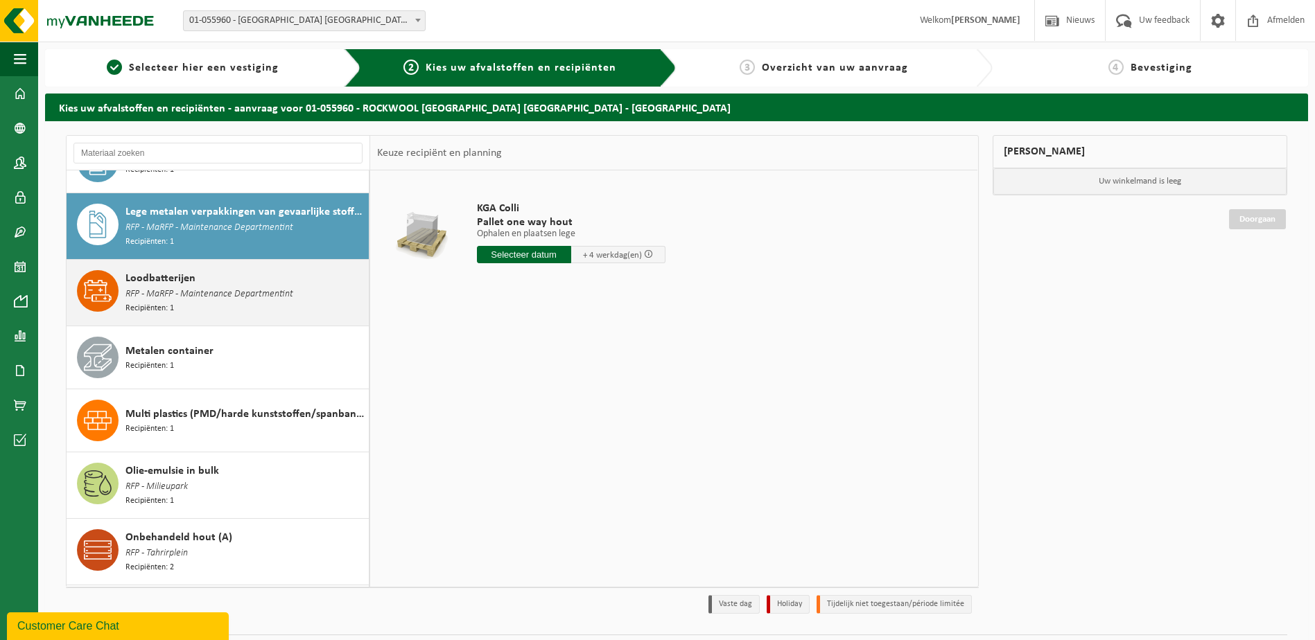
click at [322, 296] on div "Loodbatterijen RFP - MaRFP - Maintenance Departmentint Recipiënten: 1" at bounding box center [218, 293] width 303 height 66
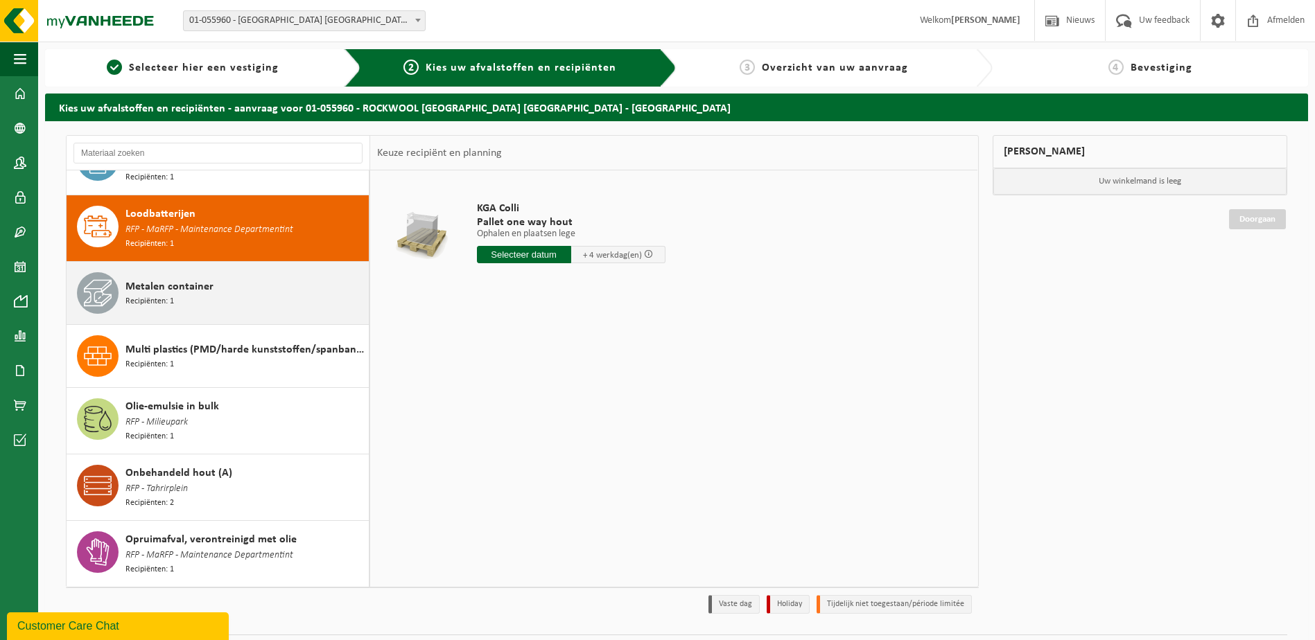
click at [324, 293] on div "Metalen container Recipiënten: 1" at bounding box center [218, 293] width 303 height 62
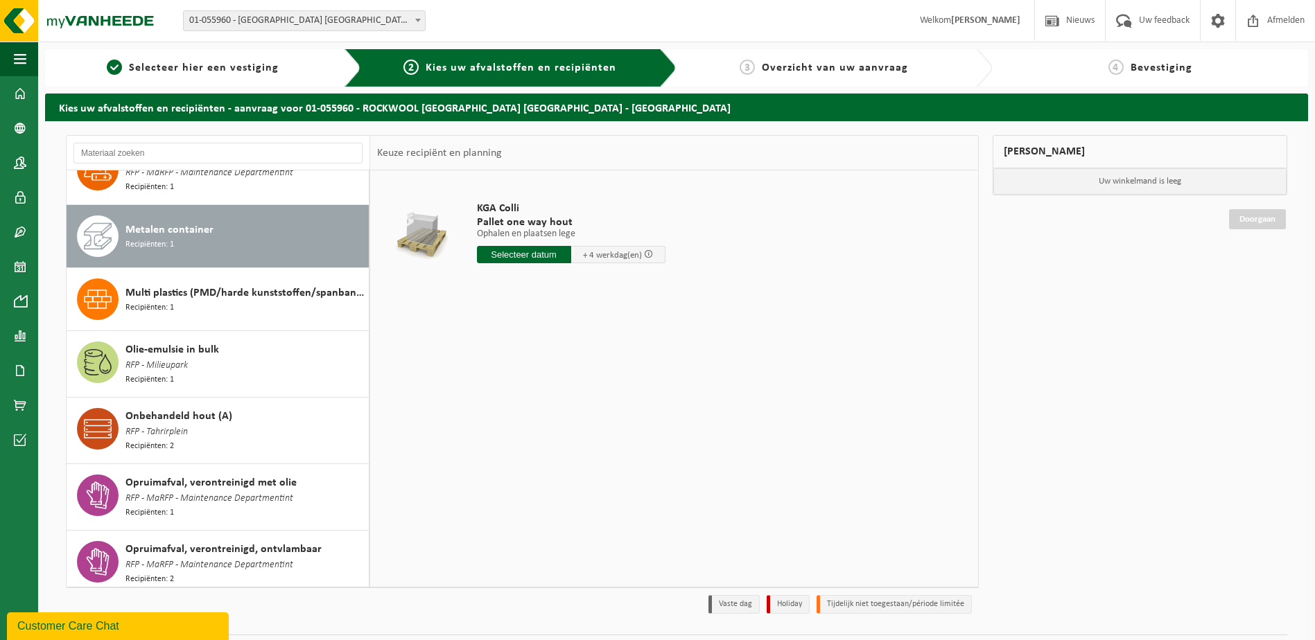
scroll to position [1124, 0]
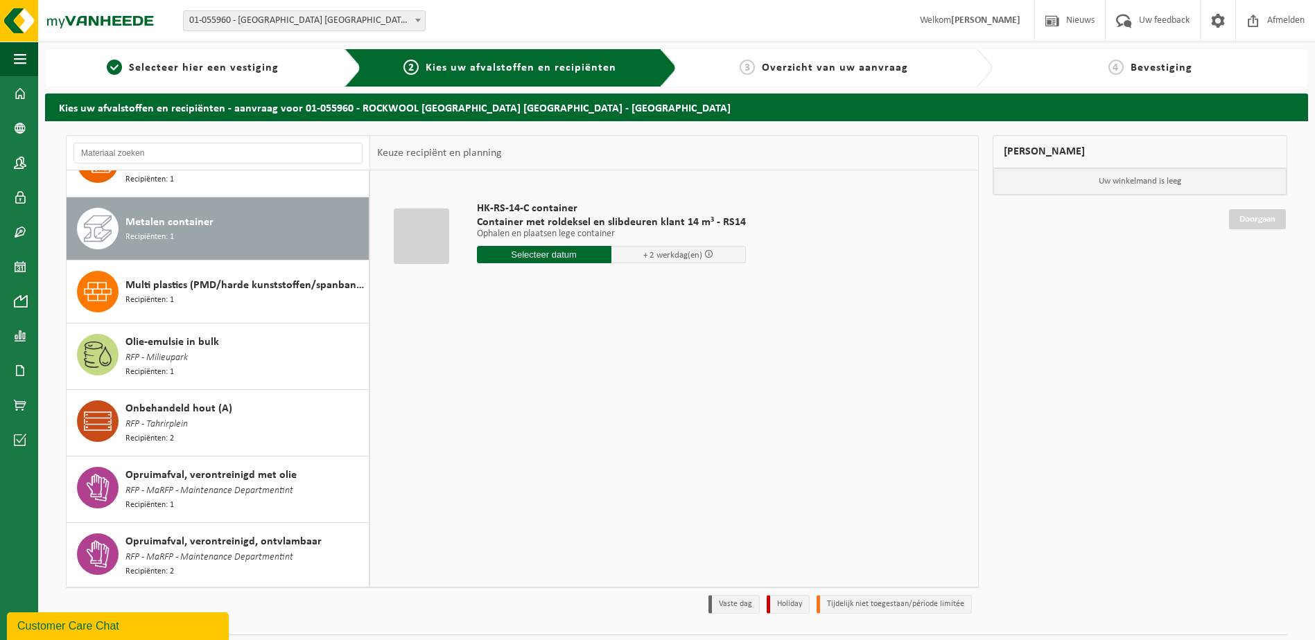
click at [324, 293] on div "Multi plastics (PMD/harde kunststoffen/spanbanden/EPS/folie naturel/folie gemen…" at bounding box center [218, 292] width 303 height 62
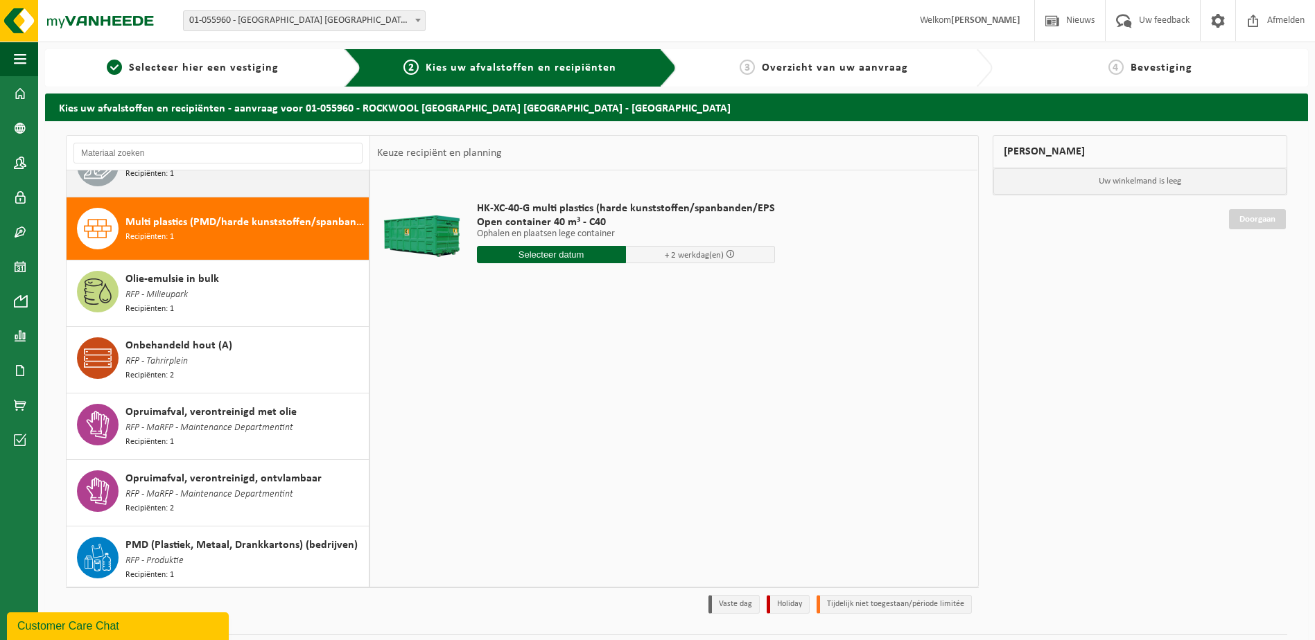
click at [324, 293] on div "Olie-emulsie in bulk RFP - Milieupark Recipiënten: 1" at bounding box center [218, 294] width 303 height 66
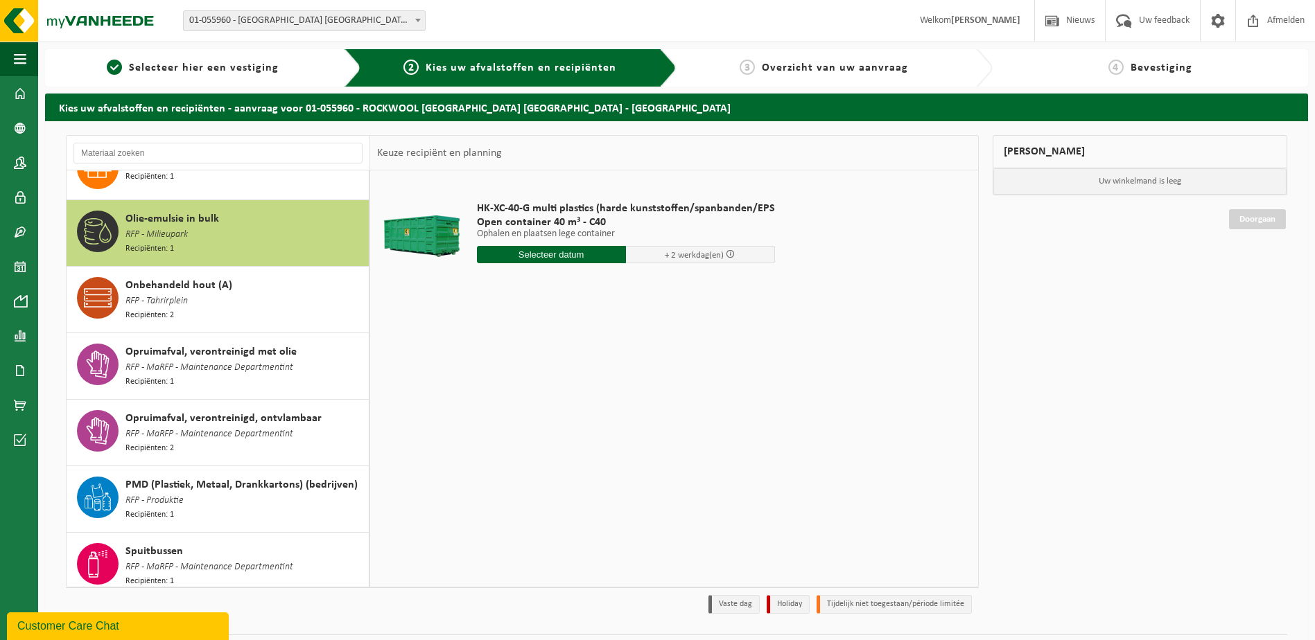
scroll to position [1250, 0]
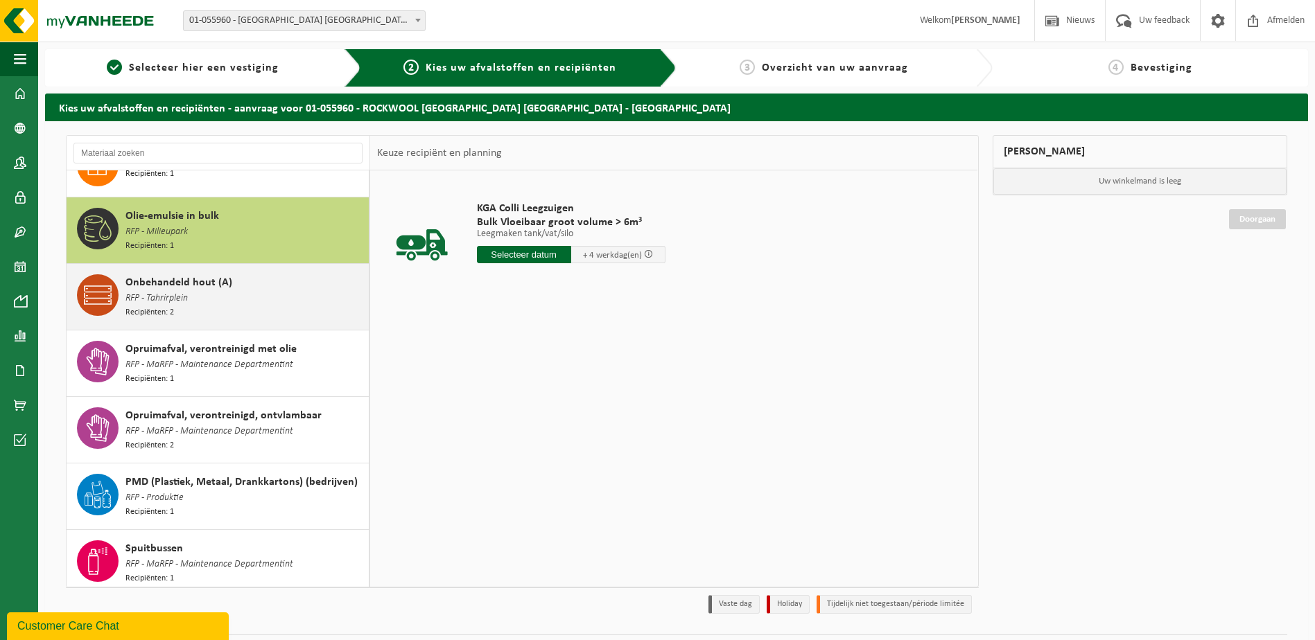
click at [329, 284] on div "Onbehandeld hout (A) RFP - Tahrirplein Recipiënten: 2" at bounding box center [245, 296] width 240 height 45
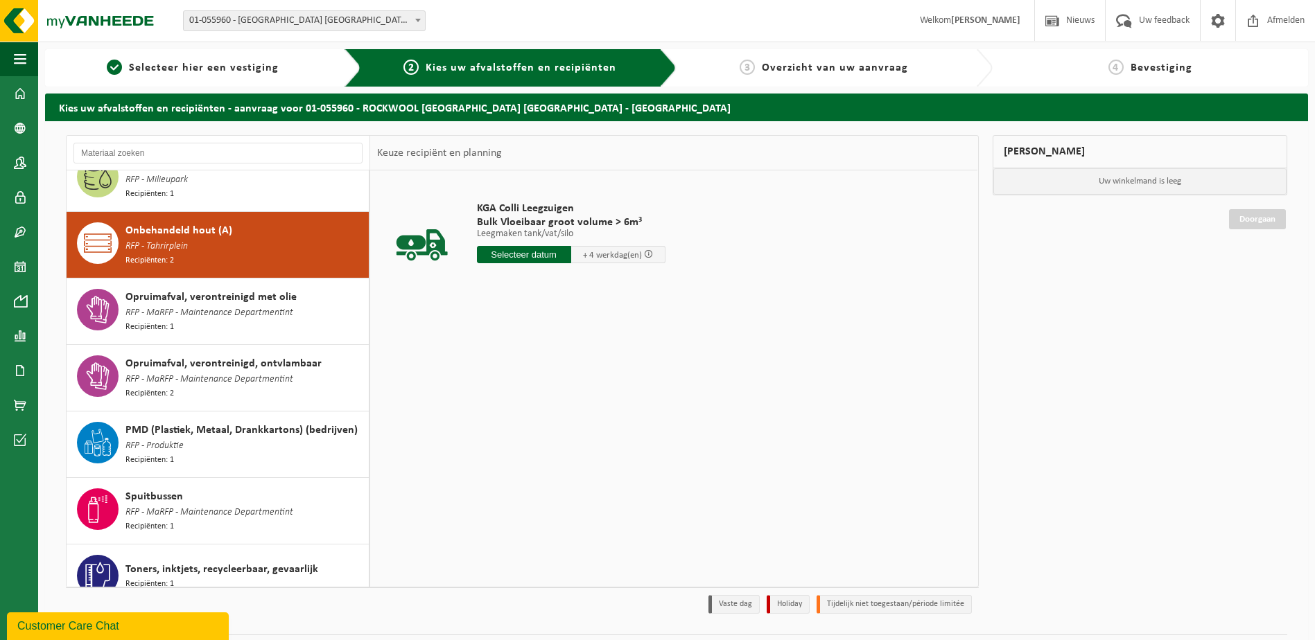
scroll to position [1315, 0]
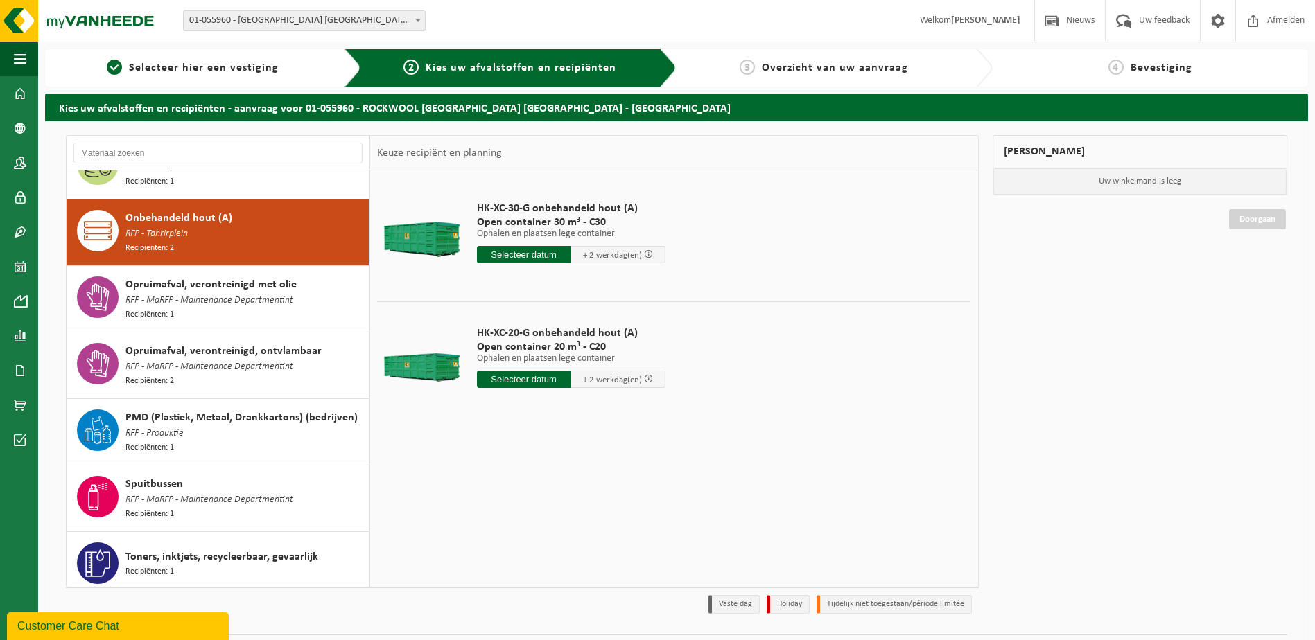
click at [329, 284] on div "Opruimafval, verontreinigd met olie RFP - MaRFP - Maintenance Departmentint Rec…" at bounding box center [245, 299] width 240 height 45
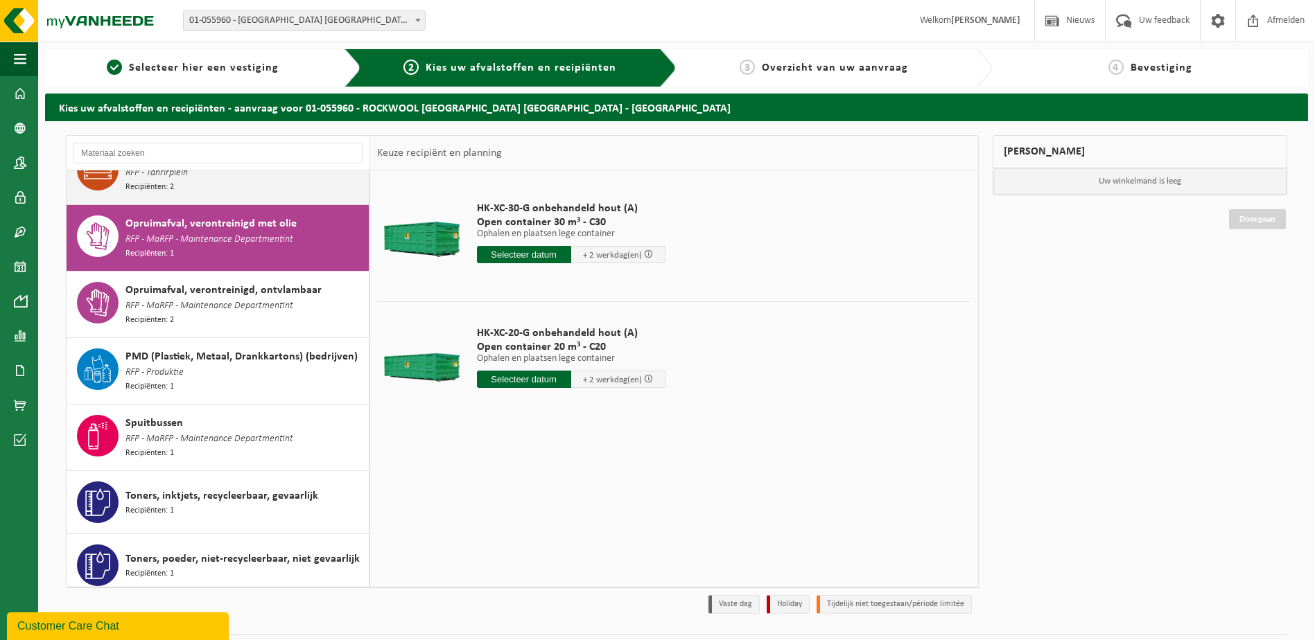
scroll to position [1379, 0]
